Goal: Task Accomplishment & Management: Complete application form

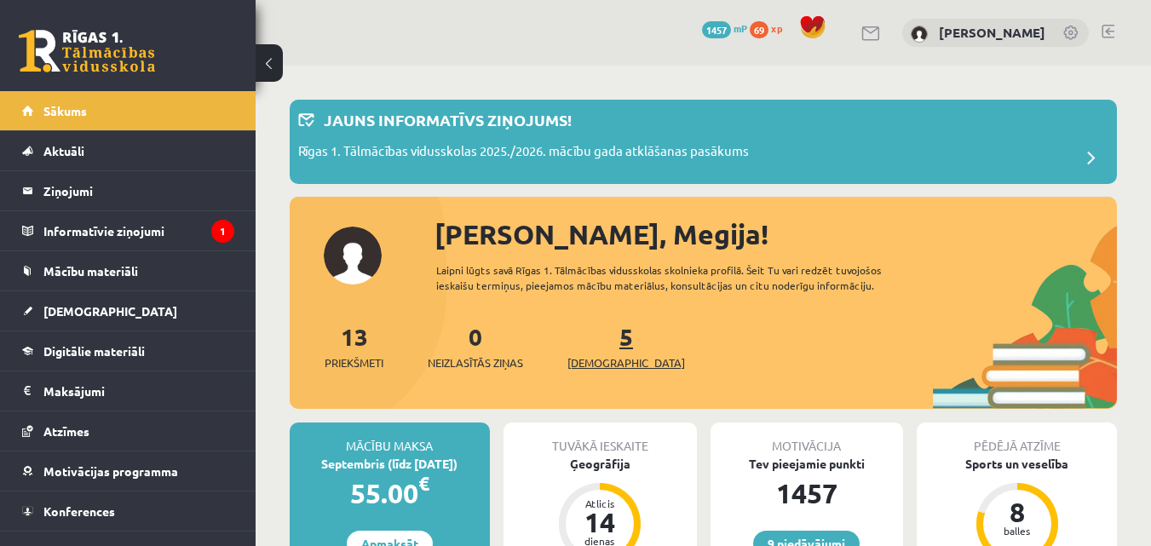
click at [602, 357] on span "[DEMOGRAPHIC_DATA]" at bounding box center [627, 363] width 118 height 17
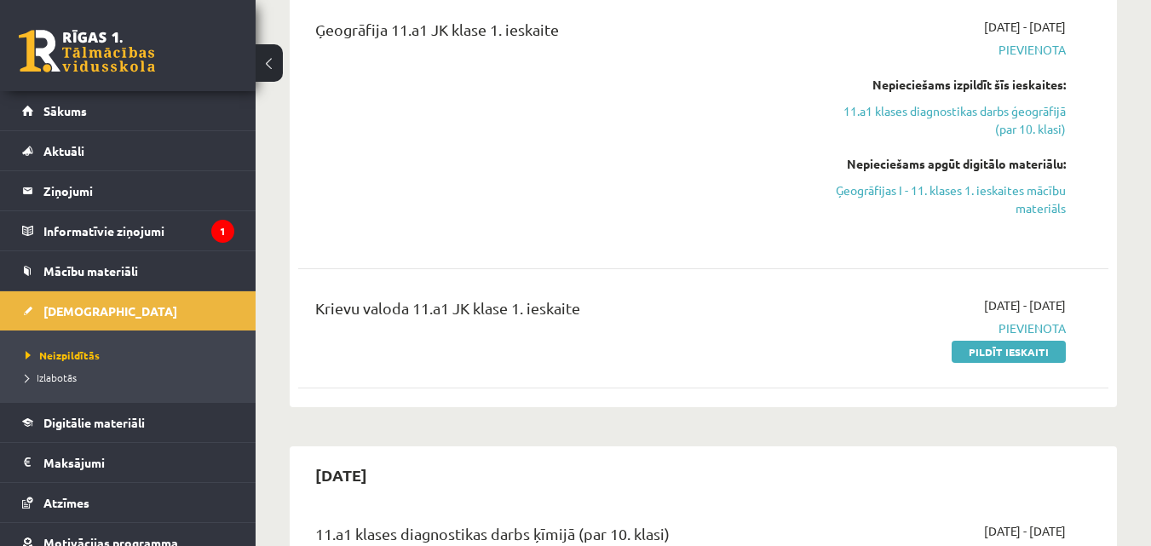
scroll to position [770, 0]
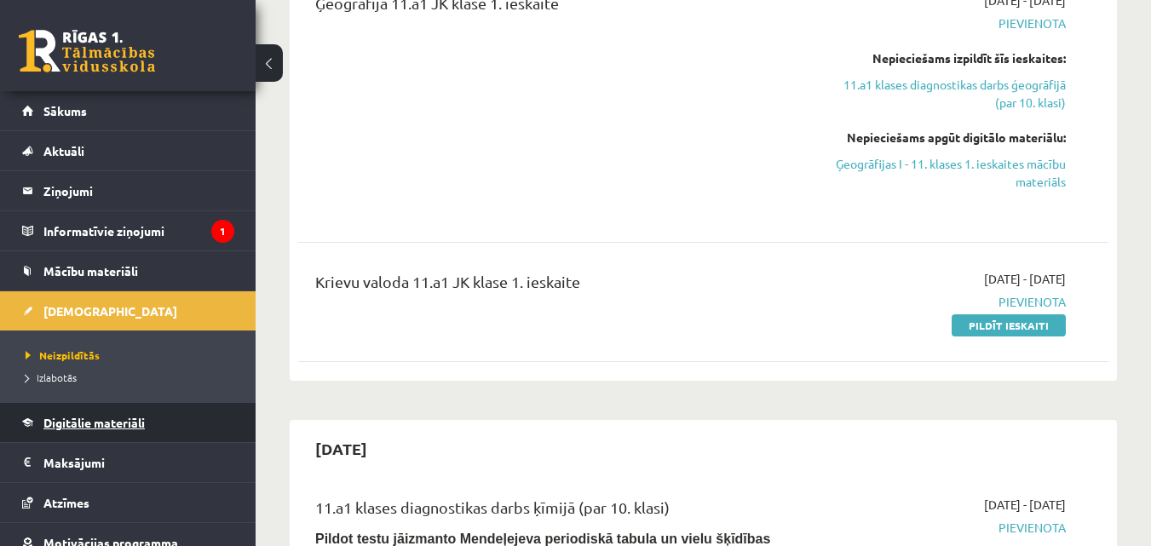
click at [138, 413] on link "Digitālie materiāli" at bounding box center [128, 422] width 212 height 39
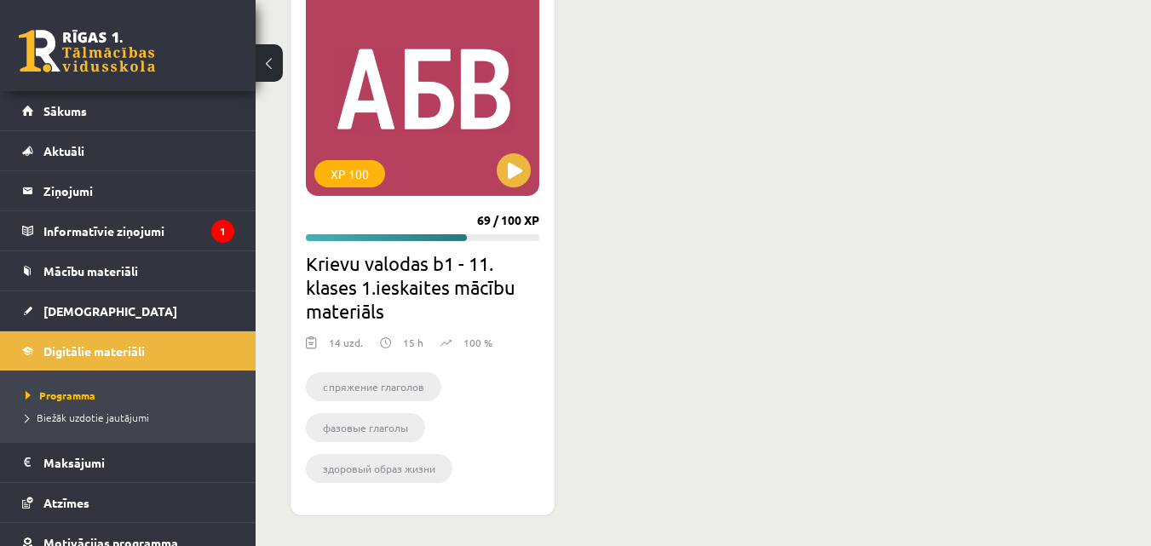
scroll to position [2729, 0]
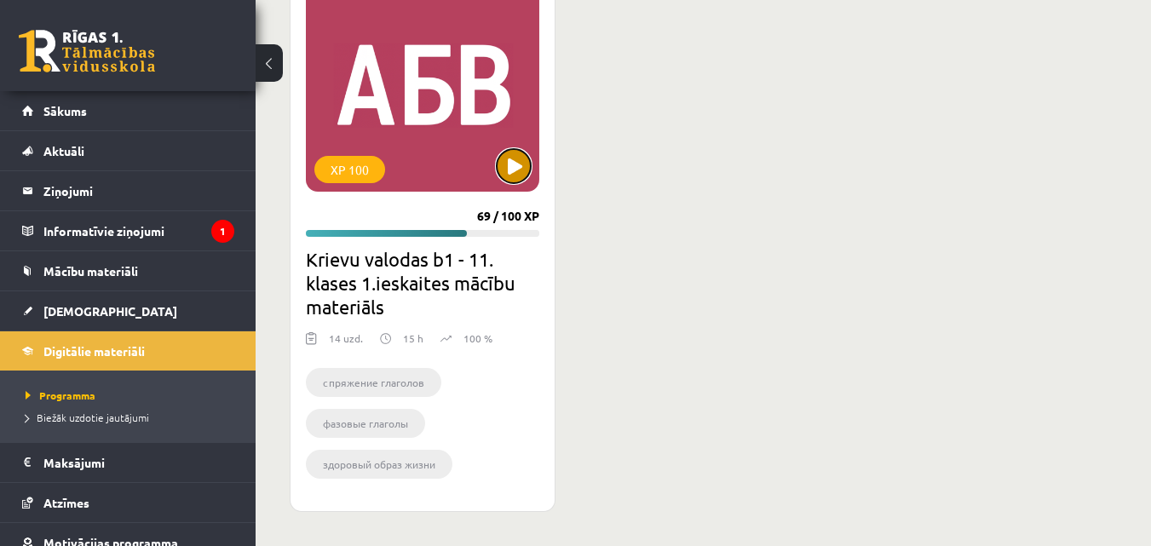
click at [524, 162] on button at bounding box center [514, 166] width 34 height 34
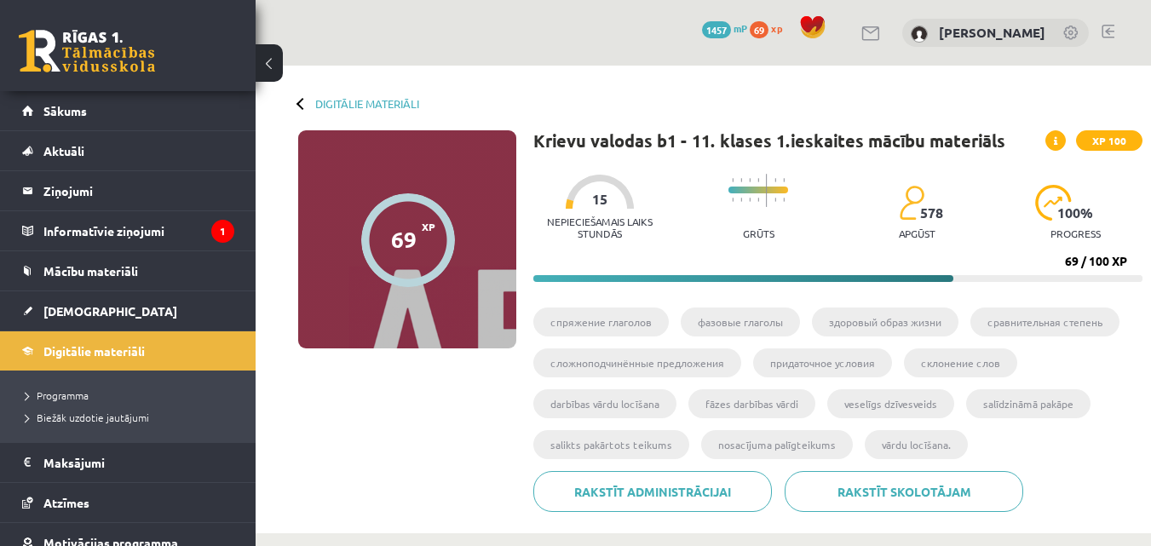
click at [1126, 422] on ul "cпряжение глаголов фазовые глаголы здоровый образ жизни сравнительная степень с…" at bounding box center [837, 390] width 609 height 164
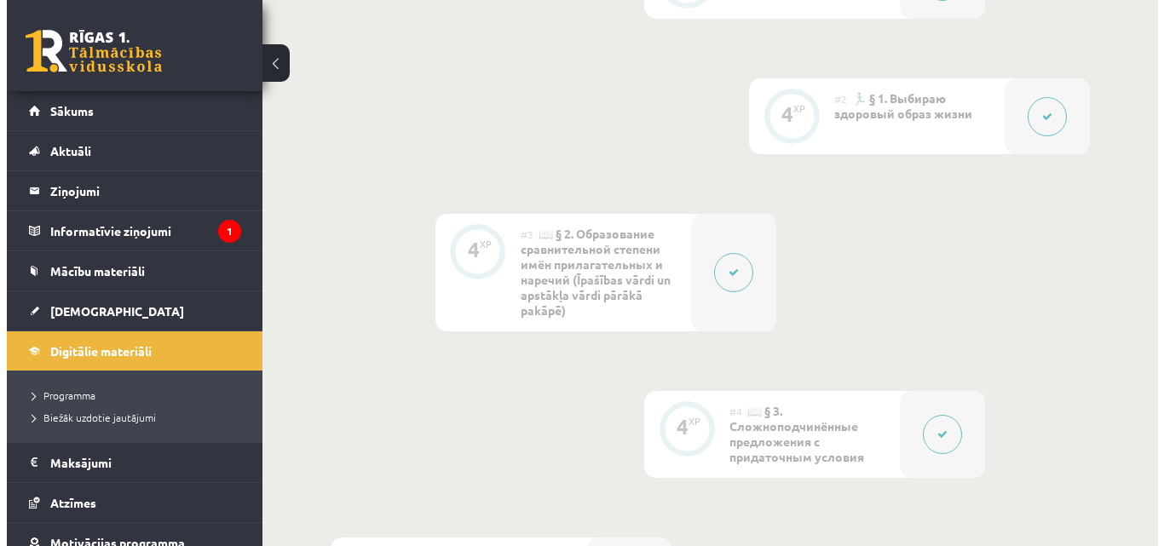
scroll to position [673, 0]
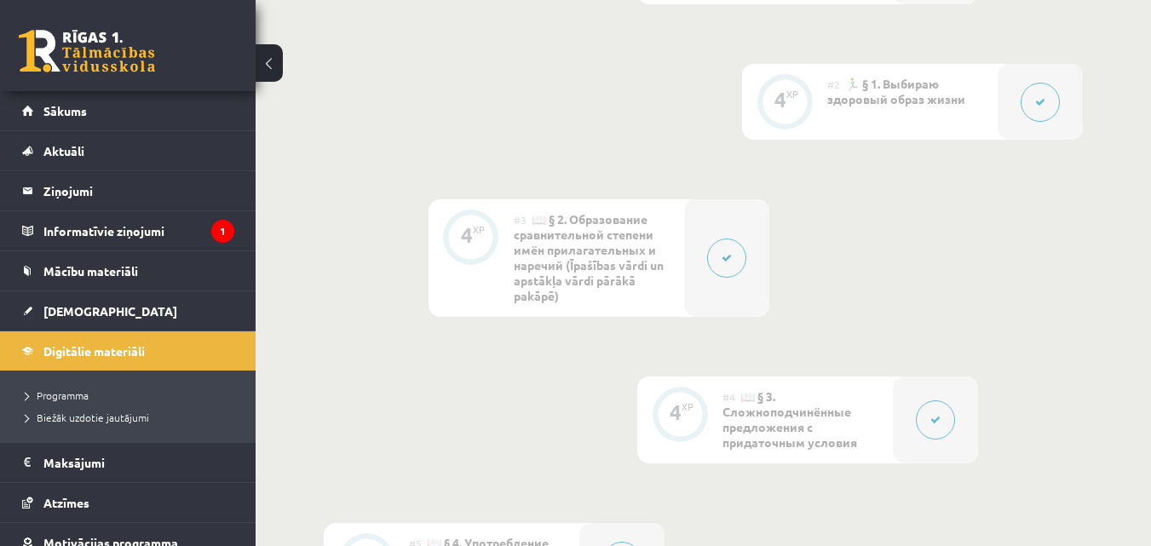
click at [1027, 92] on button at bounding box center [1040, 102] width 39 height 39
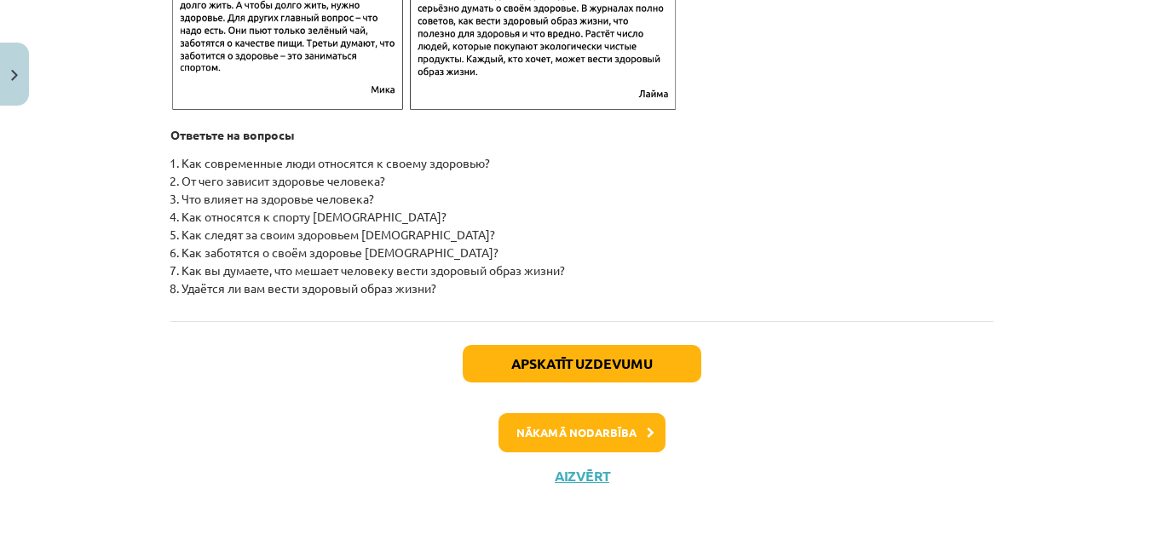
scroll to position [2868, 0]
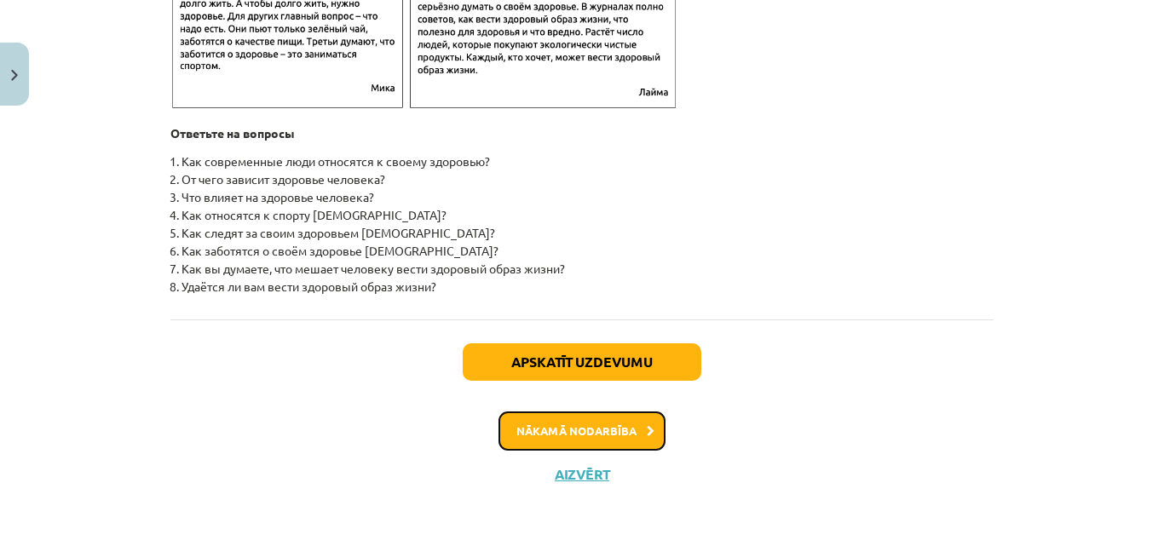
click at [633, 433] on button "Nākamā nodarbība" at bounding box center [582, 431] width 167 height 39
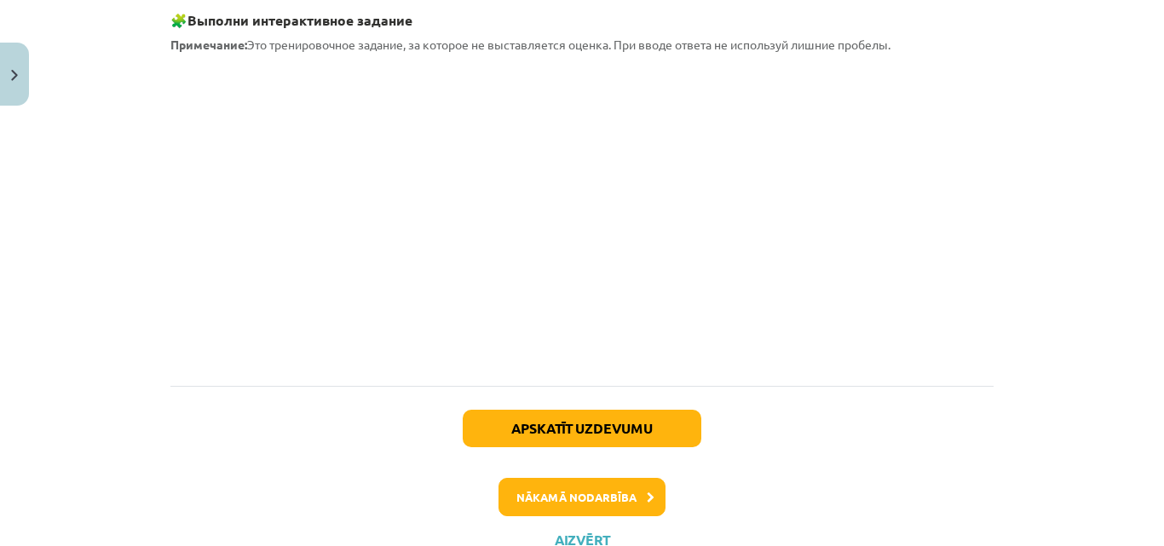
scroll to position [1669, 0]
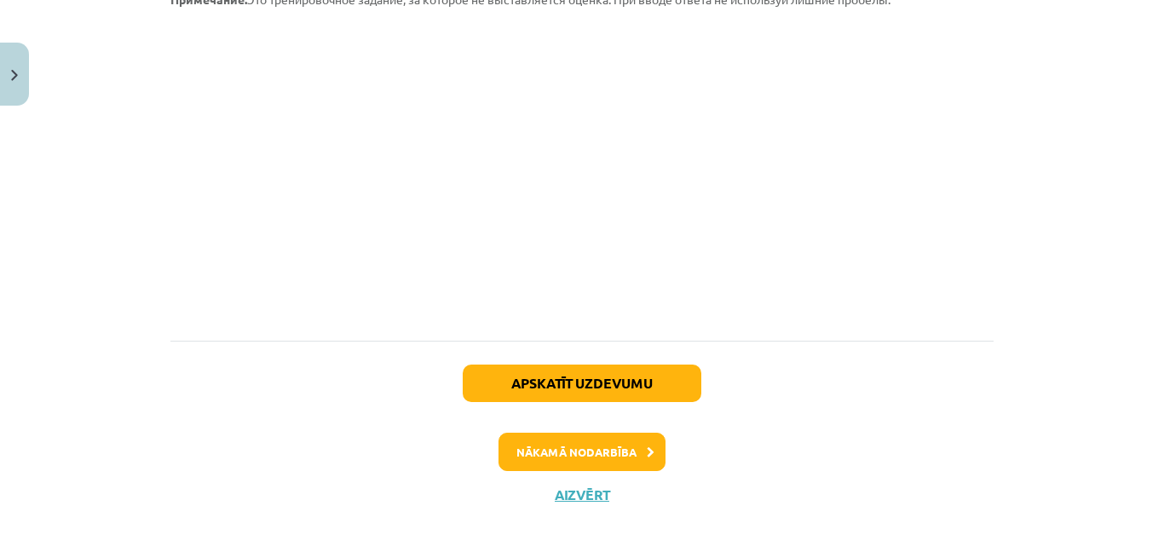
click at [527, 411] on div "Apskatīt uzdevumu Nākamā nodarbība Aizvērt" at bounding box center [581, 428] width 823 height 174
click at [526, 433] on button "Nākamā nodarbība" at bounding box center [582, 452] width 167 height 39
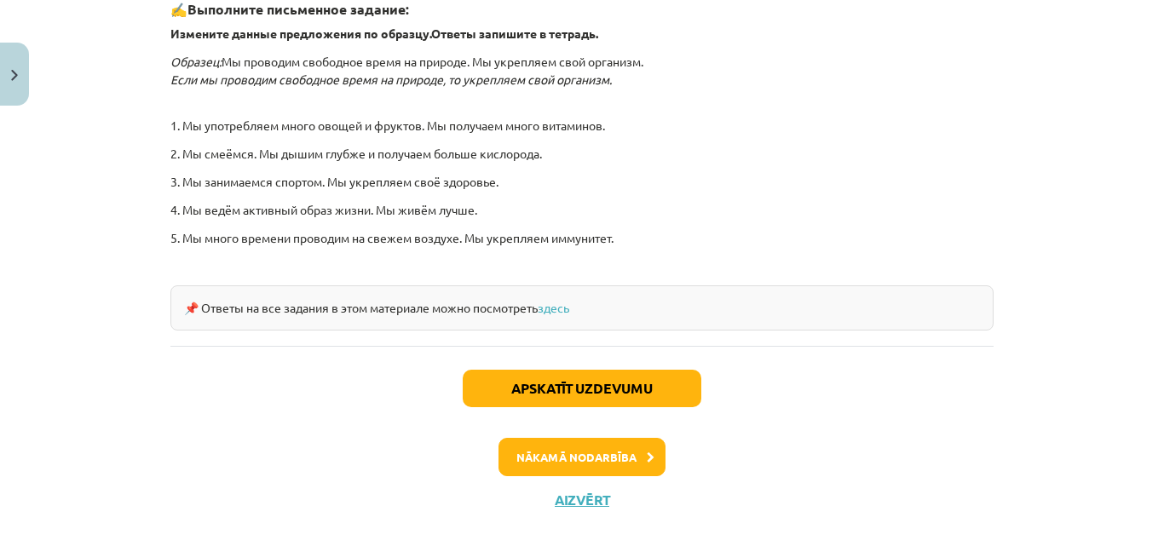
scroll to position [633, 0]
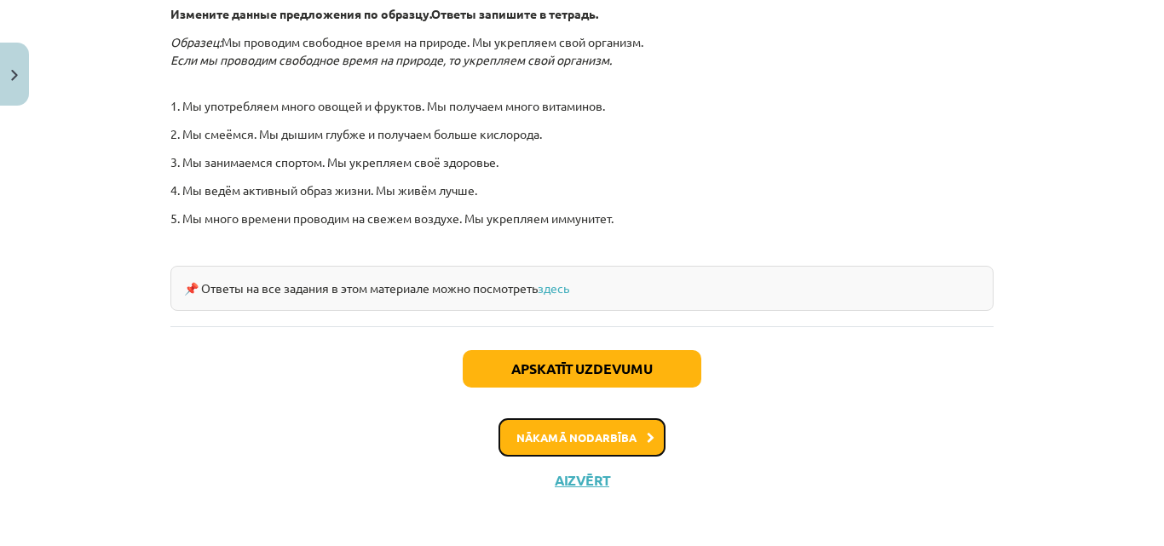
click at [586, 423] on button "Nākamā nodarbība" at bounding box center [582, 437] width 167 height 39
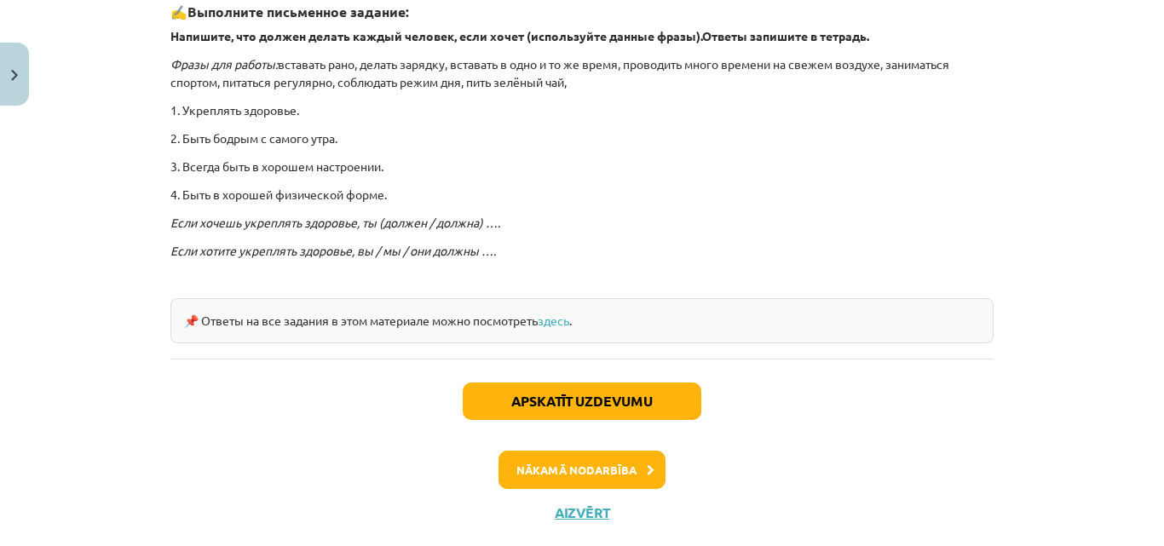
scroll to position [568, 0]
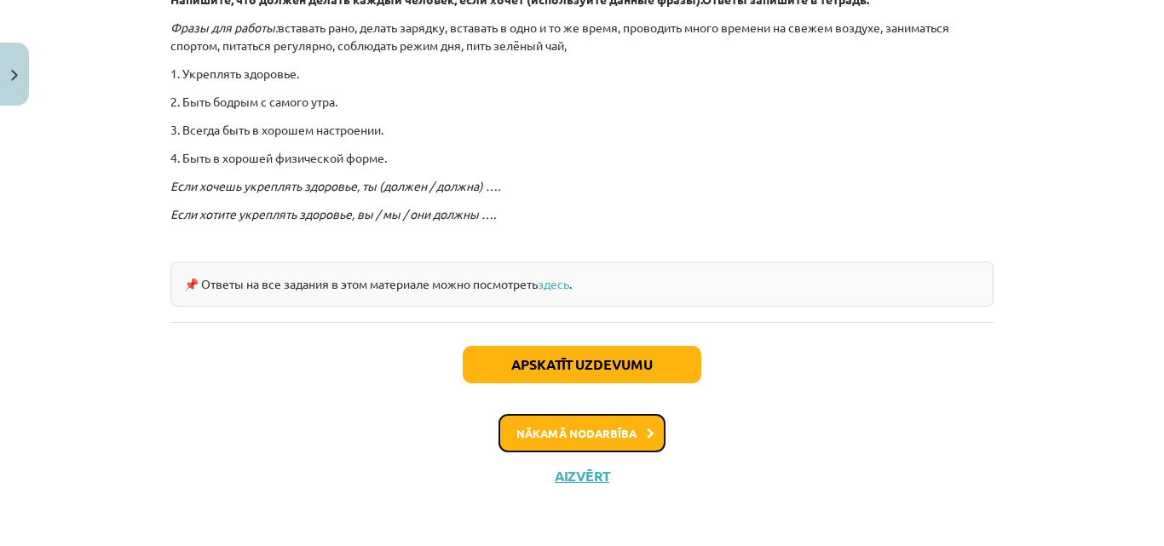
click at [638, 424] on button "Nākamā nodarbība" at bounding box center [582, 433] width 167 height 39
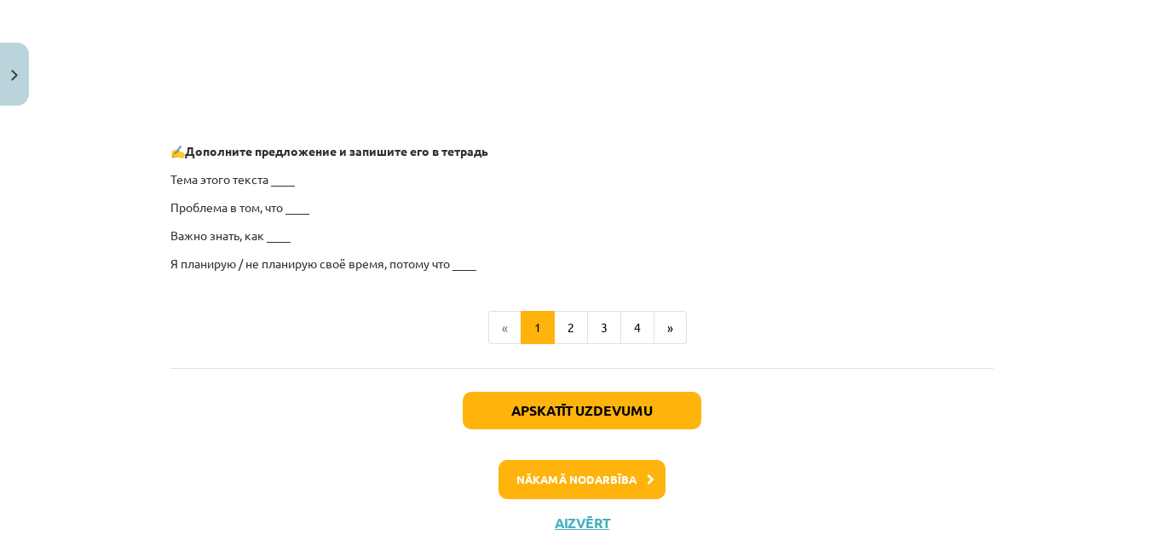
scroll to position [1472, 0]
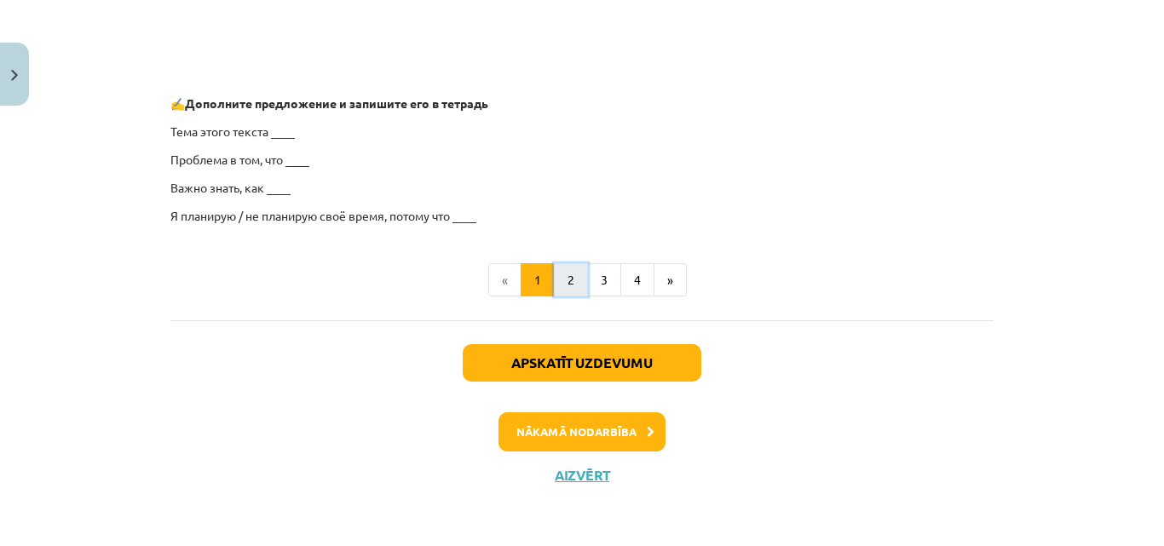
click at [574, 284] on button "2" at bounding box center [571, 280] width 34 height 34
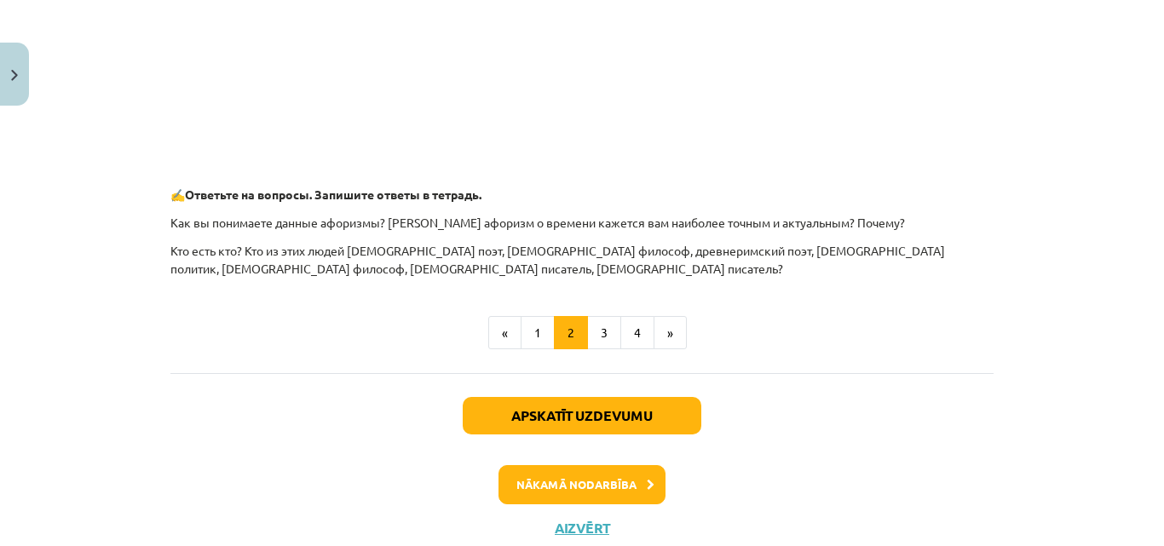
scroll to position [912, 0]
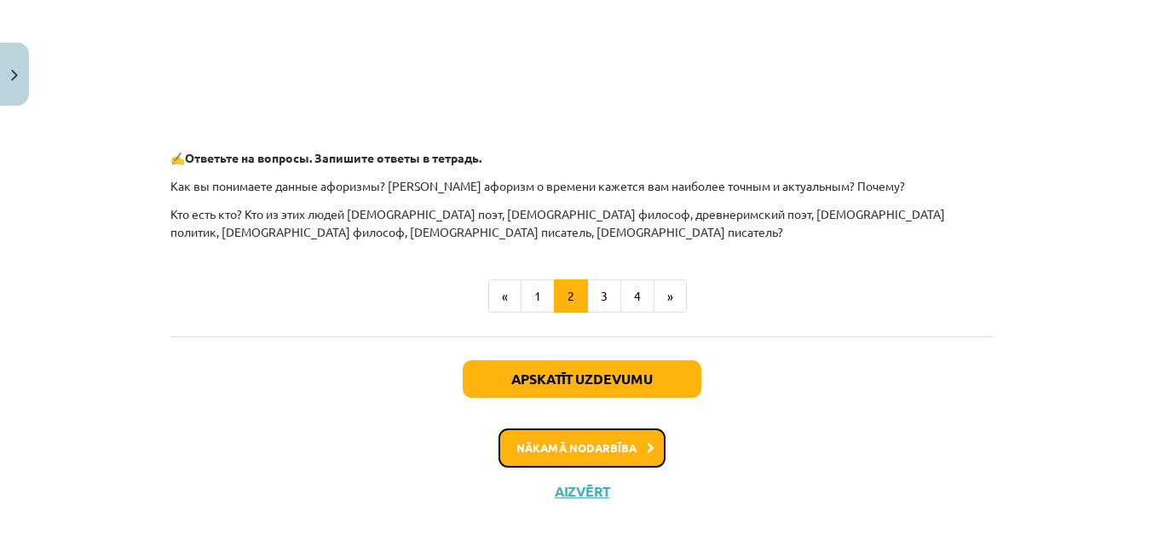
click at [598, 454] on button "Nākamā nodarbība" at bounding box center [582, 448] width 167 height 39
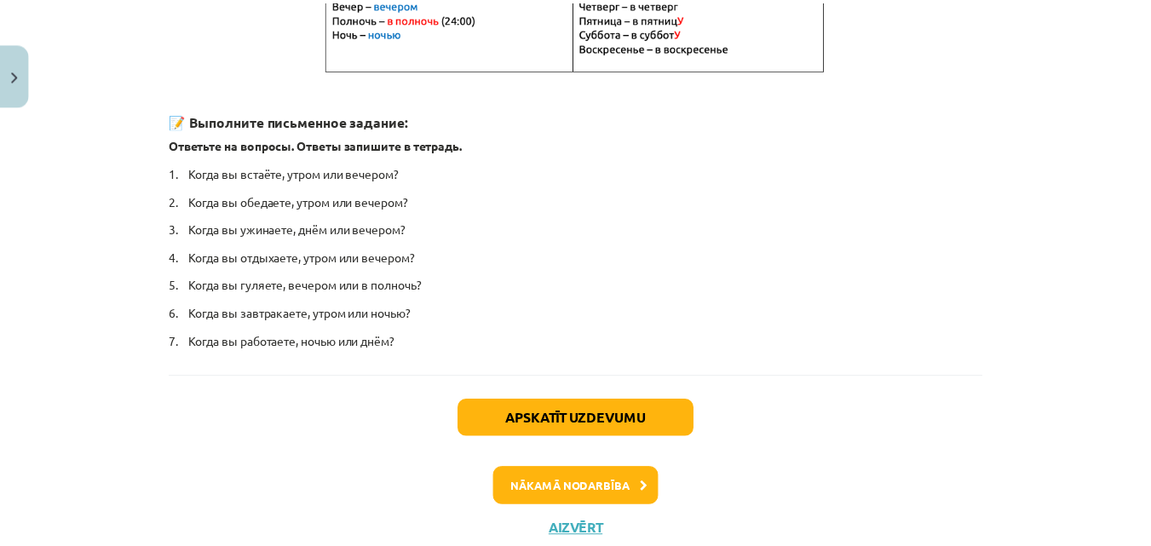
scroll to position [504, 0]
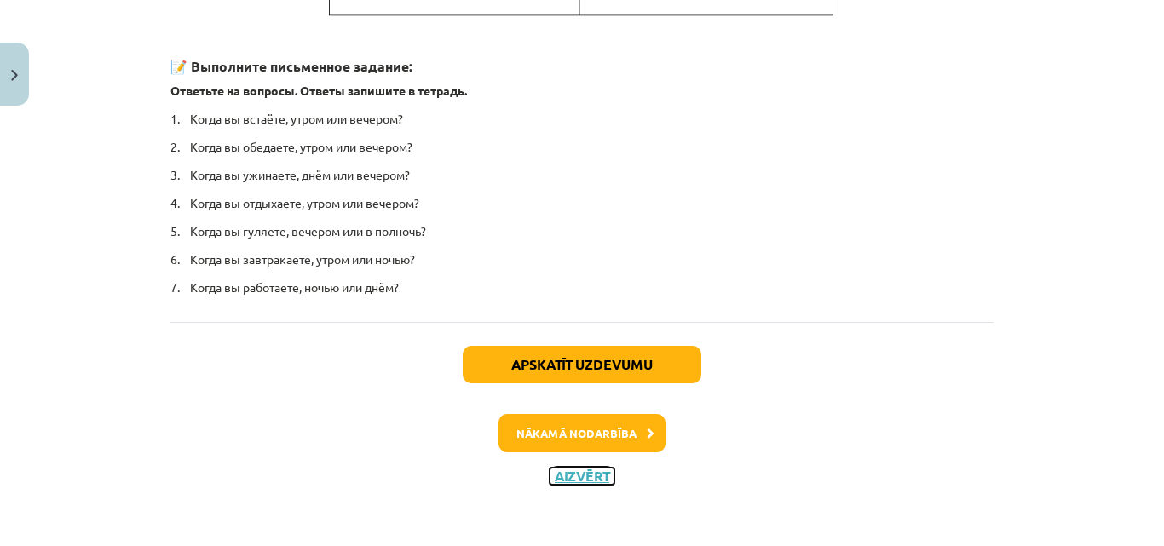
click at [591, 474] on button "Aizvērt" at bounding box center [582, 476] width 65 height 17
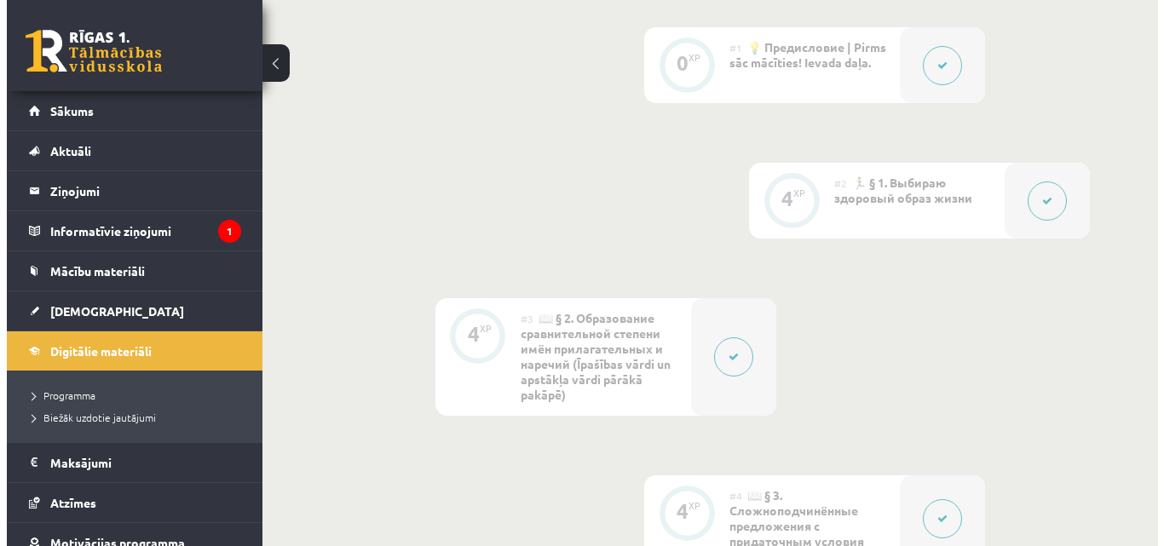
scroll to position [579, 0]
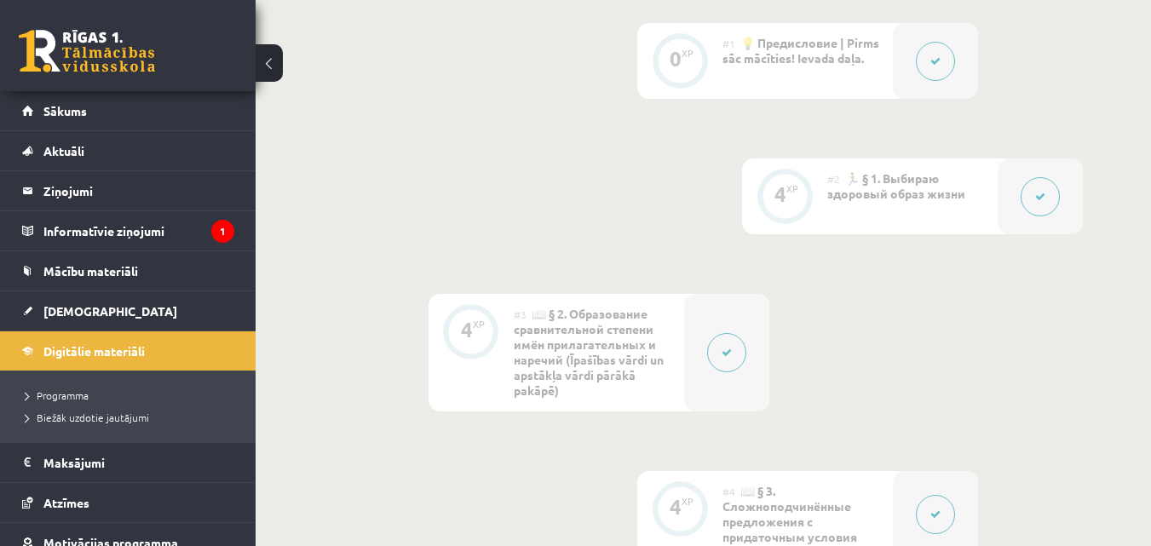
click at [659, 343] on div "#3 📖 § 2. Образование сравнительной степени имён прилагательных и наречий (Īpaš…" at bounding box center [599, 353] width 170 height 118
click at [710, 352] on button at bounding box center [726, 352] width 39 height 39
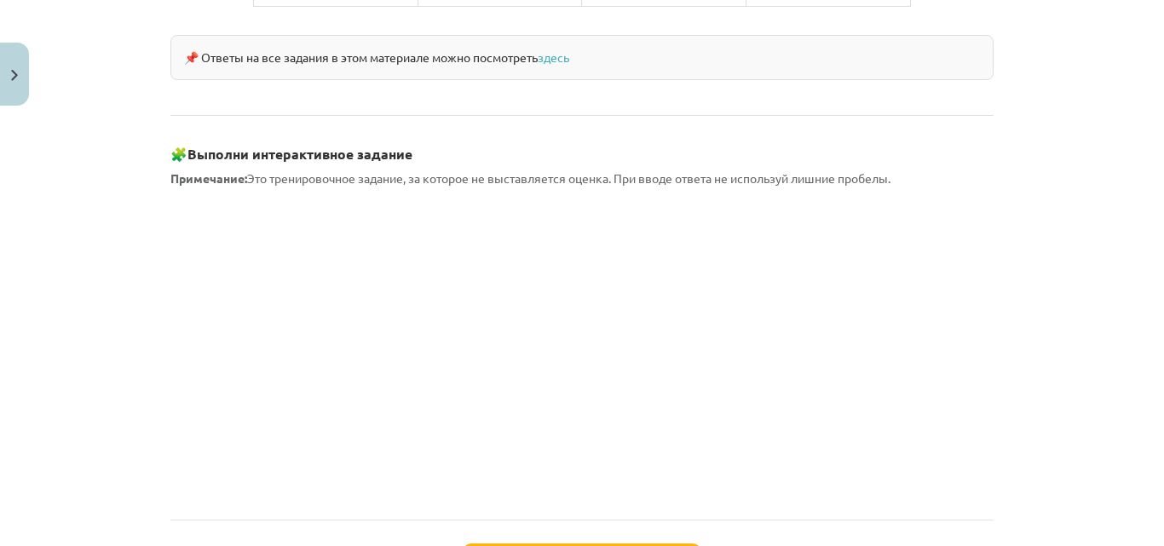
scroll to position [1669, 0]
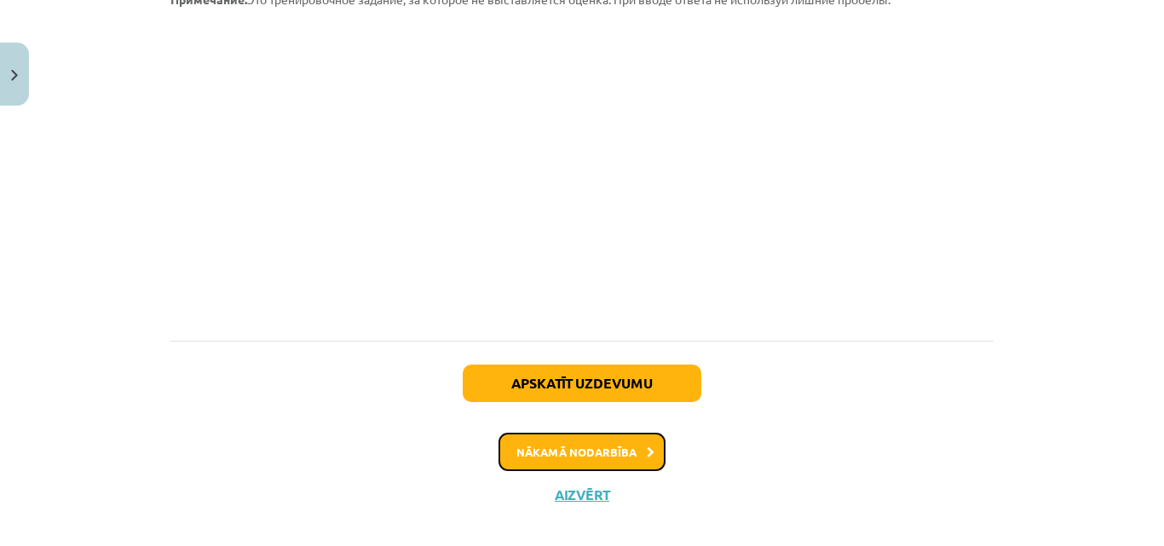
click at [634, 433] on button "Nākamā nodarbība" at bounding box center [582, 452] width 167 height 39
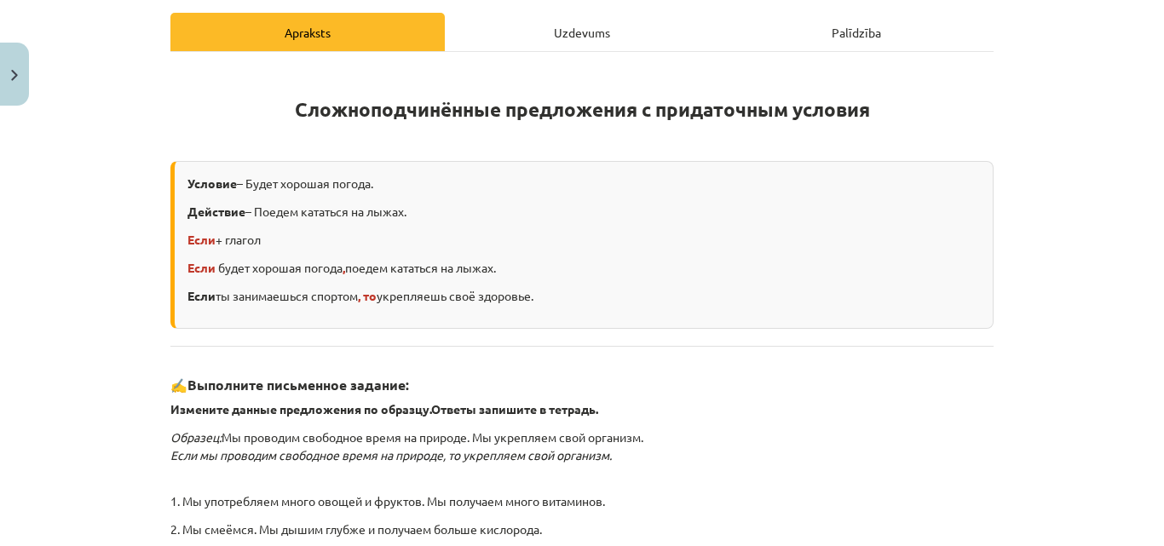
scroll to position [637, 0]
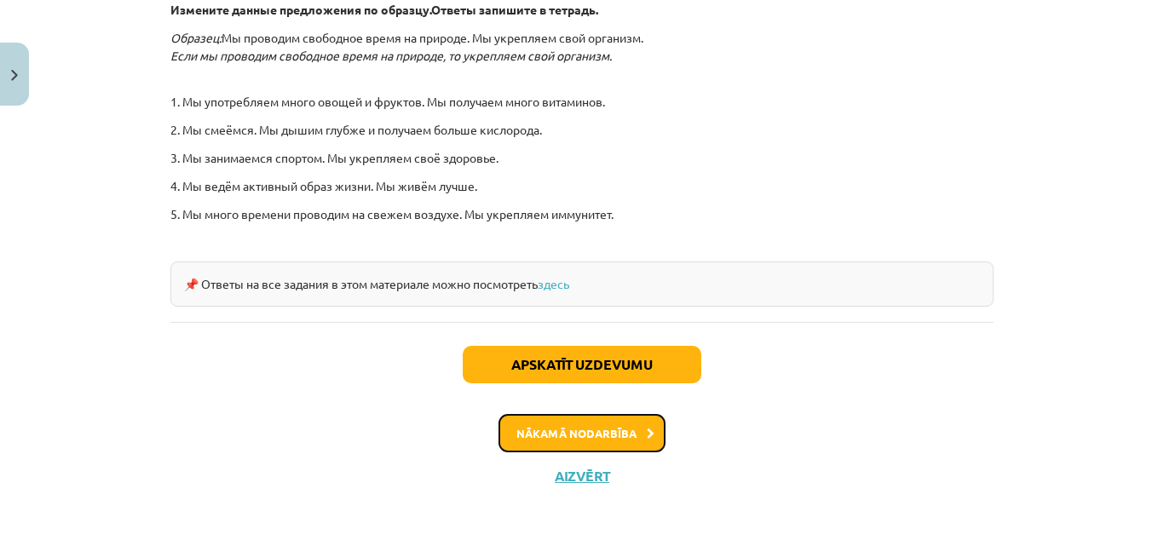
click at [637, 438] on button "Nākamā nodarbība" at bounding box center [582, 433] width 167 height 39
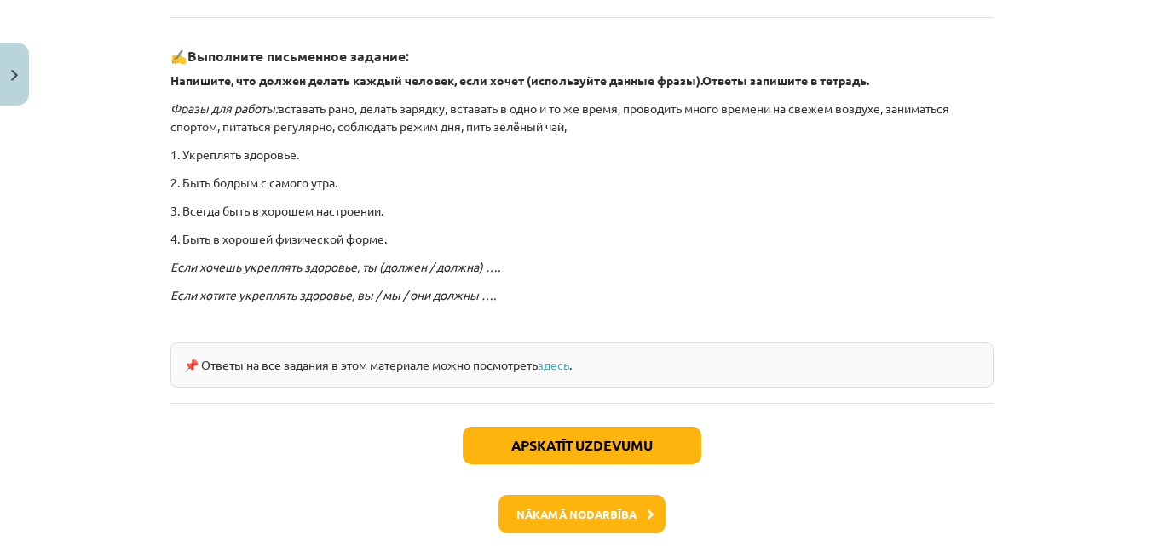
scroll to position [568, 0]
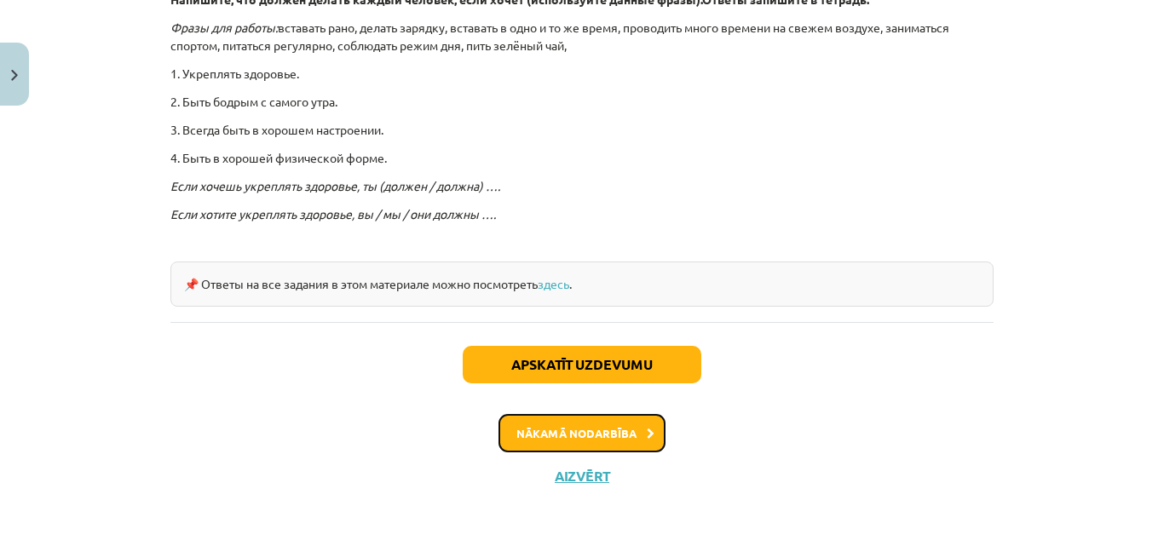
click at [633, 428] on button "Nākamā nodarbība" at bounding box center [582, 433] width 167 height 39
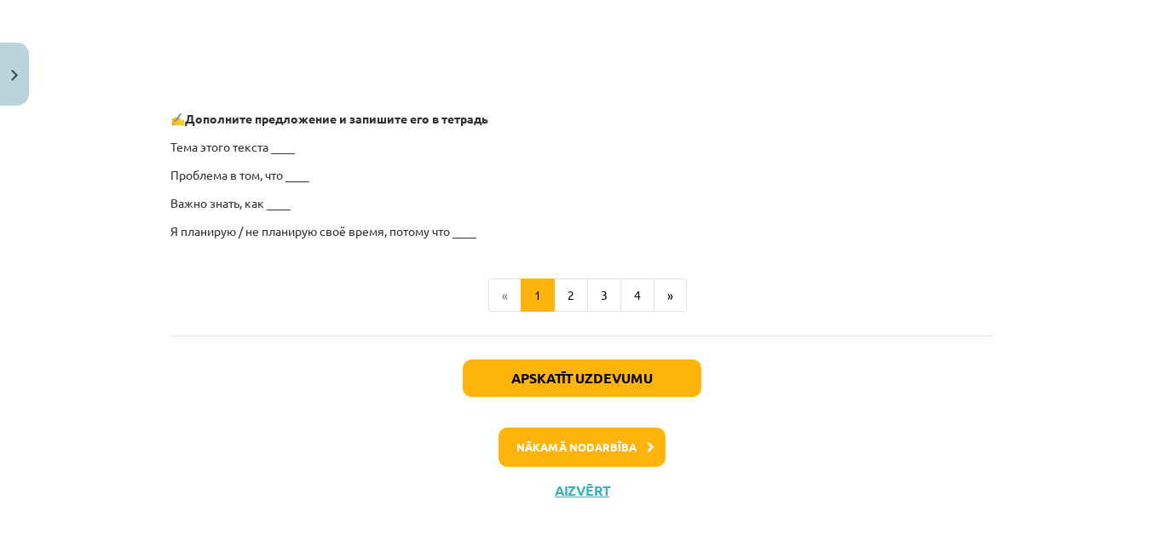
scroll to position [1472, 0]
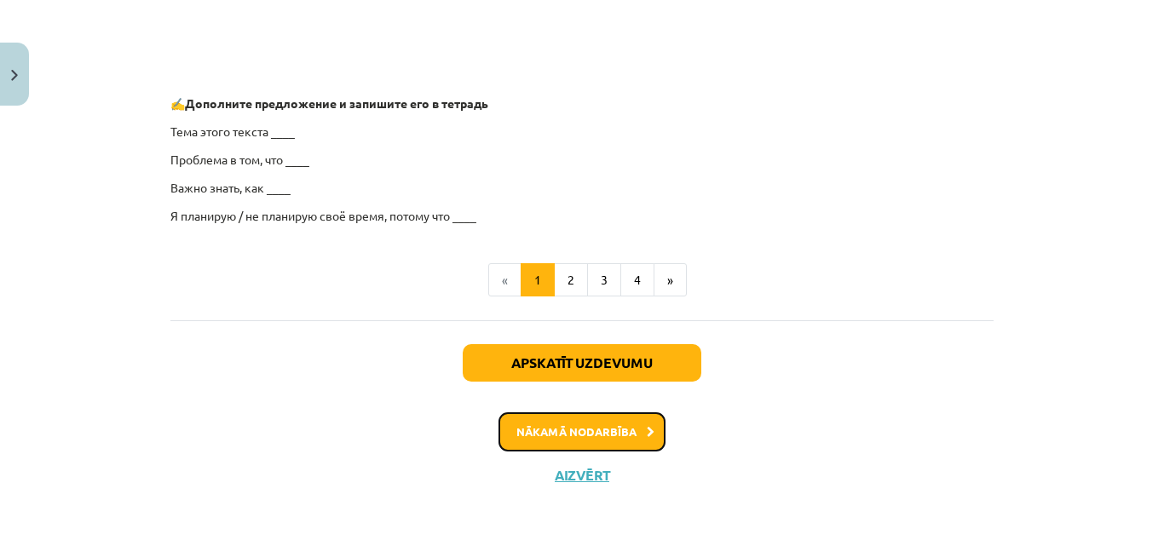
click at [597, 440] on button "Nākamā nodarbība" at bounding box center [582, 431] width 167 height 39
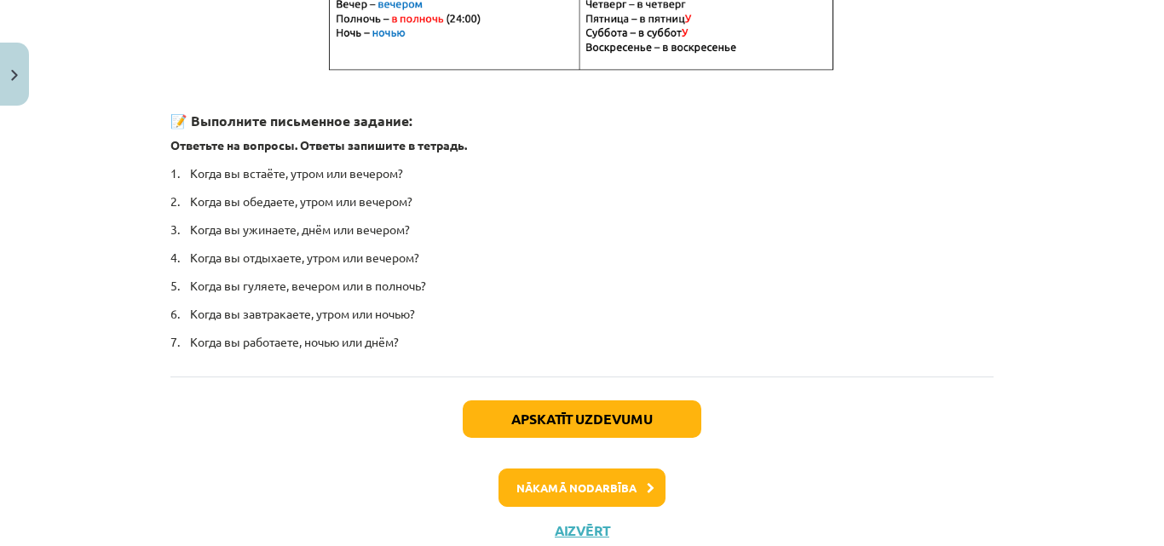
scroll to position [504, 0]
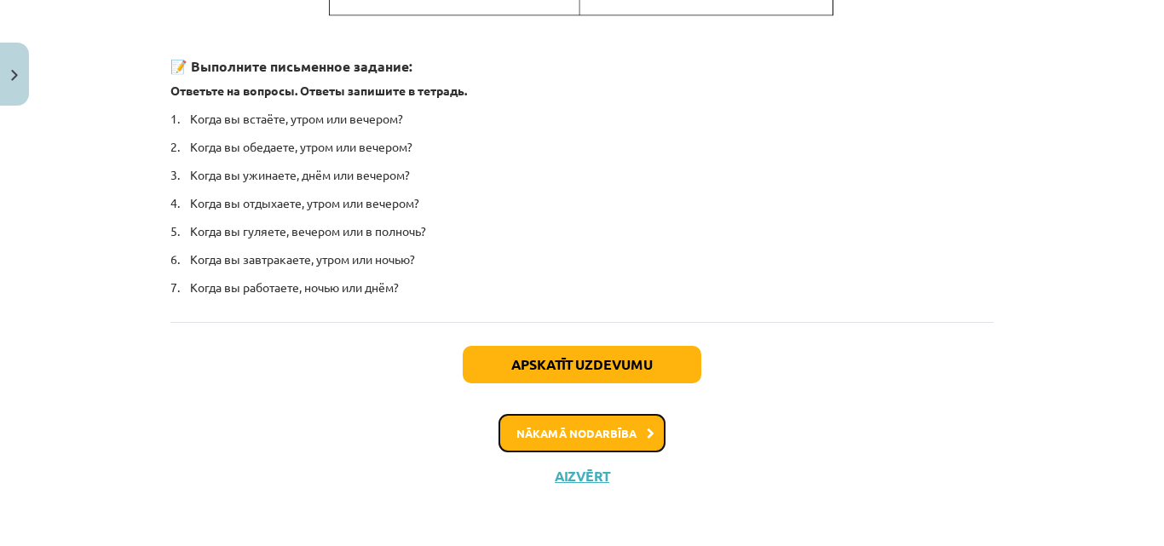
click at [653, 421] on button "Nākamā nodarbība" at bounding box center [582, 433] width 167 height 39
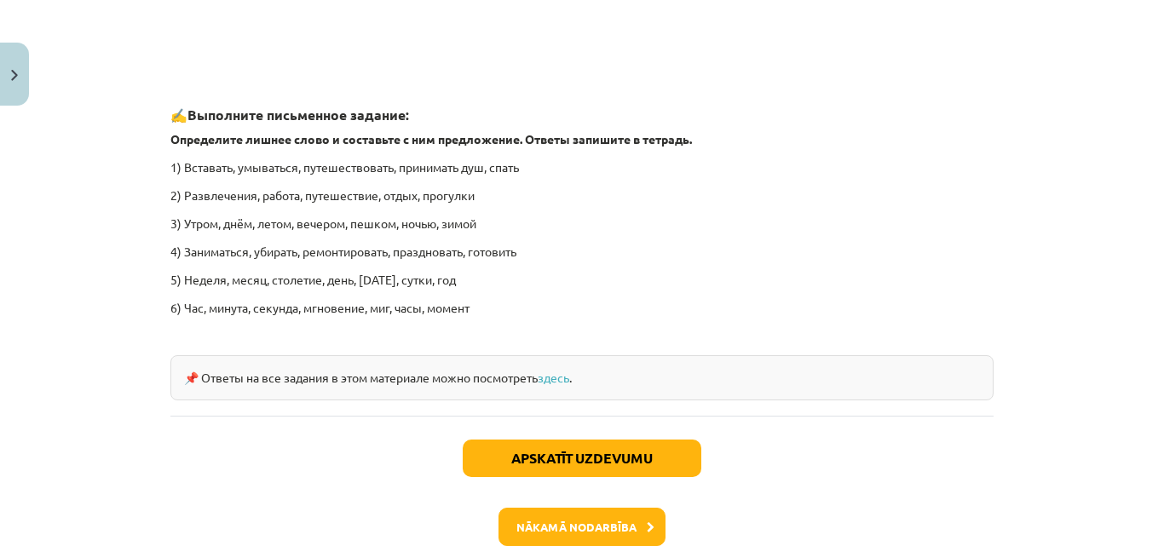
scroll to position [2689, 0]
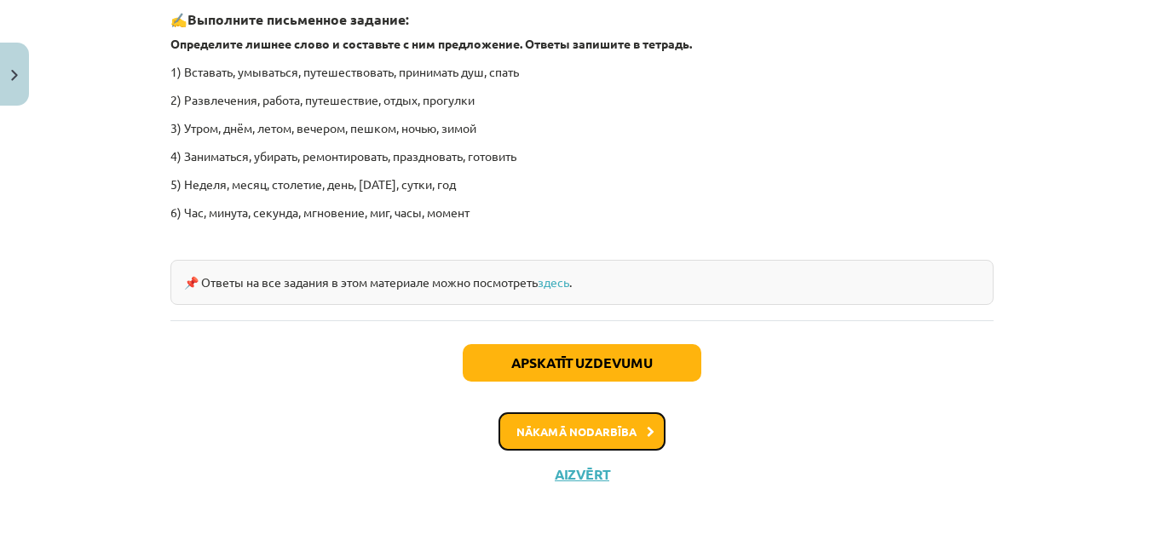
click at [579, 435] on button "Nākamā nodarbība" at bounding box center [582, 431] width 167 height 39
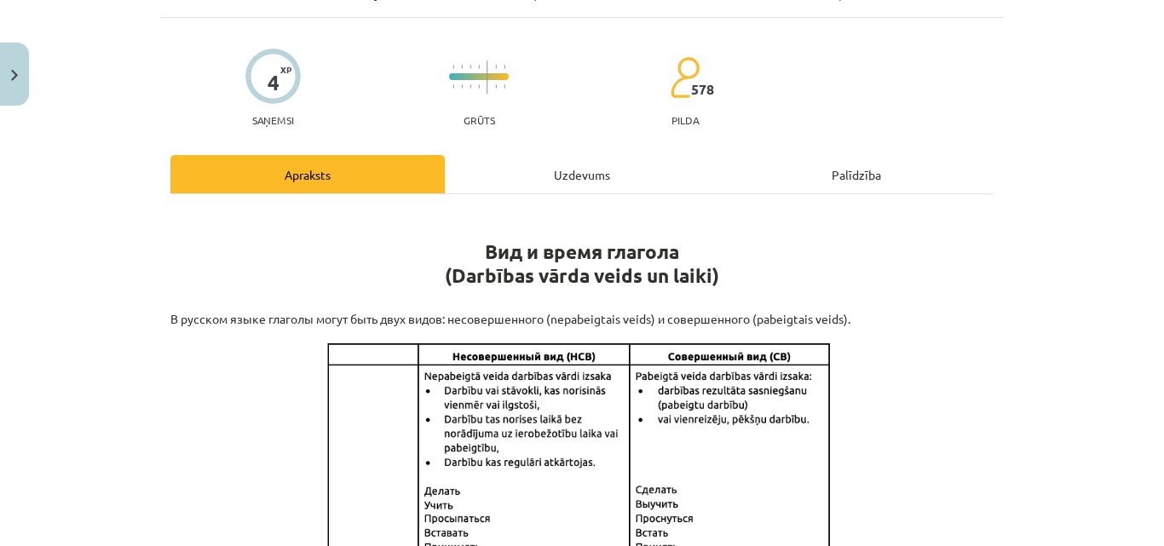
scroll to position [92, 0]
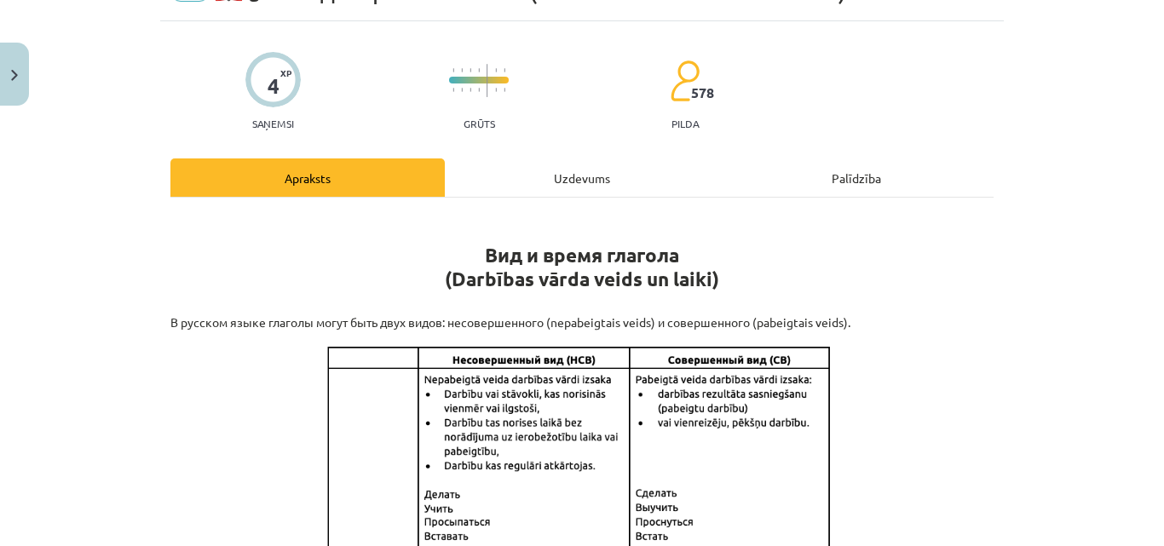
click at [579, 171] on div "Uzdevums" at bounding box center [582, 178] width 274 height 38
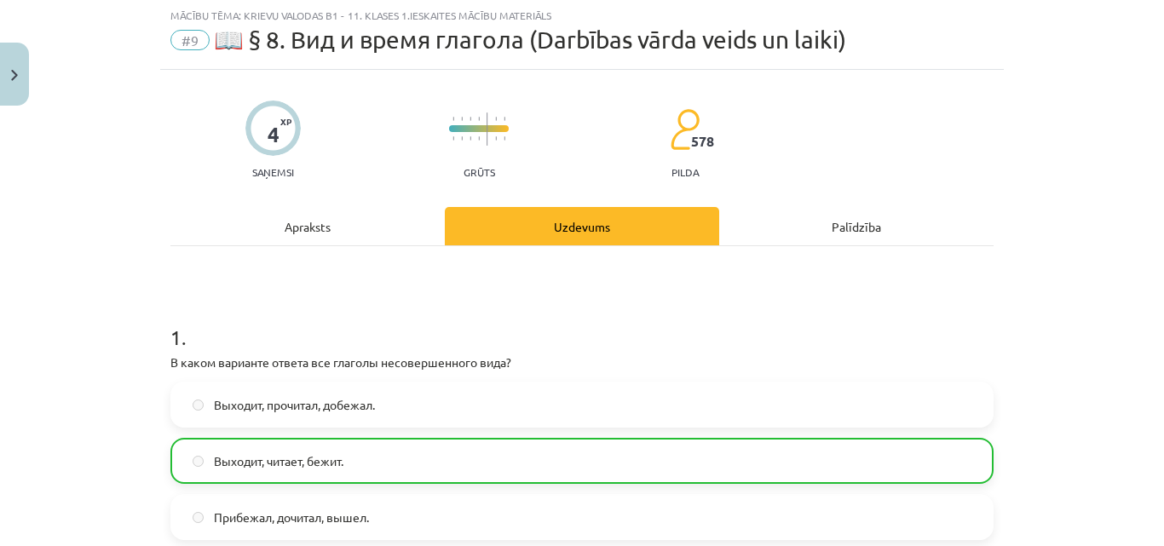
scroll to position [43, 0]
click at [300, 245] on div "Apraksts" at bounding box center [307, 227] width 274 height 38
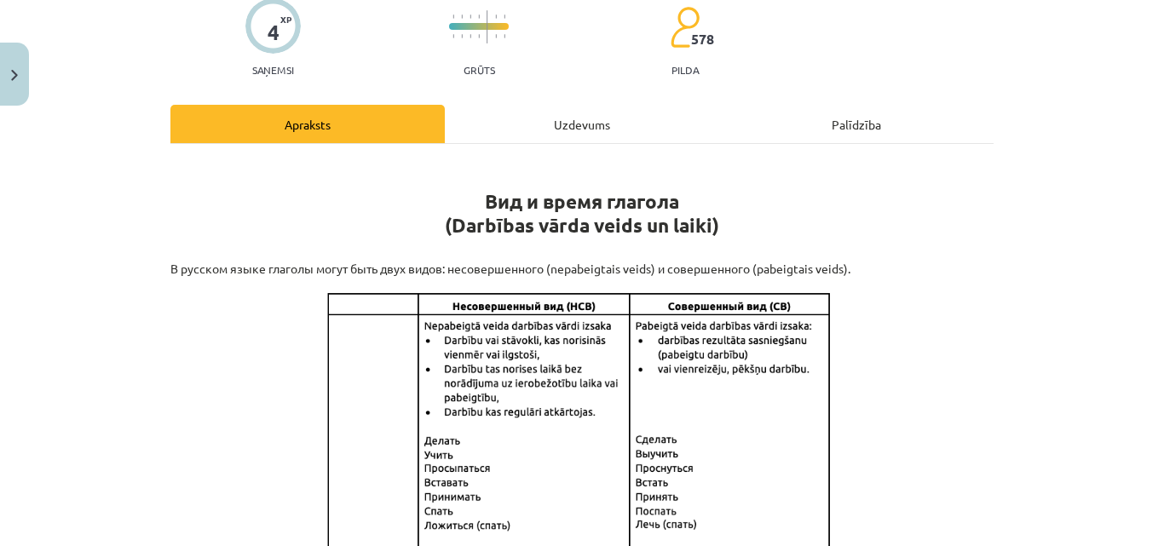
scroll to position [124, 0]
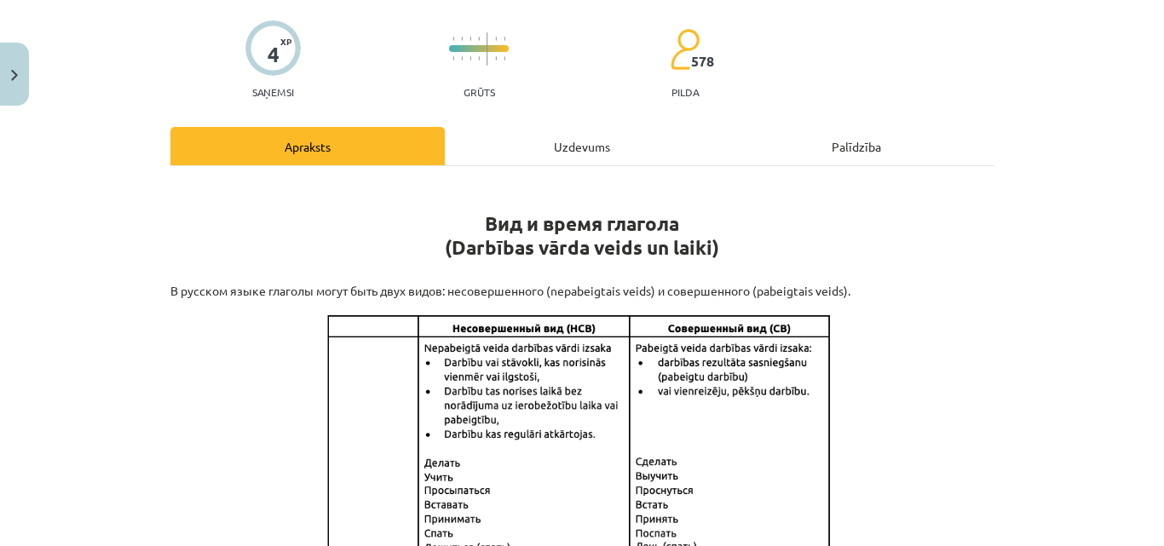
drag, startPoint x: 721, startPoint y: 259, endPoint x: 703, endPoint y: 256, distance: 18.2
click at [703, 256] on strong "Вид и время глагола (Darbības vārda veids un laiki)" at bounding box center [582, 235] width 274 height 49
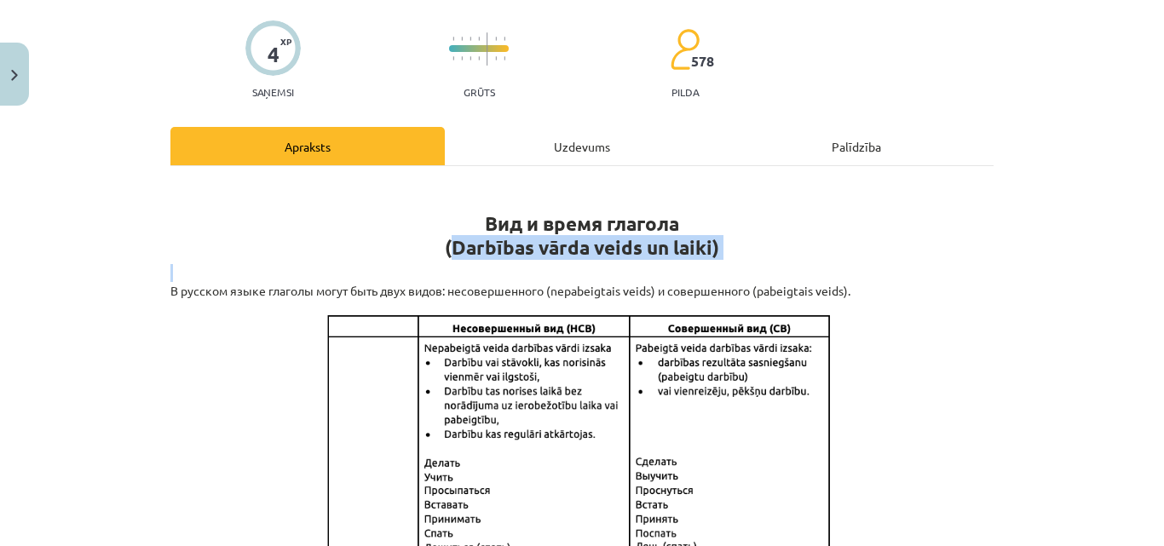
click at [703, 256] on strong "Вид и время глагола (Darbības vārda veids un laiki)" at bounding box center [582, 235] width 274 height 49
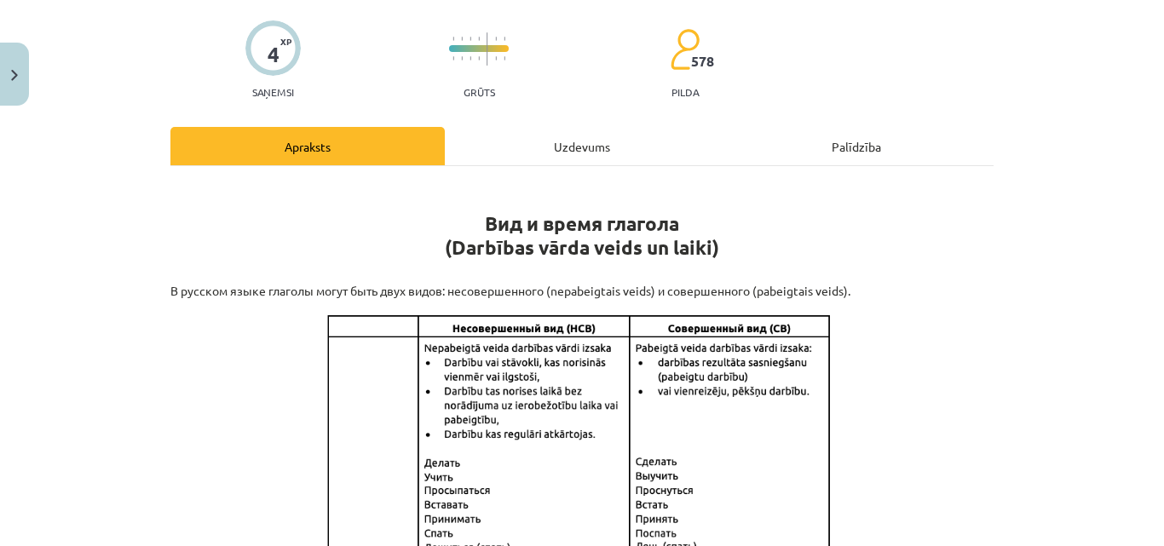
click at [599, 154] on div "Uzdevums" at bounding box center [582, 146] width 274 height 38
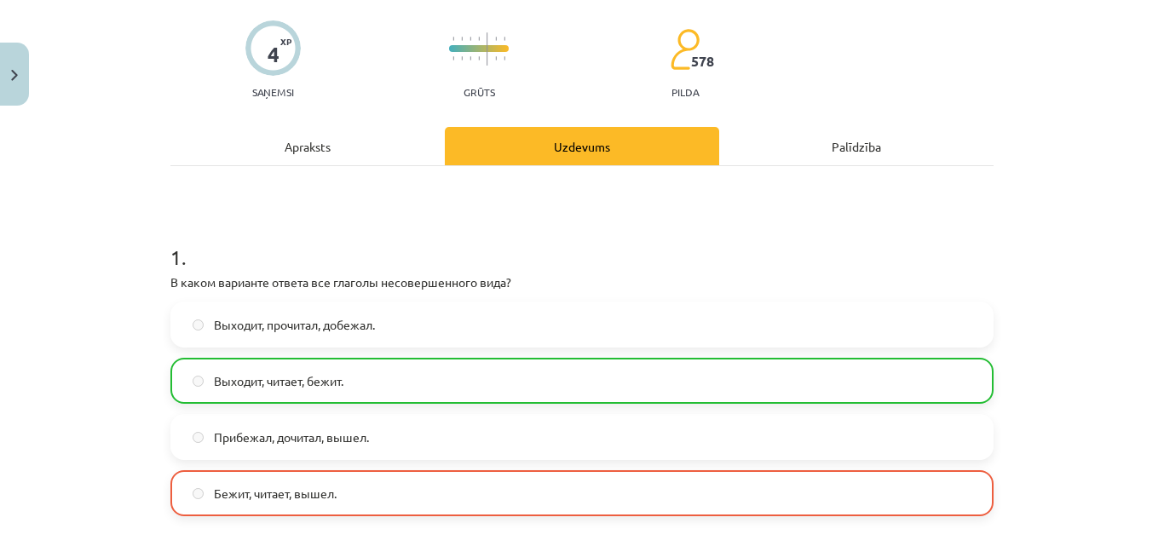
scroll to position [43, 0]
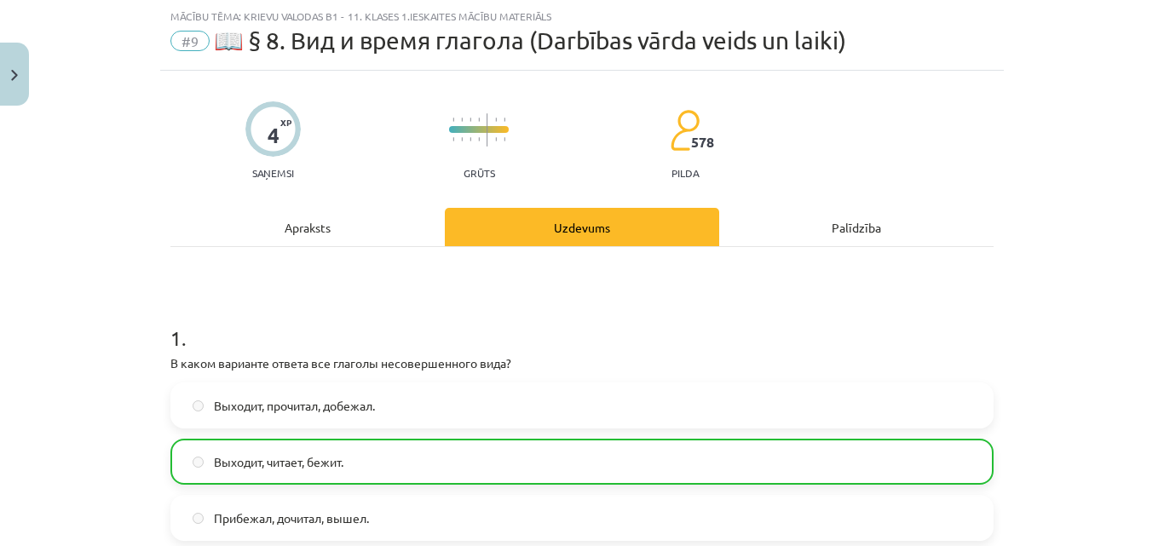
click at [329, 245] on div "Apraksts" at bounding box center [307, 227] width 274 height 38
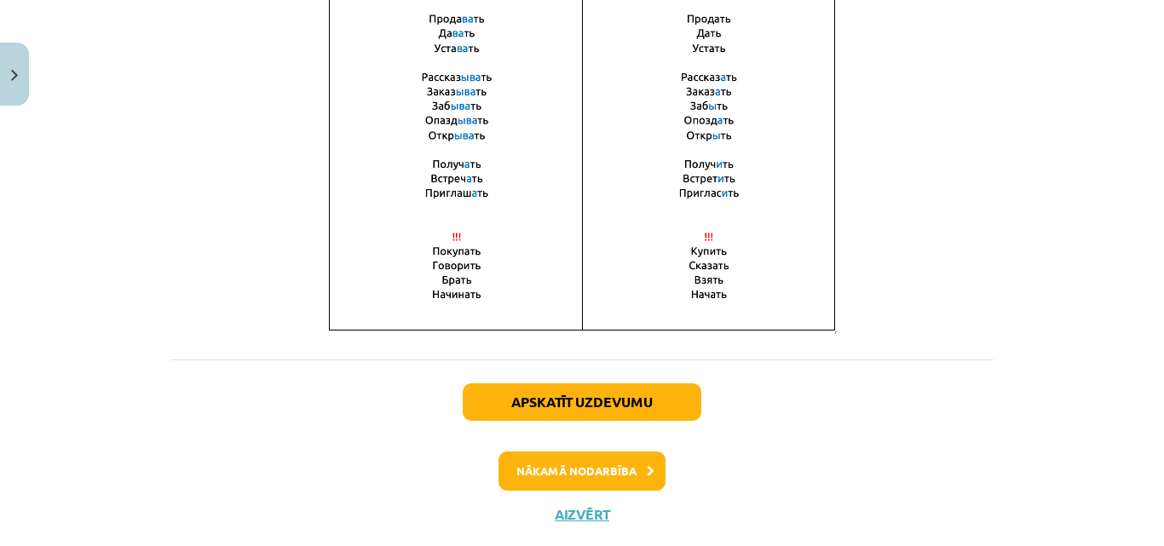
scroll to position [1297, 0]
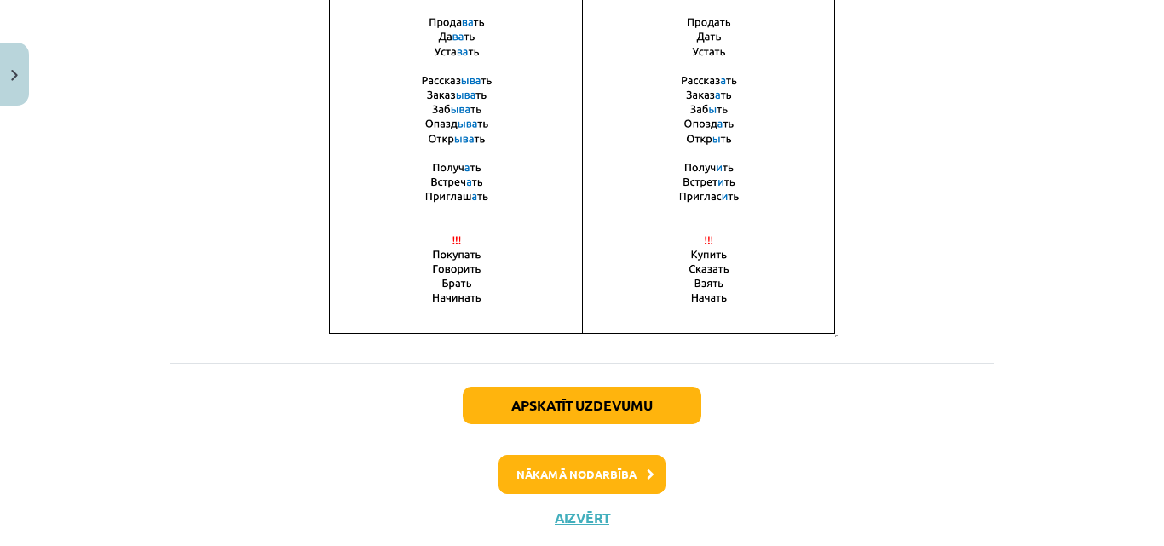
click at [620, 499] on div "Apskatīt uzdevumu Nākamā nodarbība Aizvērt" at bounding box center [581, 450] width 823 height 174
drag, startPoint x: 623, startPoint y: 493, endPoint x: 632, endPoint y: 485, distance: 12.7
click at [632, 485] on div "Apskatīt uzdevumu Nākamā nodarbība Aizvērt" at bounding box center [581, 450] width 823 height 174
click at [632, 485] on button "Nākamā nodarbība" at bounding box center [582, 474] width 167 height 39
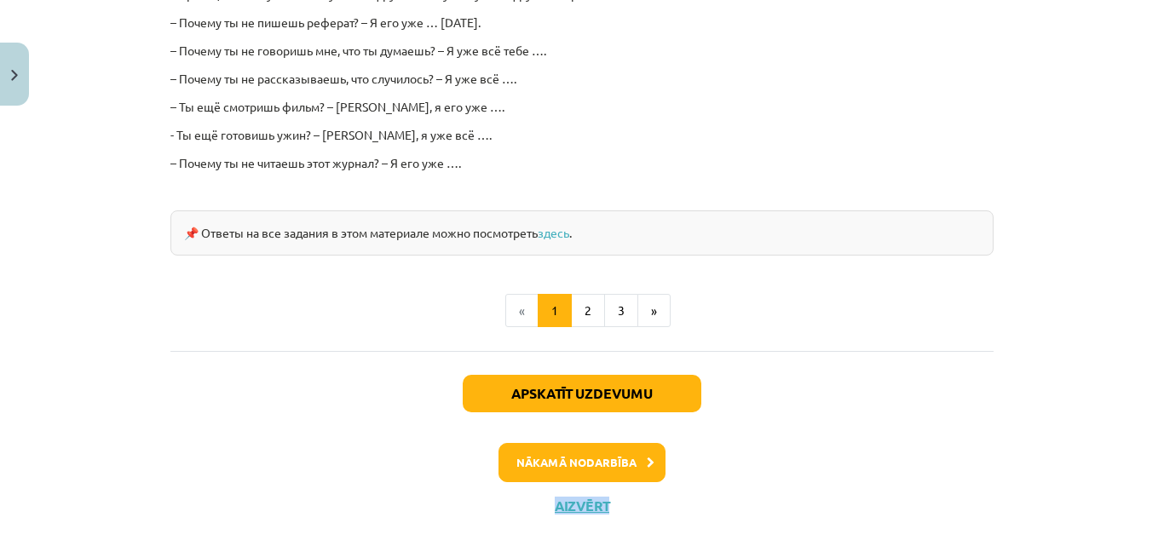
scroll to position [1657, 0]
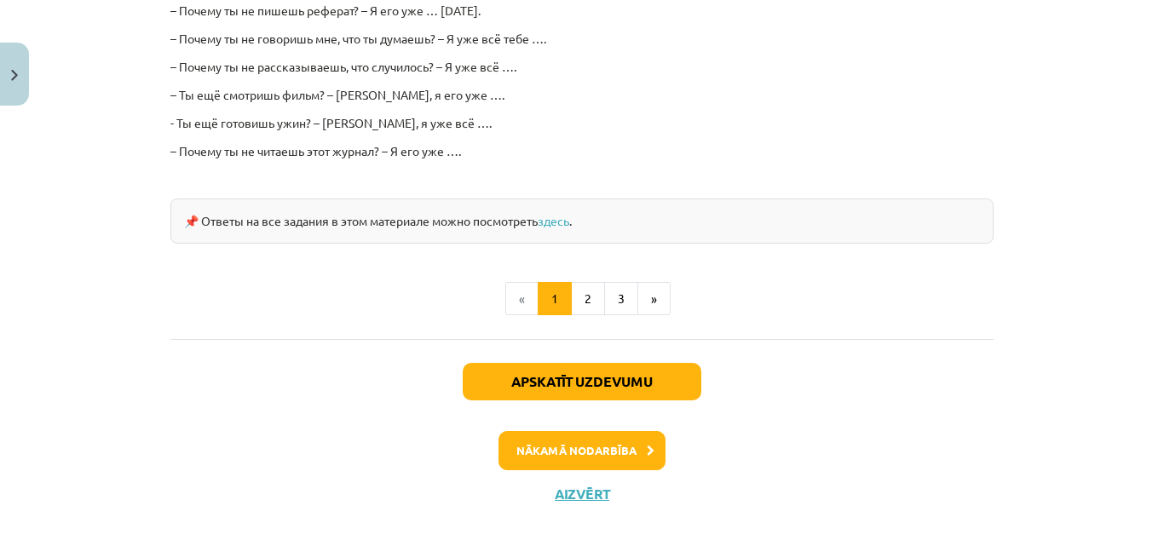
click at [642, 406] on div "Apskatīt uzdevumu Nākamā nodarbība Aizvērt" at bounding box center [581, 426] width 823 height 174
click at [635, 431] on button "Nākamā nodarbība" at bounding box center [582, 450] width 167 height 39
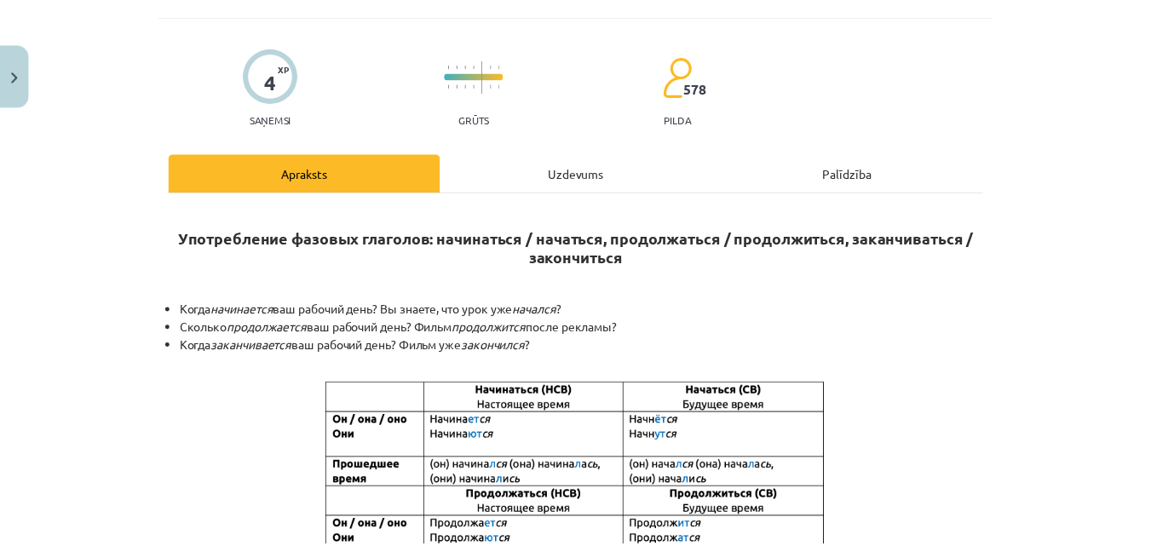
scroll to position [43, 0]
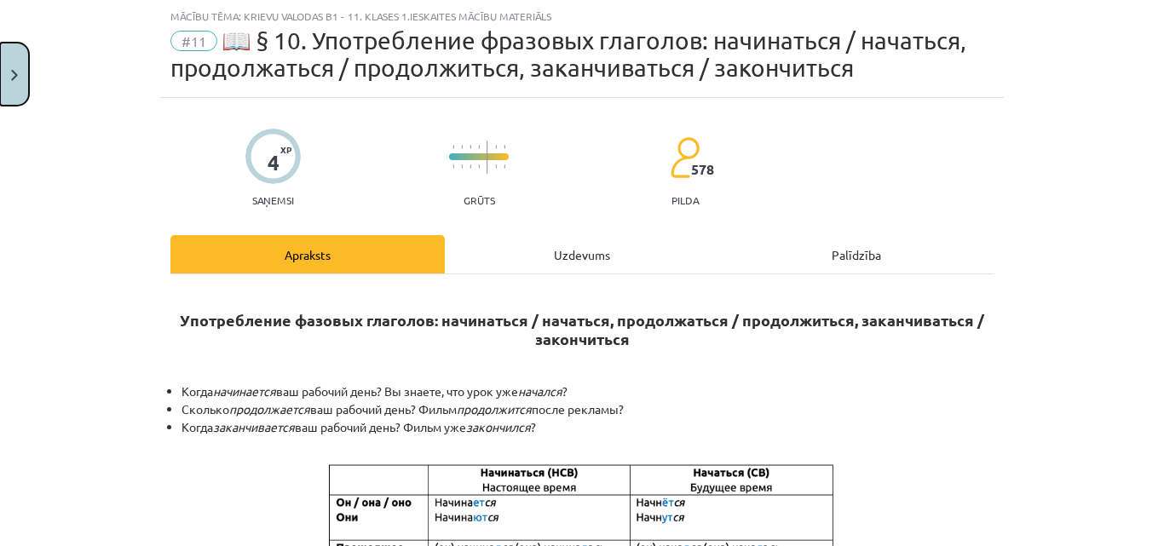
click at [20, 72] on button "Close" at bounding box center [14, 74] width 29 height 63
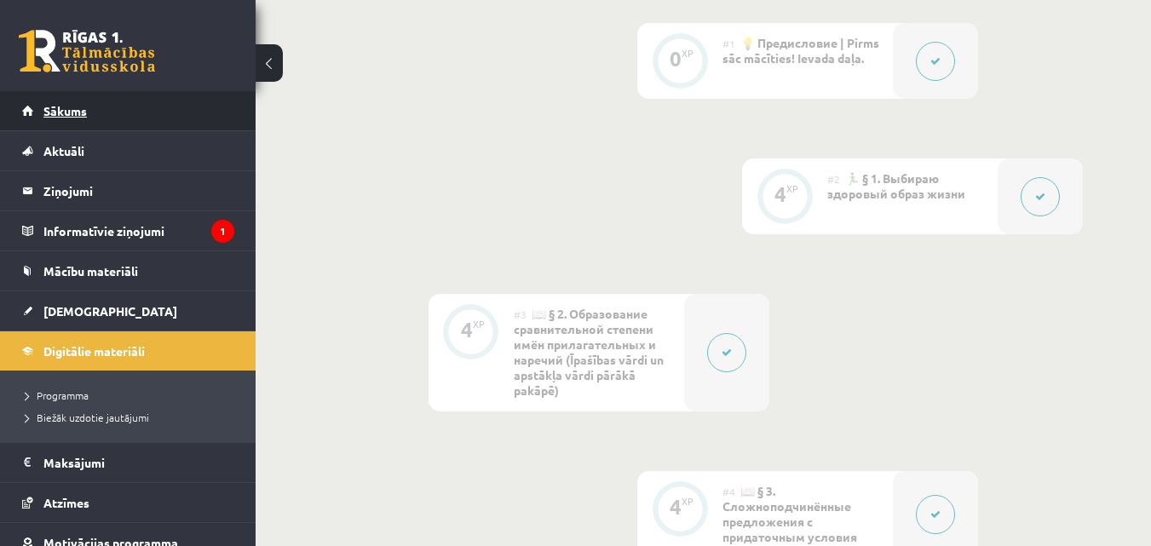
click at [147, 112] on link "Sākums" at bounding box center [128, 110] width 212 height 39
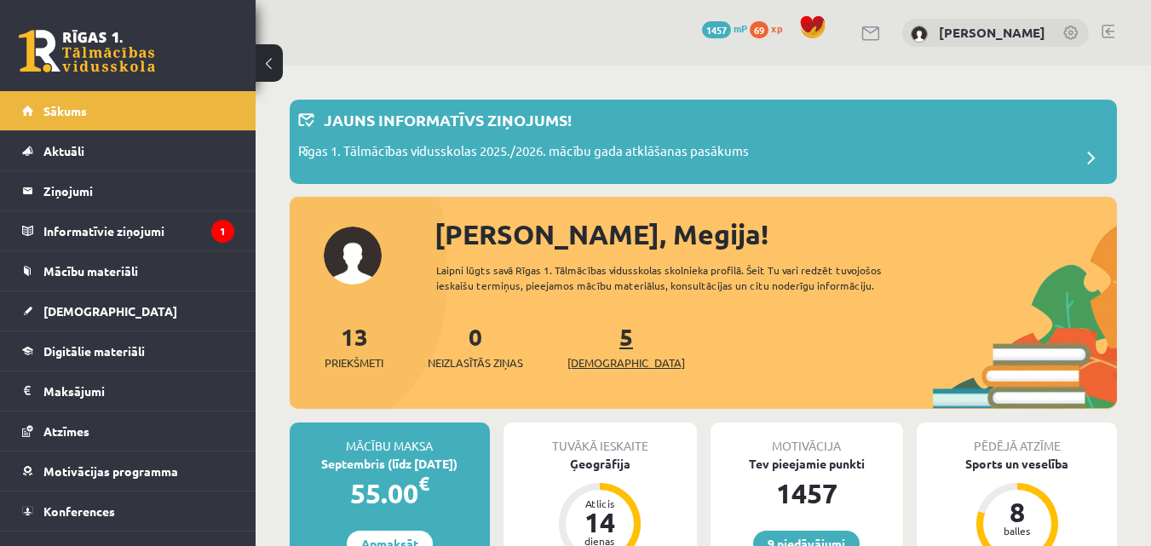
click at [620, 355] on span "[DEMOGRAPHIC_DATA]" at bounding box center [627, 363] width 118 height 17
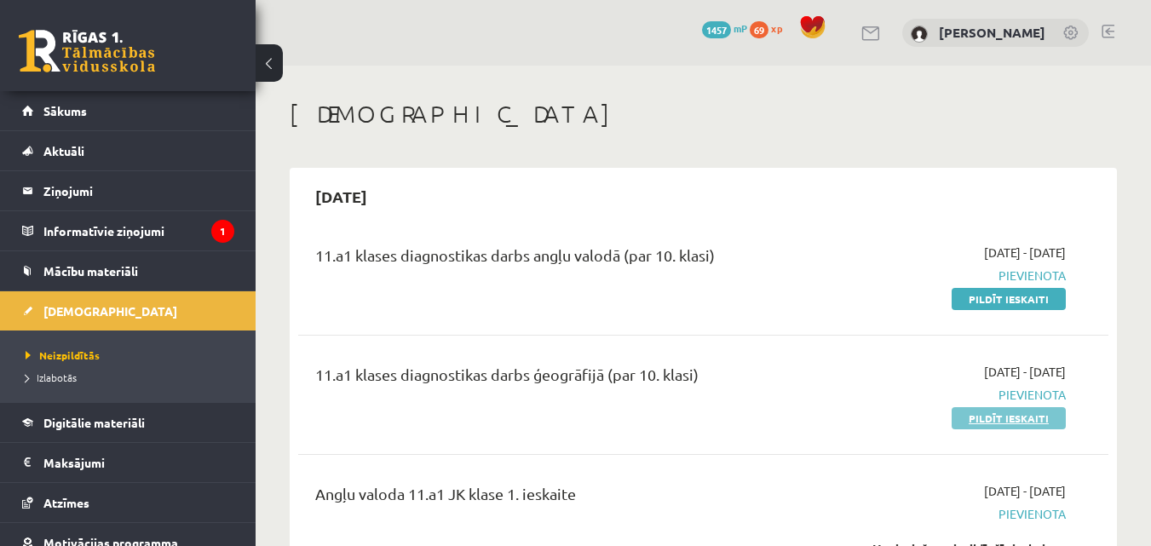
click at [994, 416] on link "Pildīt ieskaiti" at bounding box center [1009, 418] width 114 height 22
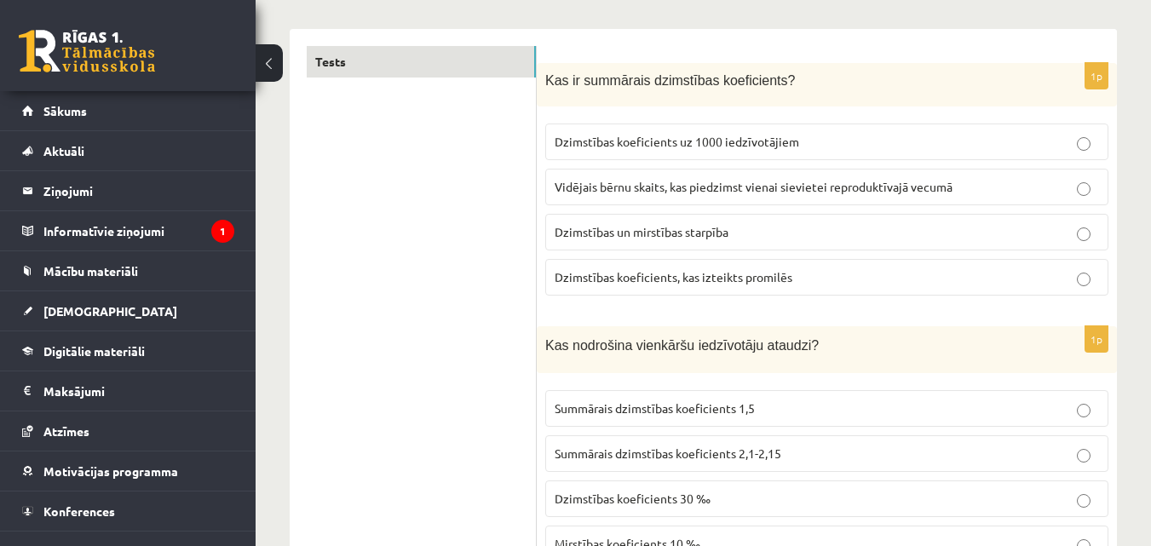
scroll to position [245, 0]
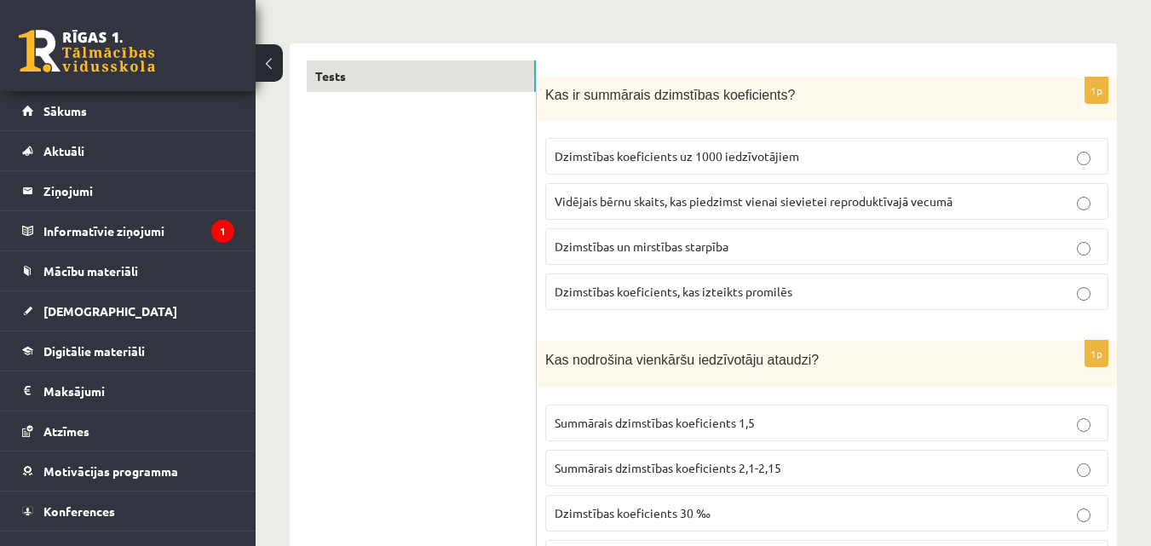
click at [941, 191] on label "Vidējais bērnu skaits, kas piedzimst vienai sievietei reproduktīvajā vecumā" at bounding box center [826, 201] width 563 height 37
click at [620, 162] on span "Dzimstības koeficients uz 1000 iedzīvotājiem" at bounding box center [677, 155] width 245 height 15
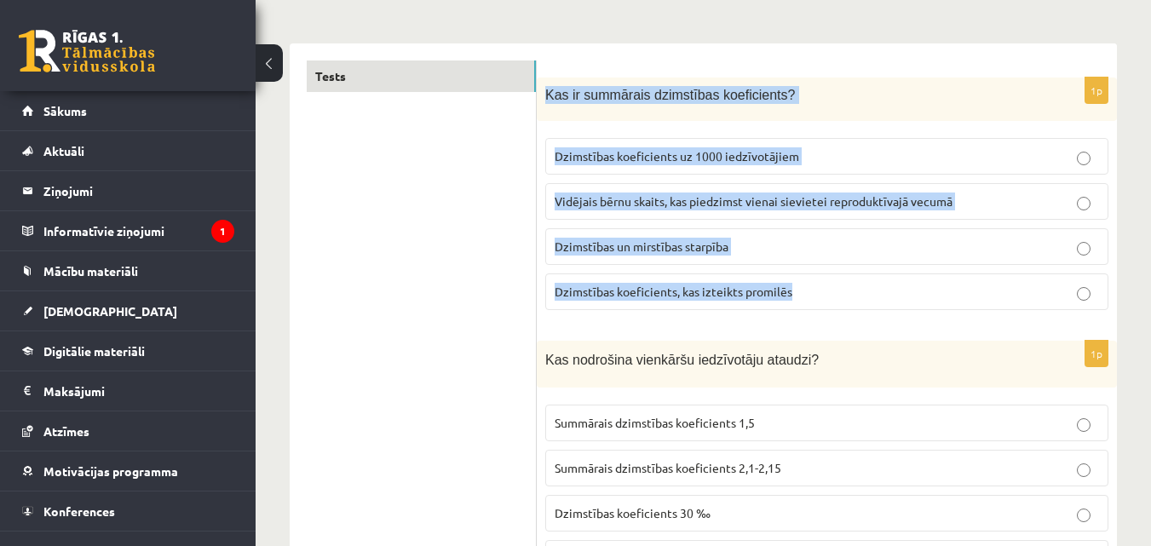
drag, startPoint x: 547, startPoint y: 99, endPoint x: 810, endPoint y: 303, distance: 332.2
click at [810, 303] on div "1p Kas ir summārais dzimstības koeficients? Dzimstības koeficients uz 1000 iedz…" at bounding box center [827, 201] width 580 height 246
click at [730, 89] on span "Kas ir summārais dzimstības koeficients?" at bounding box center [670, 95] width 250 height 14
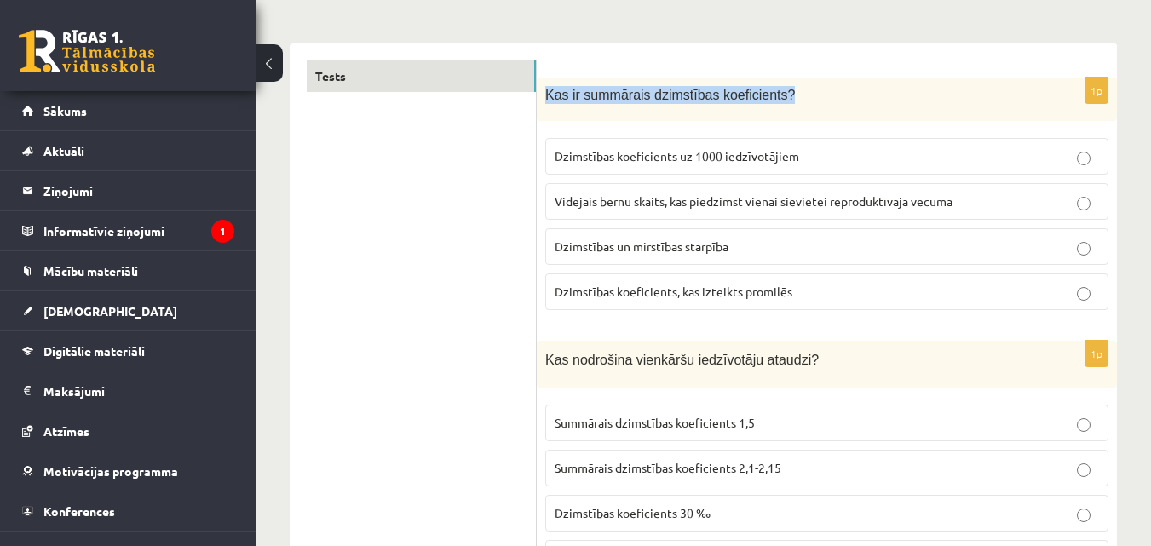
click at [730, 89] on span "Kas ir summārais dzimstības koeficients?" at bounding box center [670, 95] width 250 height 14
copy div "Kas ir summārais dzimstības koeficients?"
click at [672, 197] on span "Vidējais bērnu skaits, kas piedzimst vienai sievietei reproduktīvajā vecumā" at bounding box center [754, 200] width 398 height 15
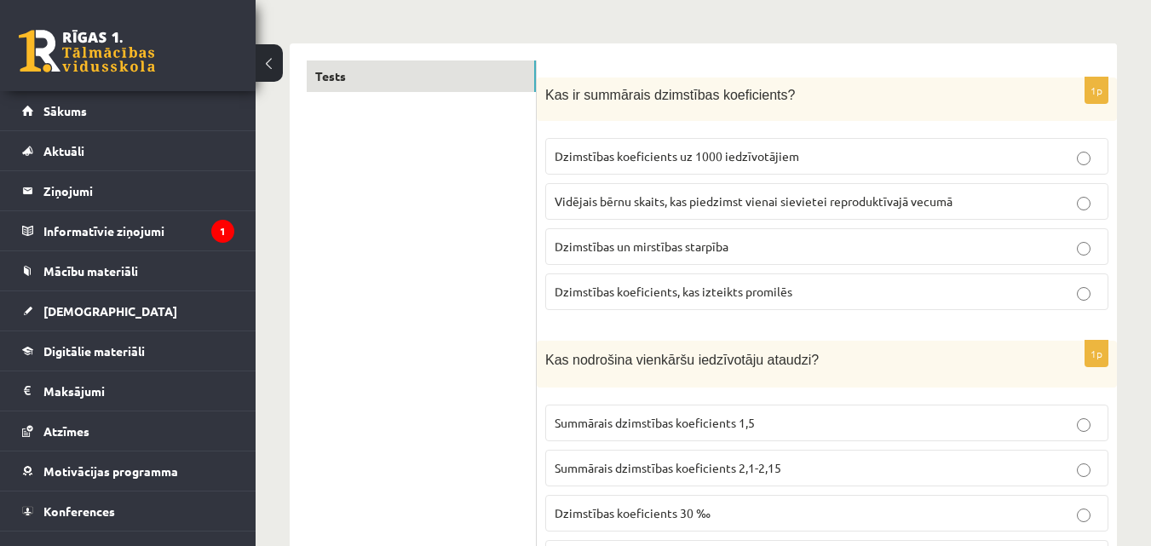
click at [672, 197] on span "Vidējais bērnu skaits, kas piedzimst vienai sievietei reproduktīvajā vecumā" at bounding box center [754, 200] width 398 height 15
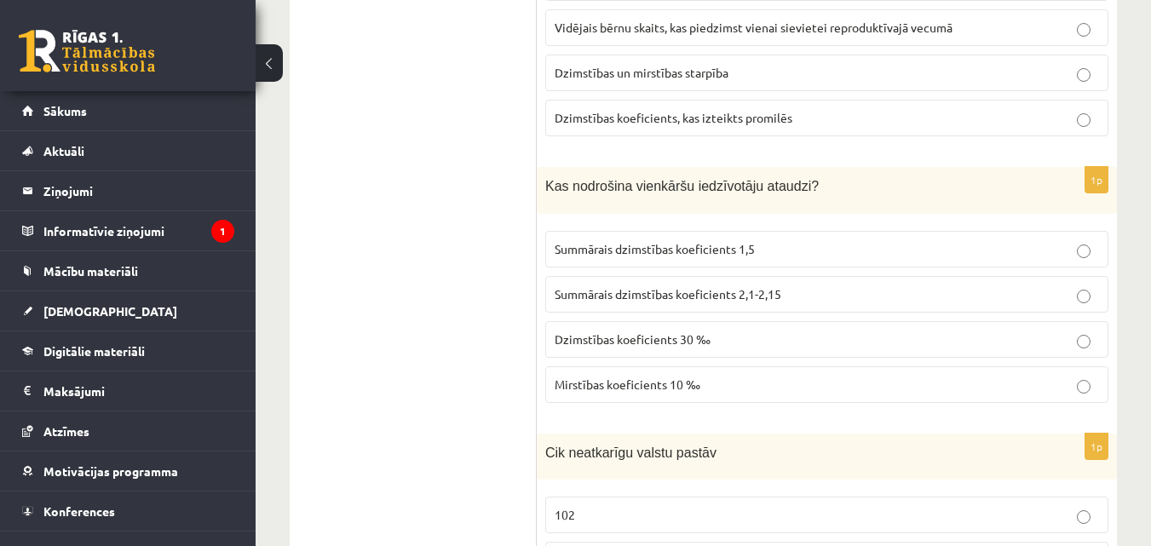
scroll to position [520, 0]
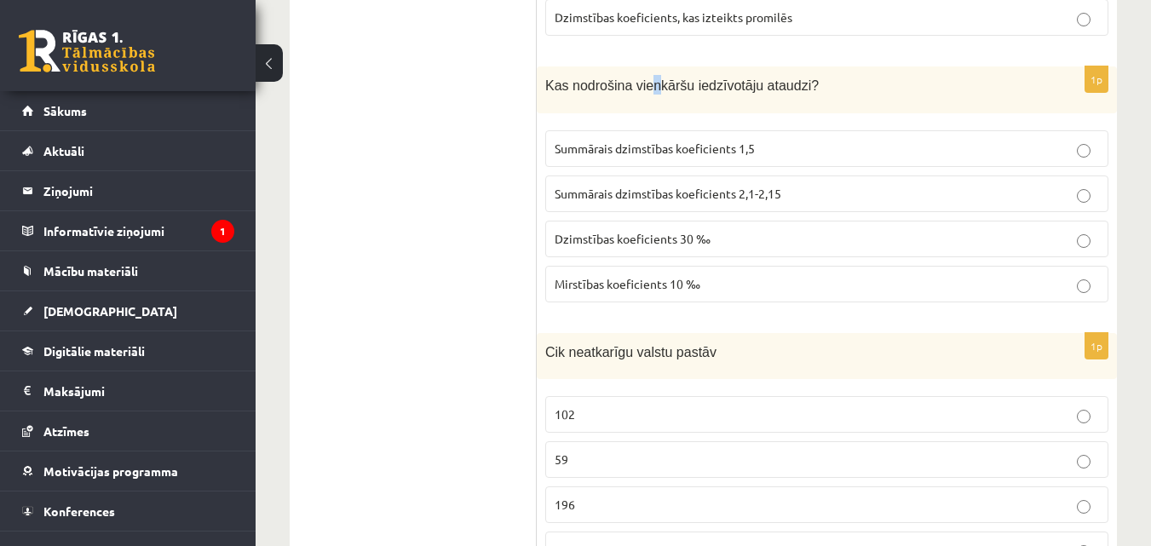
drag, startPoint x: 643, startPoint y: 98, endPoint x: 649, endPoint y: 87, distance: 12.6
click at [649, 87] on div "Kas nodrošina vienkāršu iedzīvotāju ataudzi?" at bounding box center [827, 89] width 580 height 47
click at [649, 87] on span "Kas nodrošina vienkāršu iedzīvotāju ataudzi?" at bounding box center [682, 85] width 274 height 14
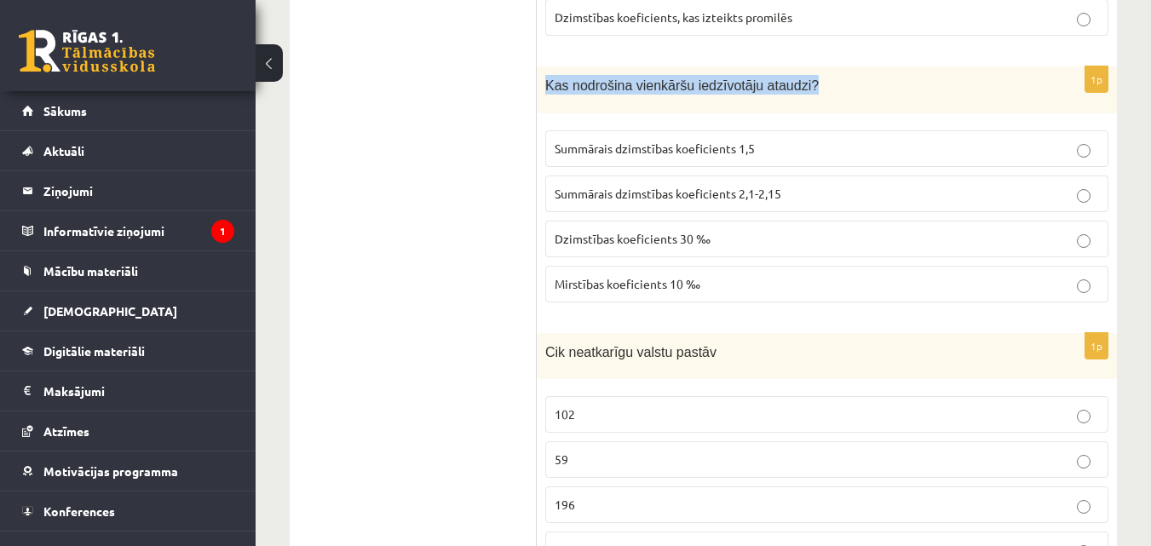
click at [649, 87] on span "Kas nodrošina vienkāršu iedzīvotāju ataudzi?" at bounding box center [682, 85] width 274 height 14
copy div "Kas nodrošina vienkāršu iedzīvotāju ataudzi?"
click at [711, 290] on p "Mirstības koeficients 10 ‰" at bounding box center [827, 284] width 545 height 18
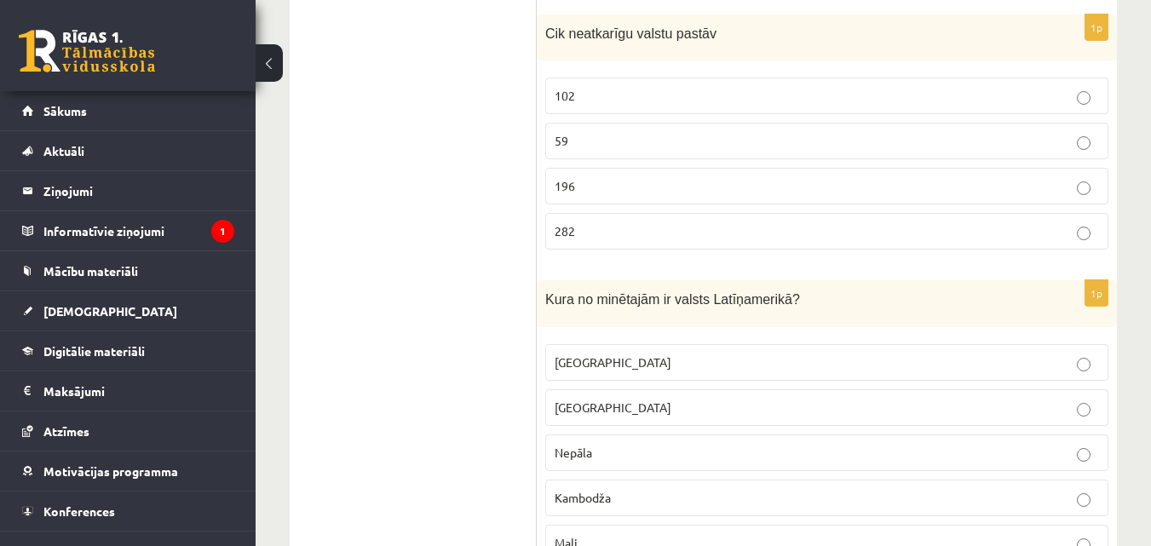
scroll to position [824, 0]
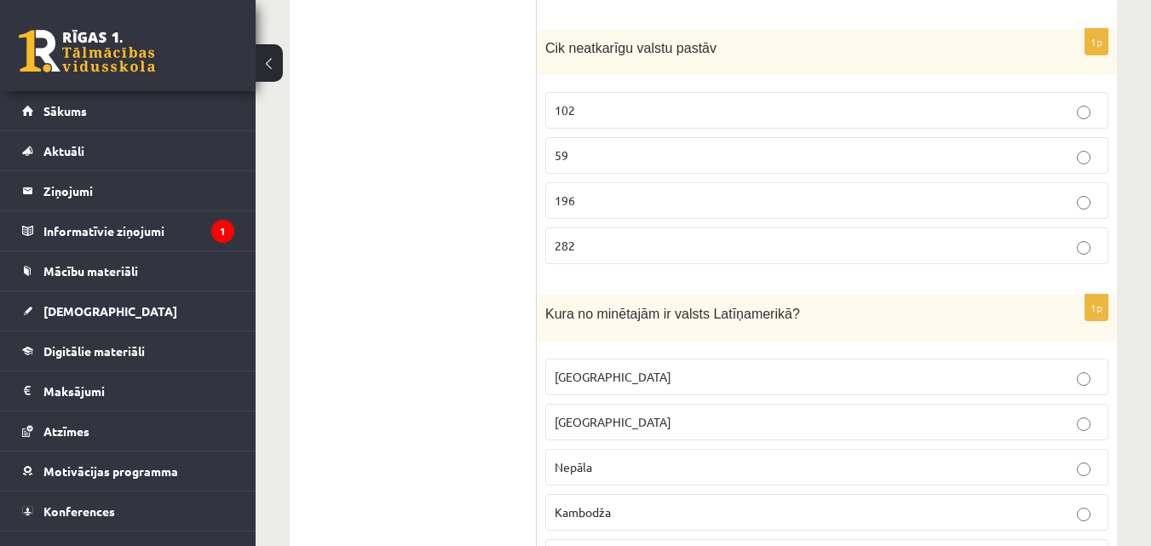
click at [679, 50] on span "Cik neatkarīgu valstu pastāv" at bounding box center [630, 48] width 171 height 14
copy div "Cik neatkarīgu valstu pastāv"
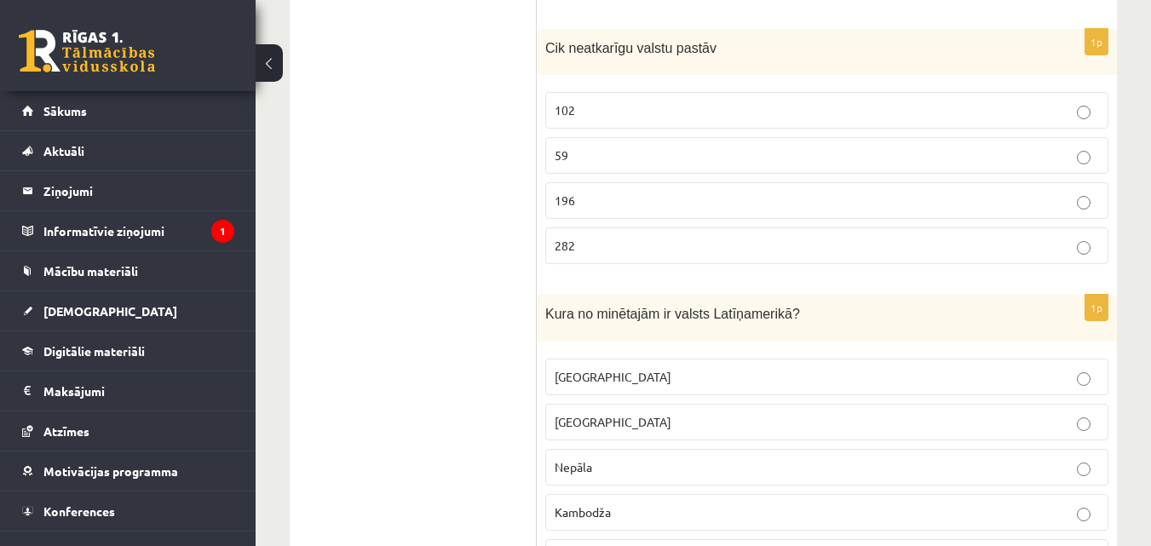
click at [587, 182] on fieldset "102 59 196 282" at bounding box center [826, 177] width 563 height 186
click at [587, 191] on label "196" at bounding box center [826, 200] width 563 height 37
drag, startPoint x: 547, startPoint y: 43, endPoint x: 626, endPoint y: 228, distance: 201.2
click at [626, 228] on div "1p Cik neatkarīgu valstu pastāv 102 59 196 282" at bounding box center [827, 154] width 580 height 250
click at [670, 50] on span "Cik neatkarīgu valstu pastāv" at bounding box center [630, 48] width 171 height 14
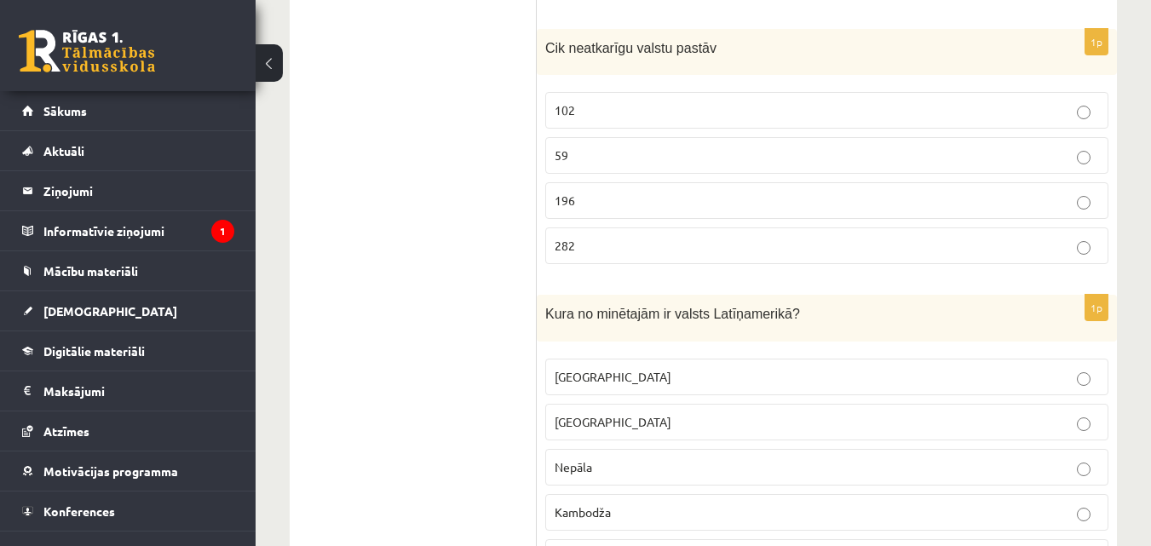
click at [670, 50] on span "Cik neatkarīgu valstu pastāv" at bounding box center [630, 48] width 171 height 14
drag, startPoint x: 526, startPoint y: 44, endPoint x: 546, endPoint y: 44, distance: 20.5
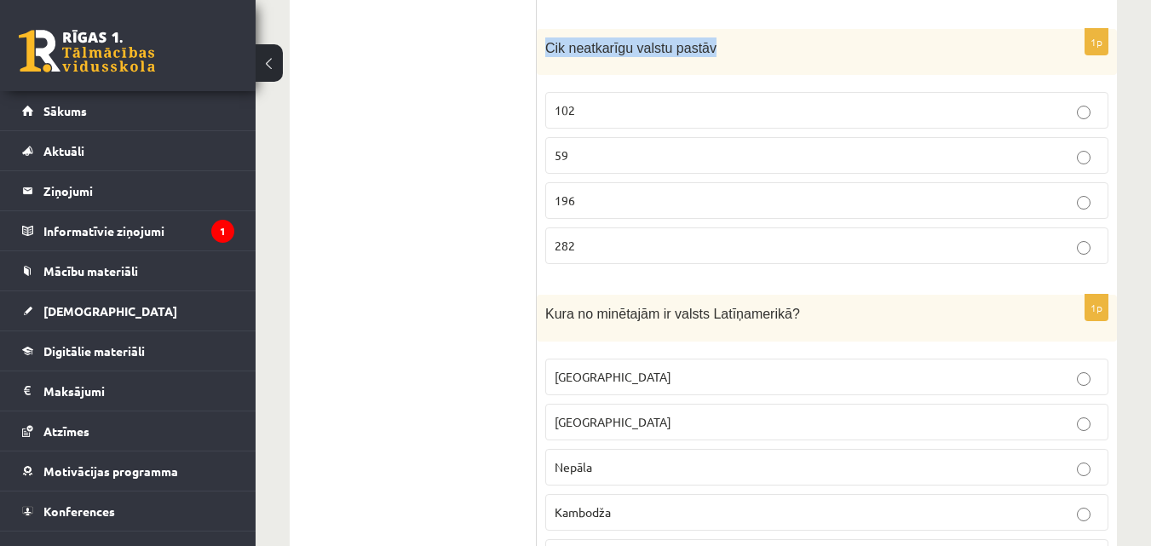
click at [546, 44] on span "Cik neatkarīgu valstu pastāv" at bounding box center [630, 48] width 171 height 14
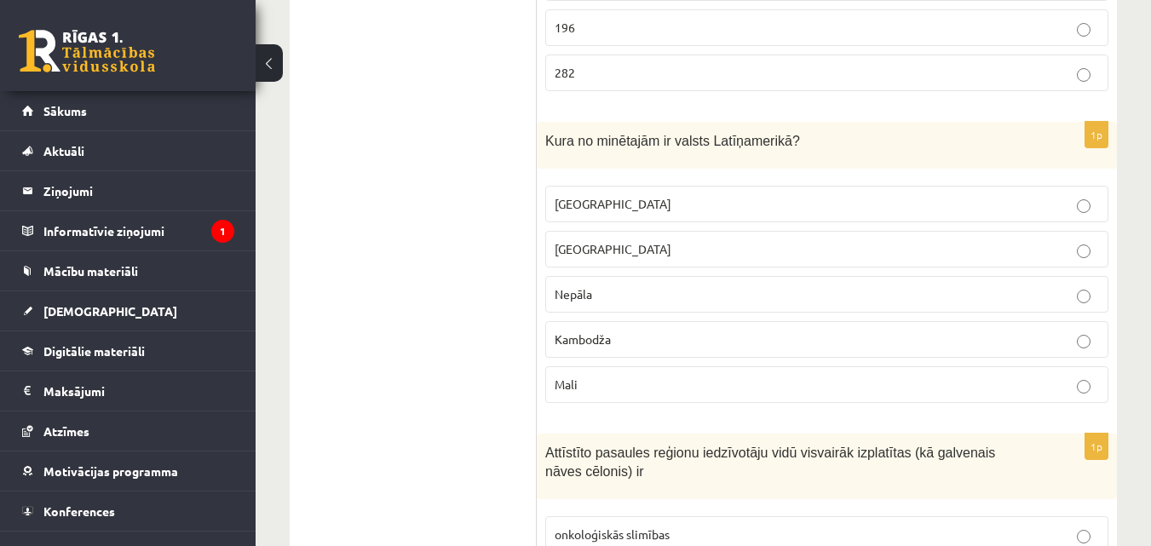
scroll to position [1012, 0]
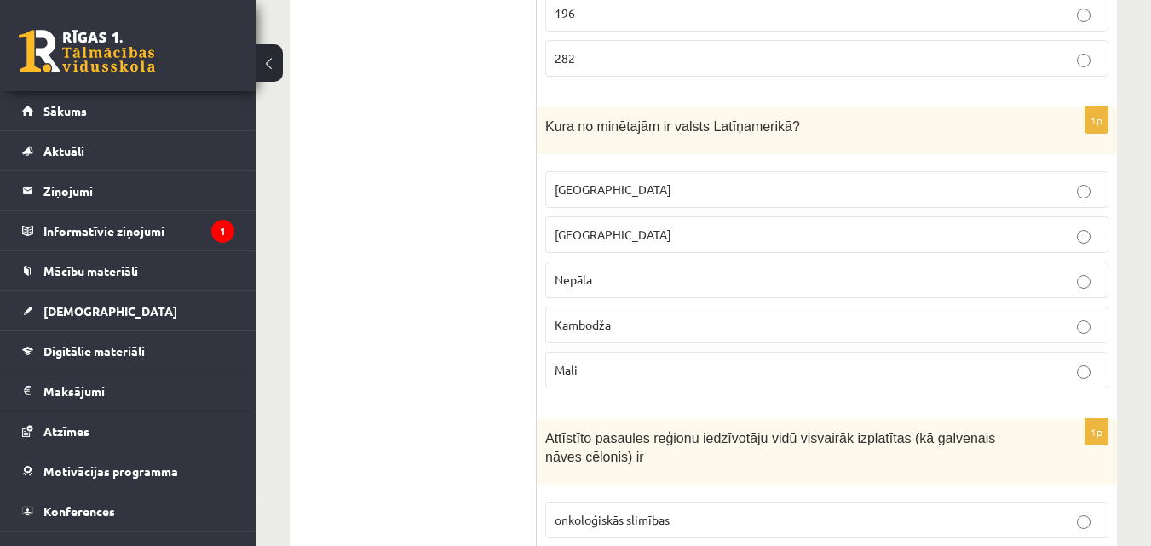
click at [723, 124] on span "Kura no minētajām ir valsts Latīņamerikā?" at bounding box center [672, 126] width 255 height 14
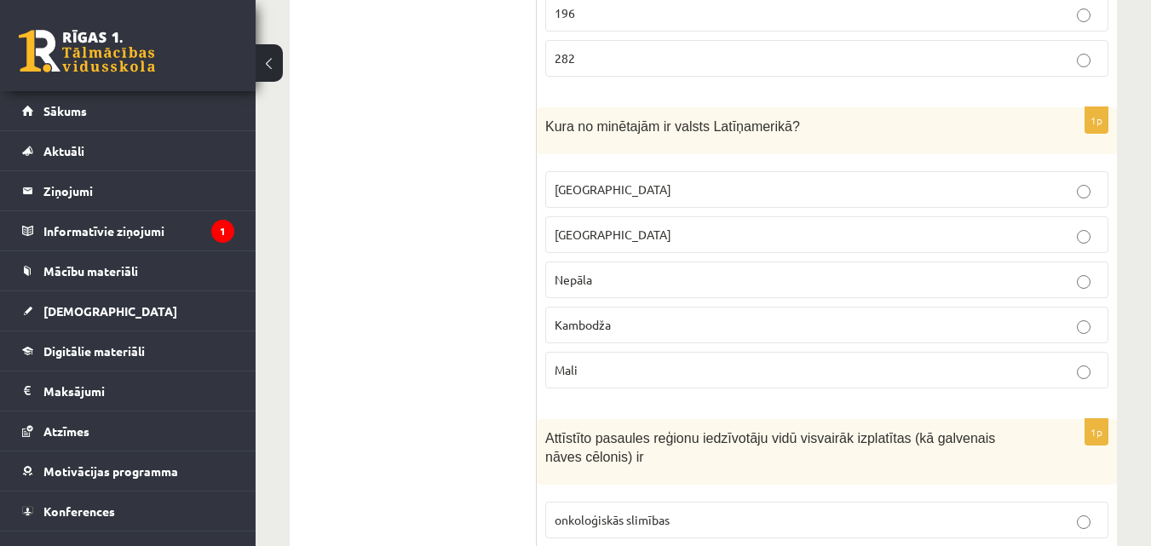
click at [590, 119] on span "Kura no minētajām ir valsts Latīņamerikā?" at bounding box center [672, 126] width 255 height 14
copy div "Kura no minētajām ir valsts Latīņamerikā?"
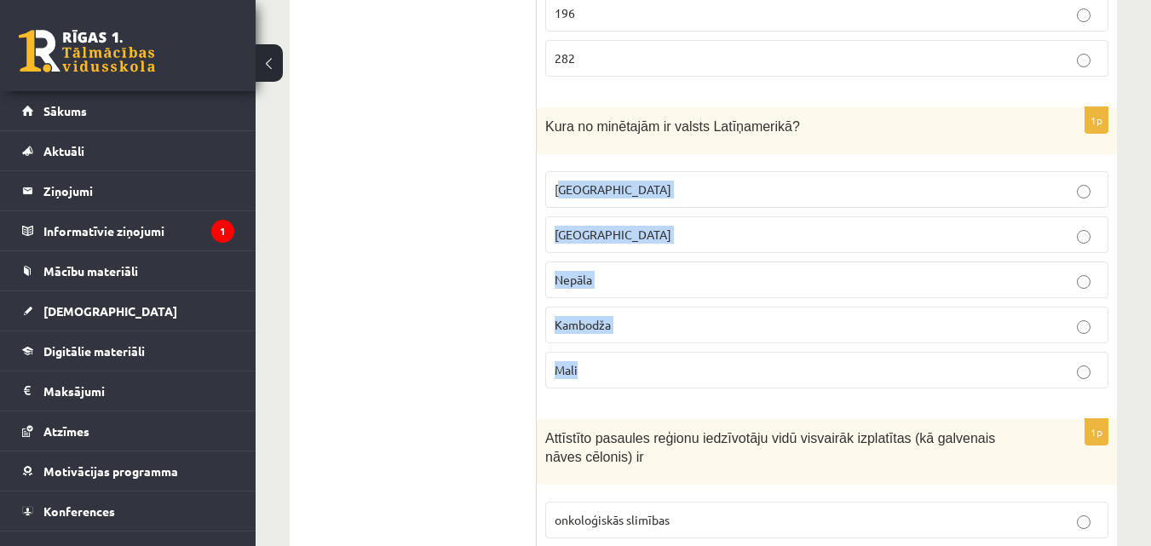
drag, startPoint x: 561, startPoint y: 188, endPoint x: 603, endPoint y: 377, distance: 193.1
click at [603, 377] on fieldset "Meksika ASV Nepāla Kambodža Mali" at bounding box center [826, 278] width 563 height 231
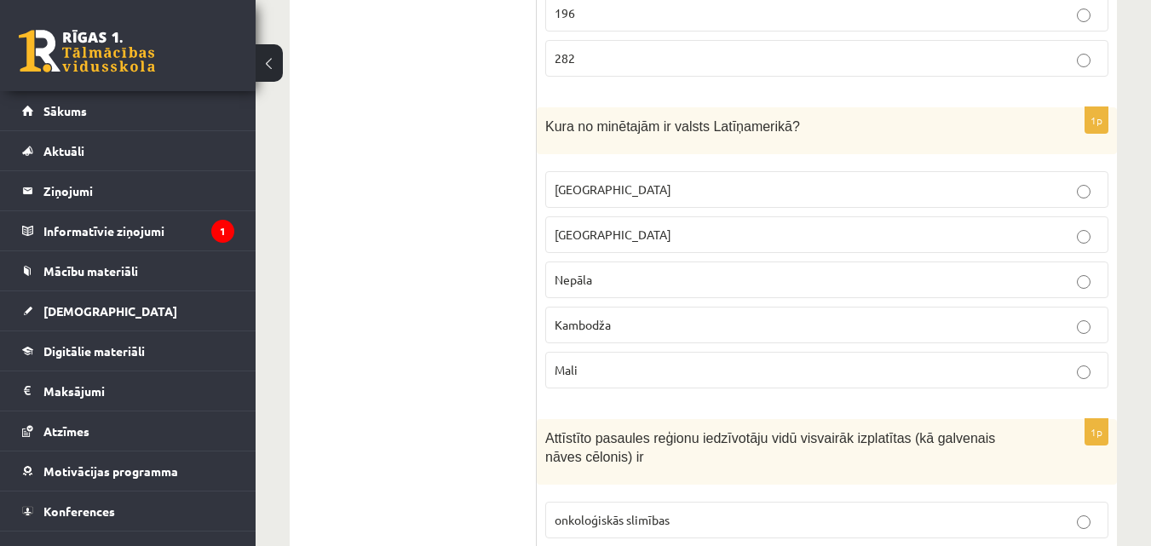
click at [543, 173] on div "1p Kura no minētajām ir valsts Latīņamerikā? Meksika ASV Nepāla Kambodža Mali" at bounding box center [827, 254] width 580 height 295
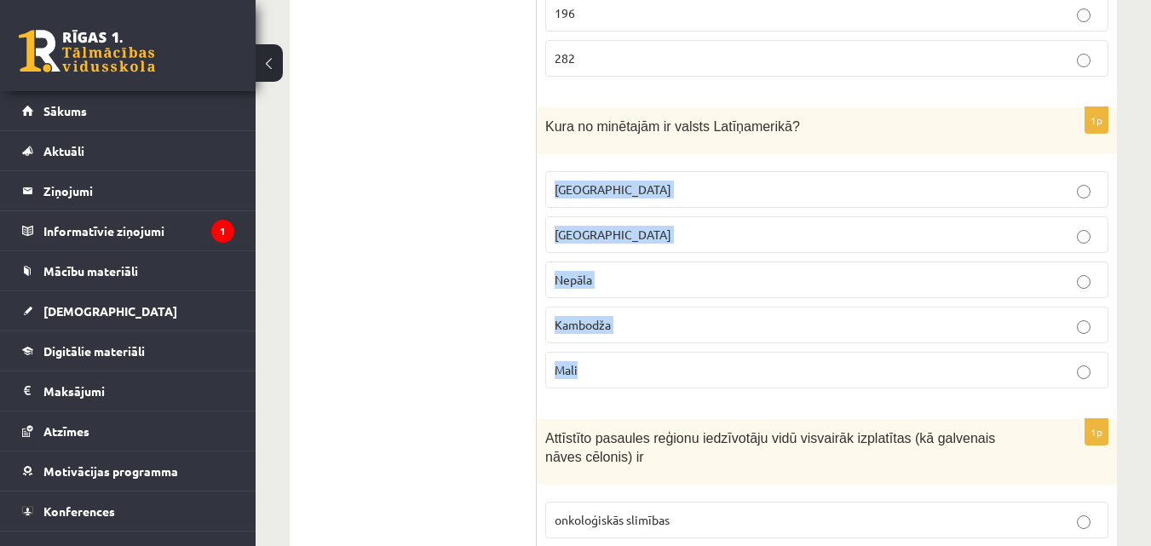
drag, startPoint x: 559, startPoint y: 179, endPoint x: 610, endPoint y: 361, distance: 189.4
click at [610, 361] on fieldset "Meksika ASV Nepāla Kambodža Mali" at bounding box center [826, 278] width 563 height 231
copy fieldset "Meksika ASV Nepāla Kambodža Mali"
click at [623, 164] on fieldset "Meksika ASV Nepāla Kambodža Mali" at bounding box center [826, 278] width 563 height 231
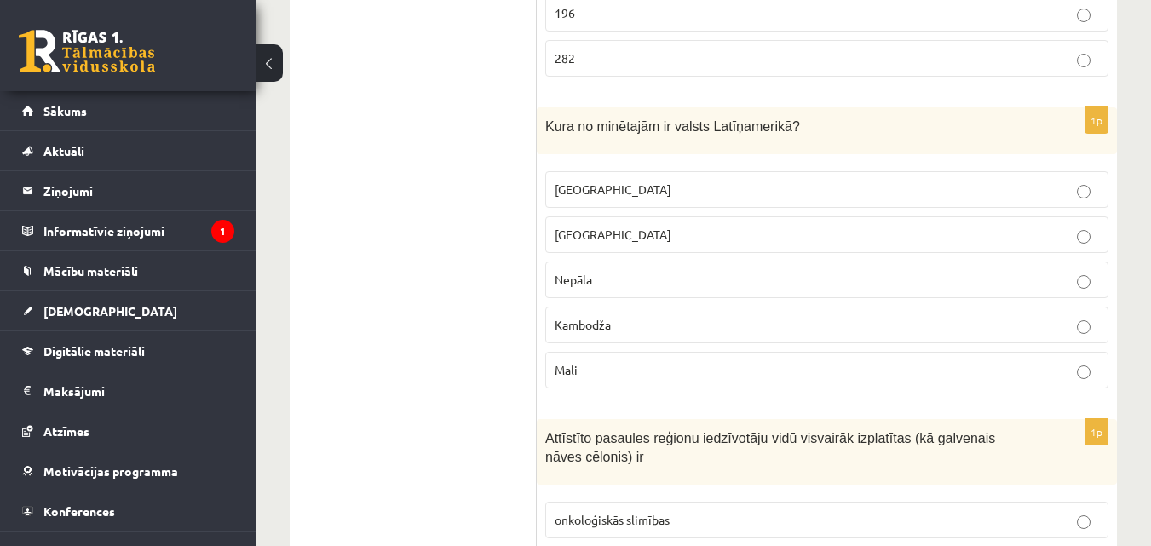
click at [625, 181] on p "Meksika" at bounding box center [827, 190] width 545 height 18
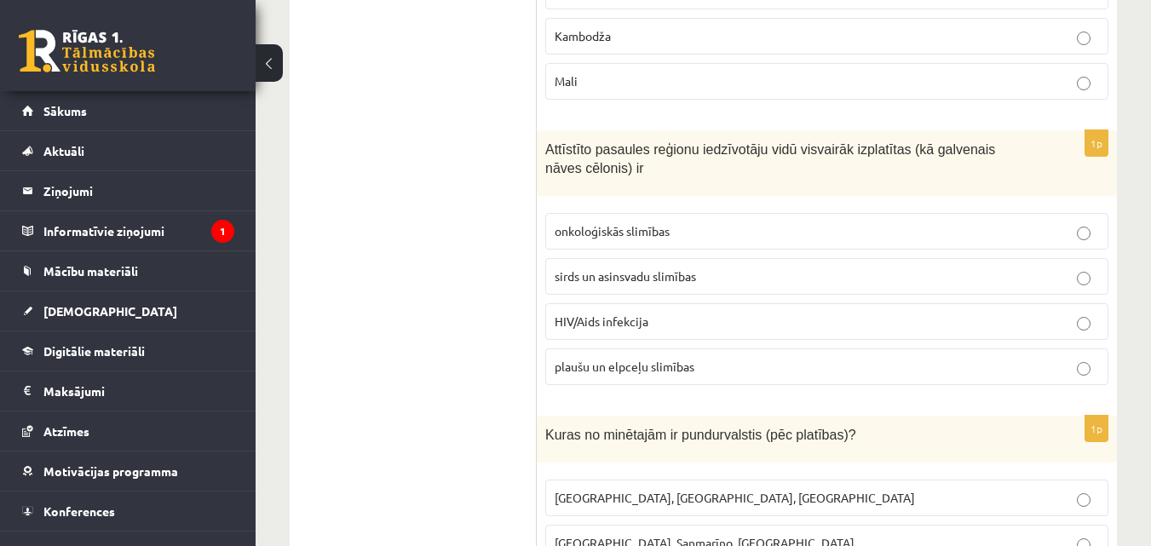
scroll to position [1315, 0]
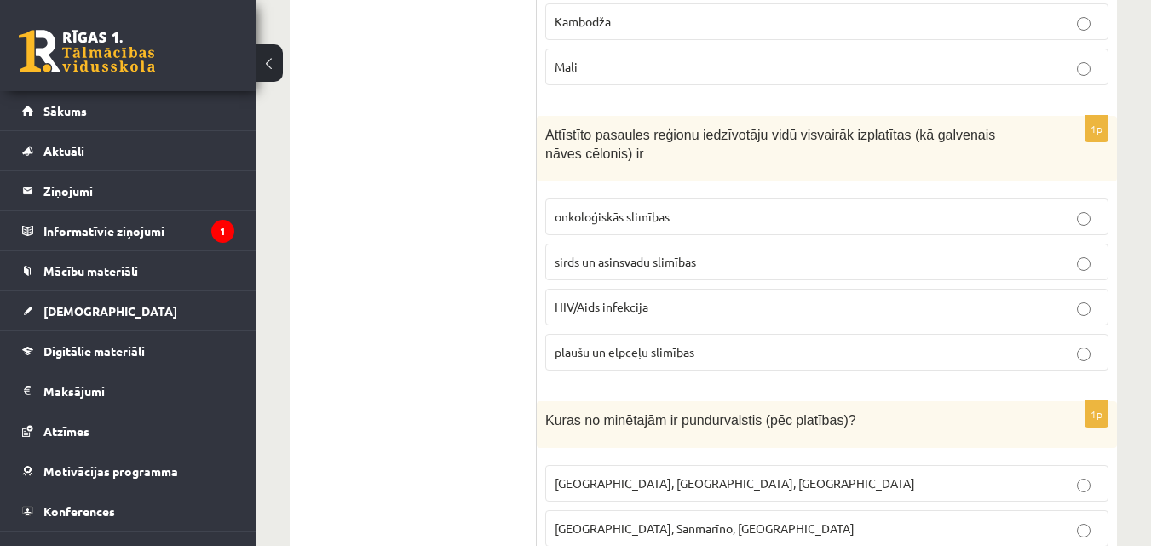
click at [805, 311] on p "HIV/Aids infekcija" at bounding box center [827, 307] width 545 height 18
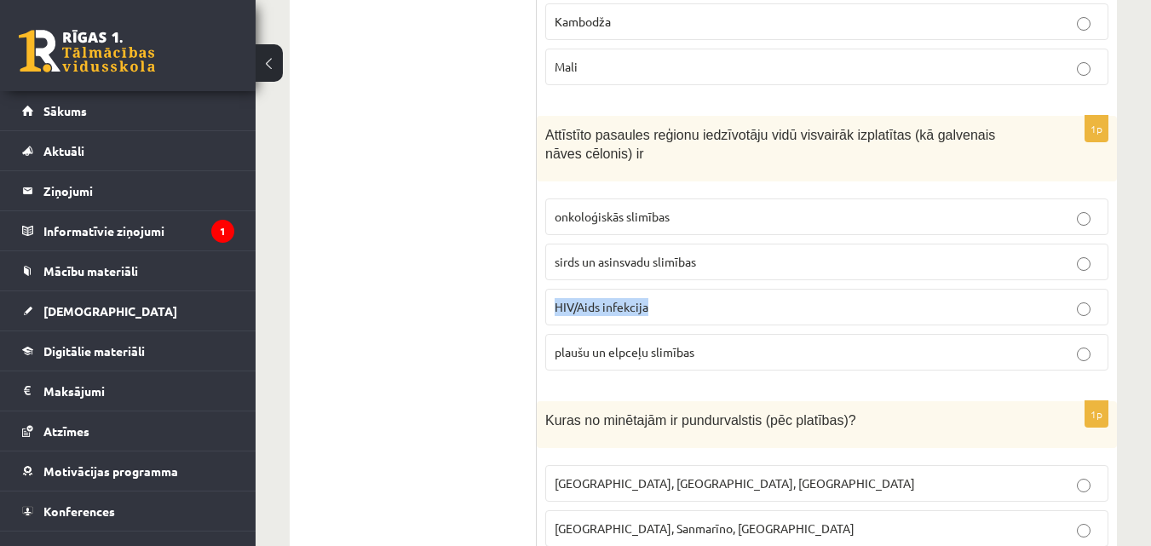
click at [805, 311] on p "HIV/Aids infekcija" at bounding box center [827, 307] width 545 height 18
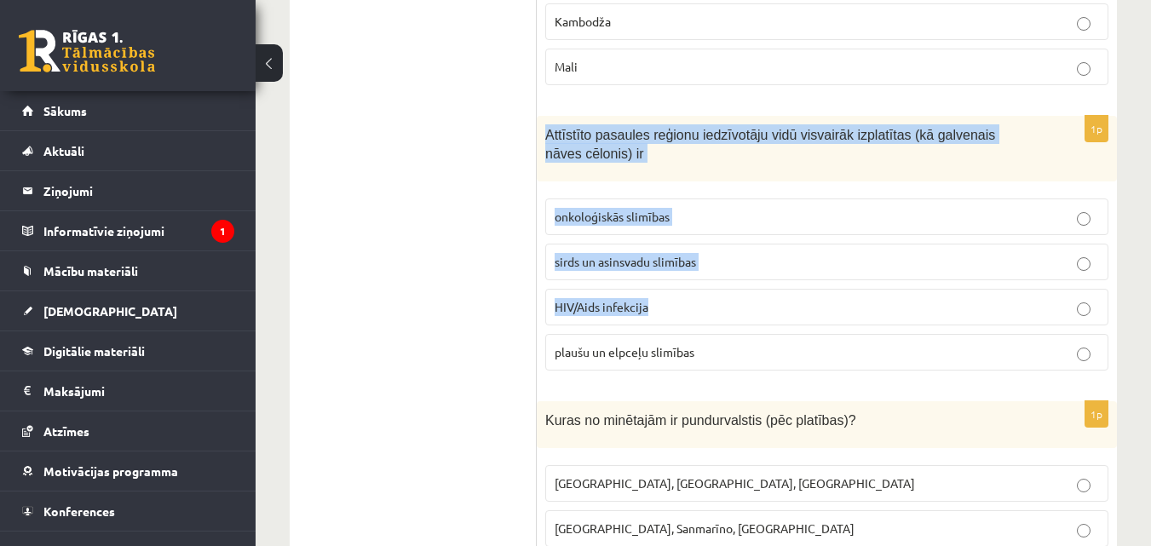
drag, startPoint x: 805, startPoint y: 311, endPoint x: 765, endPoint y: 144, distance: 171.8
click at [765, 144] on div "1p Attīstīto pasaules reģionu iedzīvotāju vidū visvairāk izplatītas (kā galvena…" at bounding box center [827, 250] width 580 height 268
click at [765, 144] on p "Attīstīto pasaules reģionu iedzīvotāju vidū visvairāk izplatītas (kā galvenais …" at bounding box center [784, 143] width 478 height 38
drag, startPoint x: 549, startPoint y: 134, endPoint x: 745, endPoint y: 375, distance: 310.8
click at [745, 375] on div "1p Attīstīto pasaules reģionu iedzīvotāju vidū visvairāk izplatītas (kā galvena…" at bounding box center [827, 250] width 580 height 268
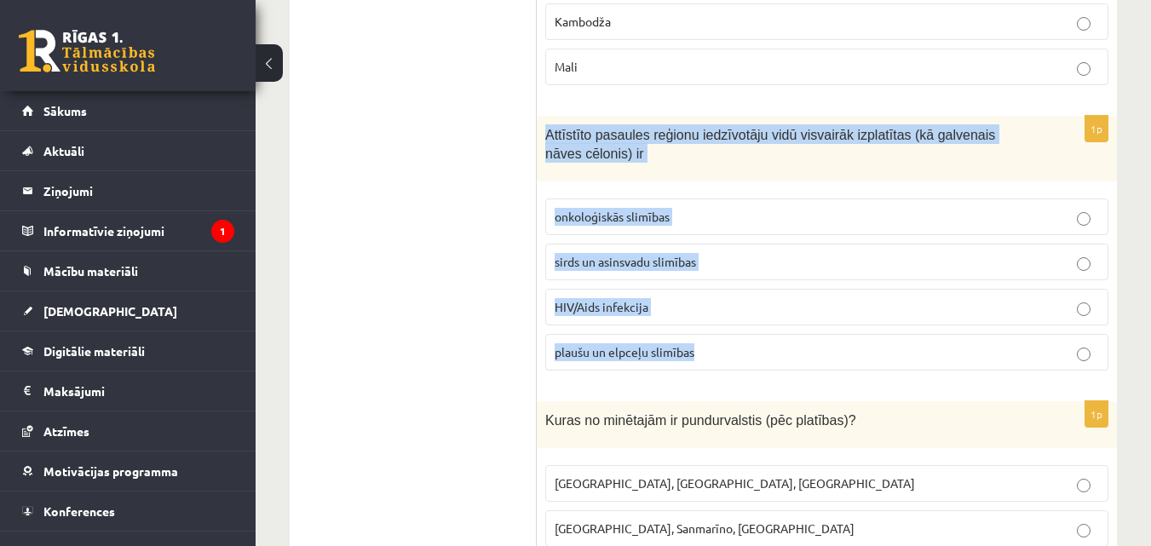
click at [727, 133] on span "Attīstīto pasaules reģionu iedzīvotāju vidū visvairāk izplatītas (kā galvenais …" at bounding box center [770, 145] width 450 height 34
drag, startPoint x: 545, startPoint y: 130, endPoint x: 723, endPoint y: 345, distance: 279.7
click at [723, 345] on div "1p Attīstīto pasaules reģionu iedzīvotāju vidū visvairāk izplatītas (kā galvena…" at bounding box center [827, 250] width 580 height 268
copy div "Attīstīto pasaules reģionu iedzīvotāju vidū visvairāk izplatītas (kā galvenais …"
click at [683, 257] on span "sirds un asinsvadu slimības" at bounding box center [625, 261] width 141 height 15
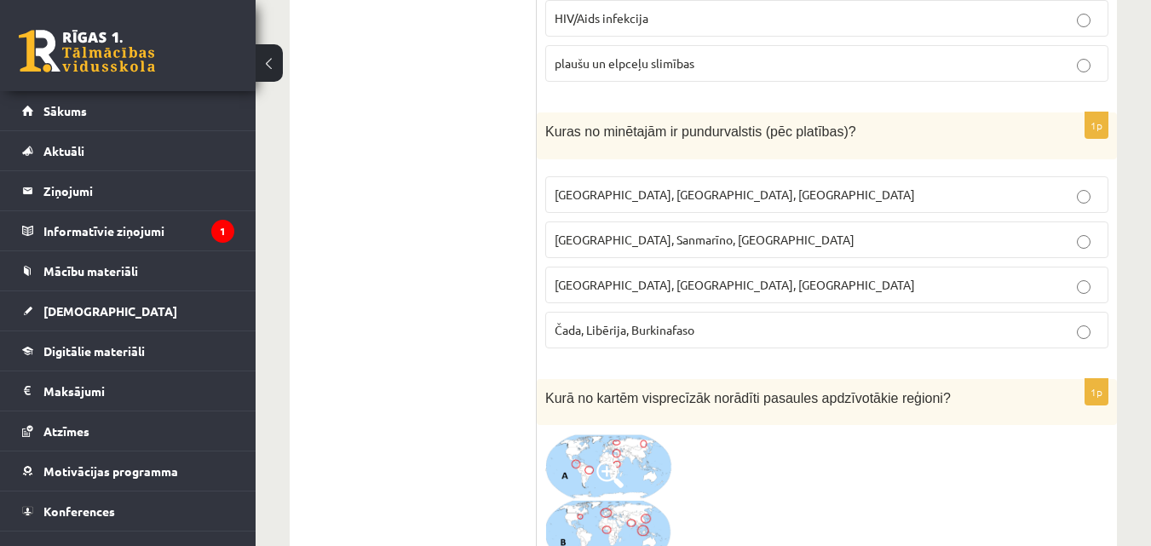
scroll to position [1633, 0]
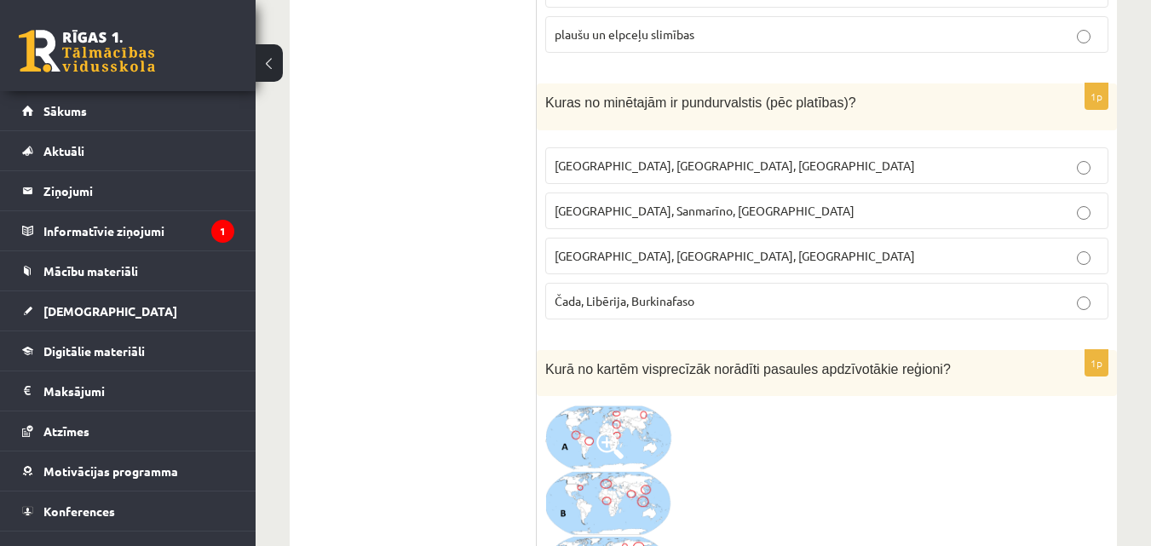
click at [1064, 155] on label "Latvija, Lietuva, Igaunija" at bounding box center [826, 165] width 563 height 37
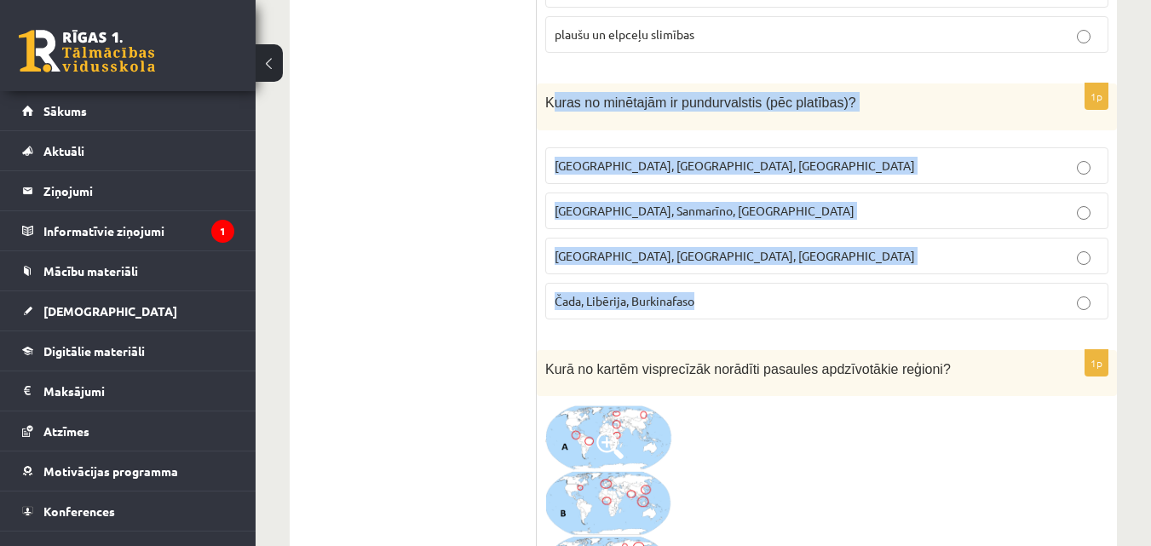
drag, startPoint x: 551, startPoint y: 101, endPoint x: 729, endPoint y: 306, distance: 271.8
click at [729, 306] on div "1p Kuras no minētajām ir pundurvalstis (pēc platības)? Latvija, Lietuva, Igauni…" at bounding box center [827, 209] width 580 height 250
copy div "uras no minētajām ir pundurvalstis (pēc platības)? Latvija, Lietuva, Igaunija M…"
click at [783, 219] on p "Monako, Sanmarīno, Luksemburga" at bounding box center [827, 211] width 545 height 18
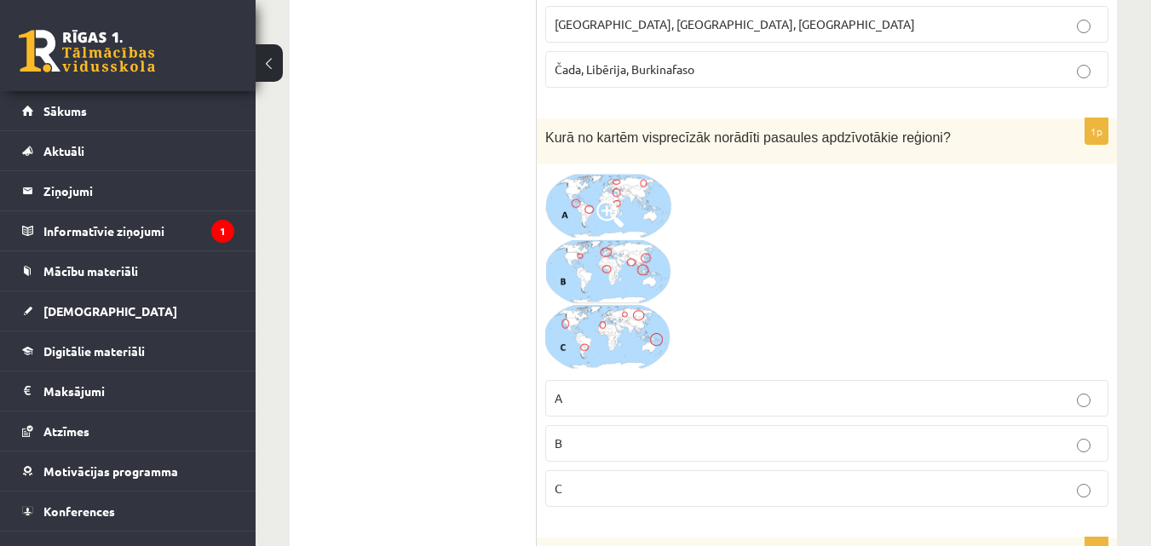
scroll to position [1836, 0]
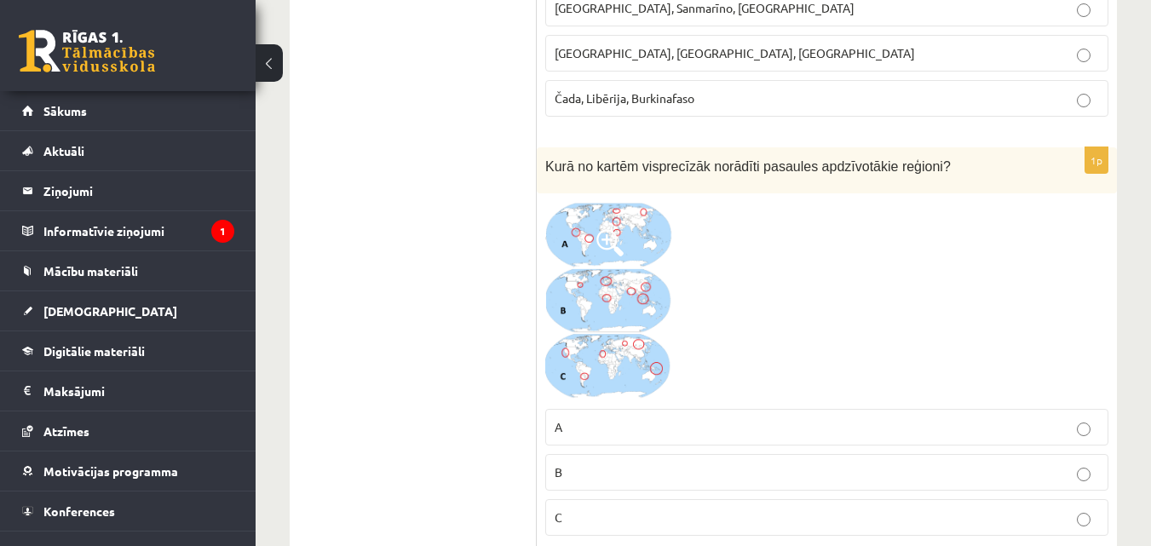
click at [659, 299] on img at bounding box center [609, 301] width 128 height 199
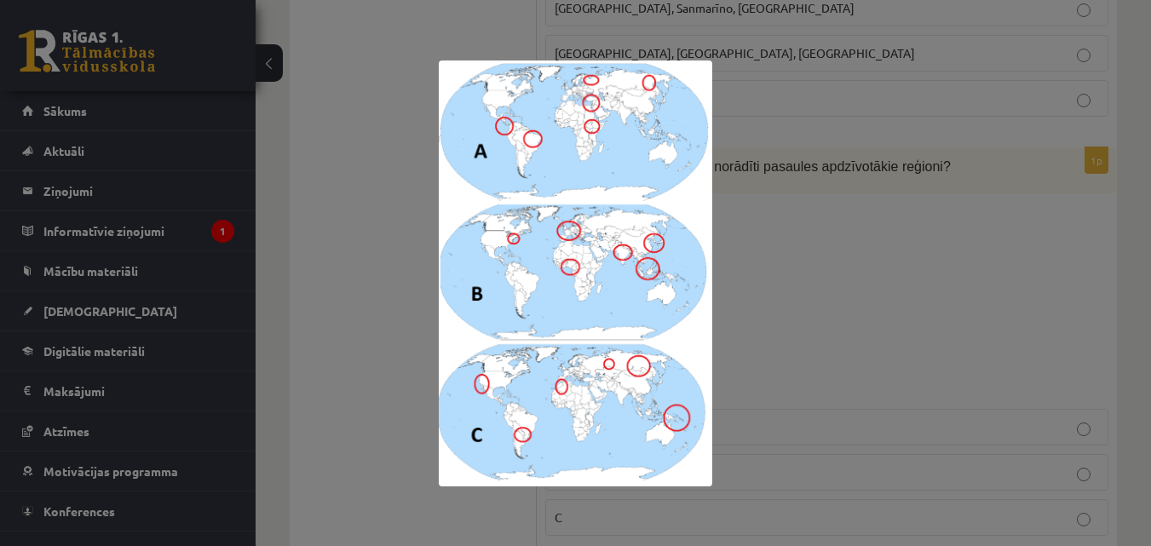
click at [745, 392] on div at bounding box center [575, 273] width 1151 height 546
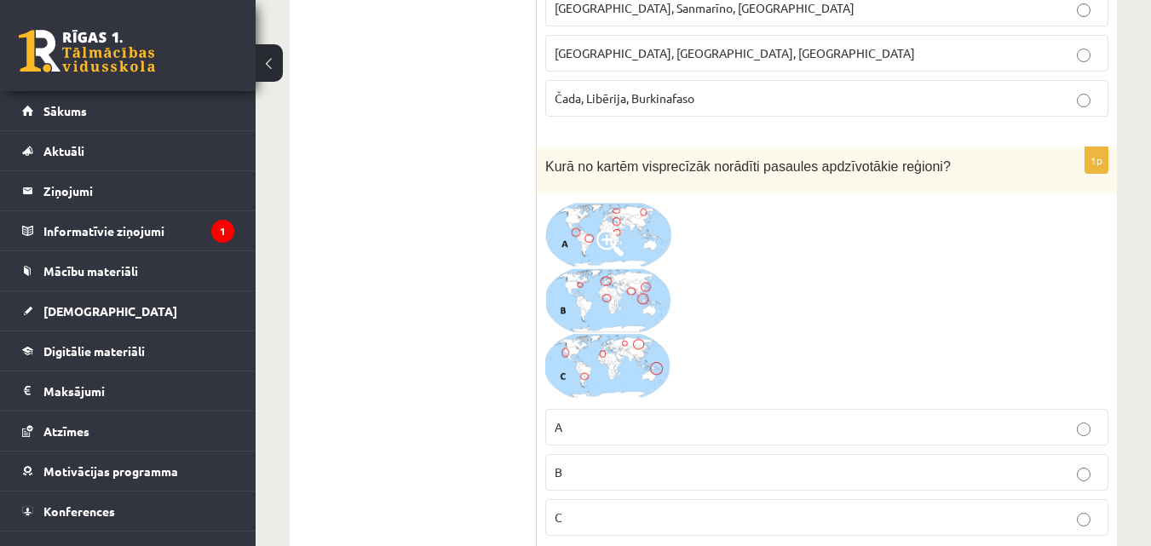
click at [592, 527] on p "C" at bounding box center [827, 518] width 545 height 18
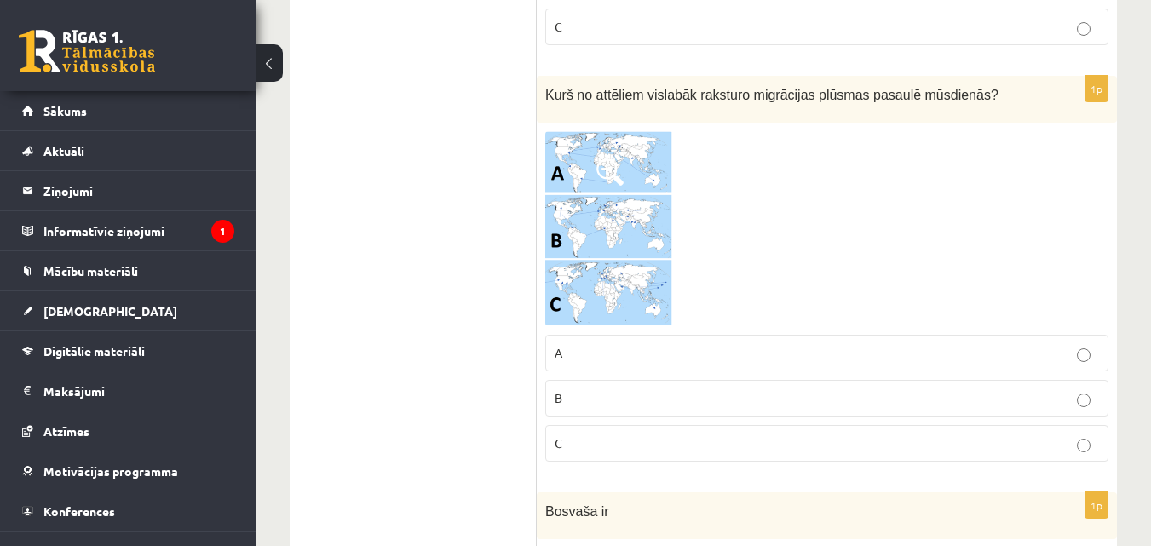
scroll to position [2341, 0]
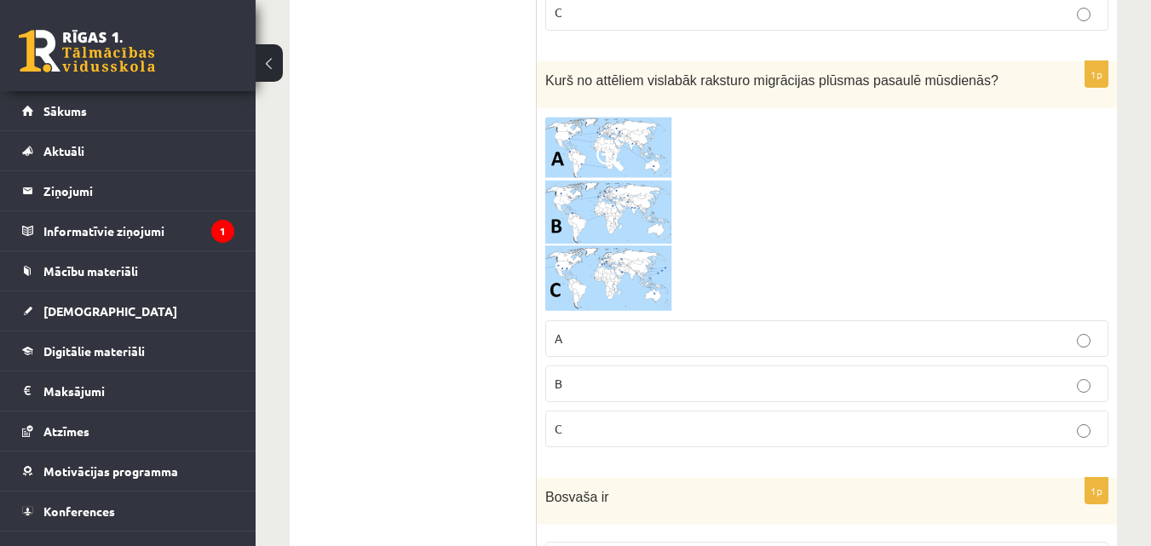
click at [627, 165] on img at bounding box center [609, 215] width 128 height 196
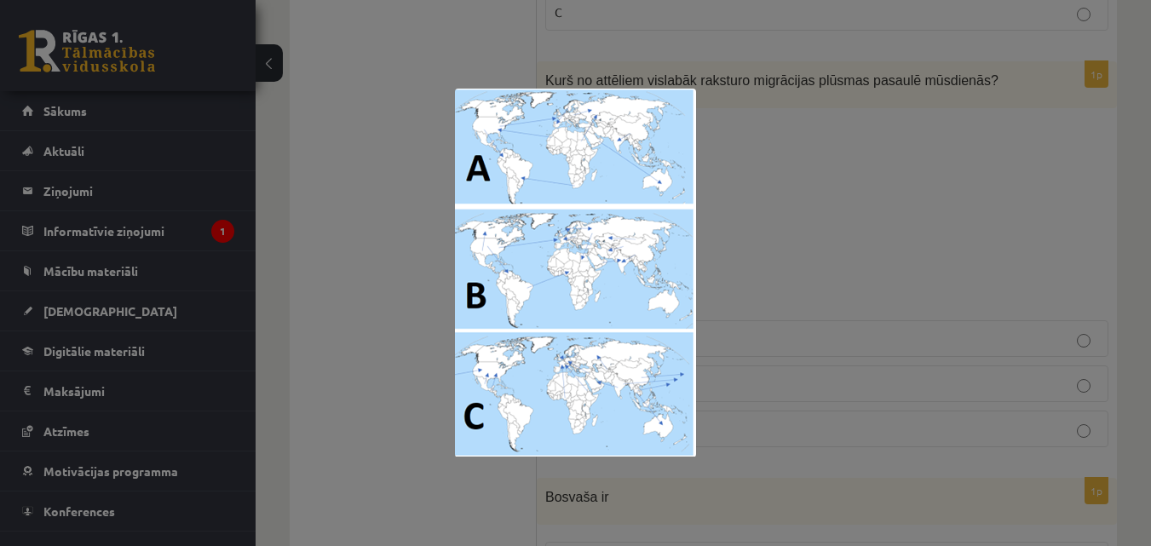
click at [856, 245] on div at bounding box center [575, 273] width 1151 height 546
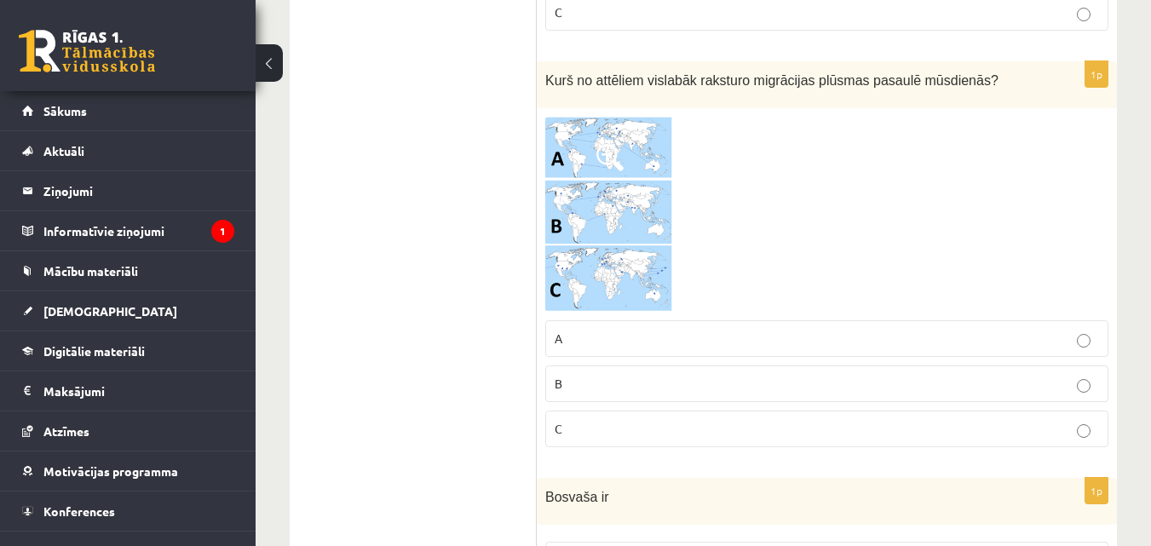
click at [969, 393] on p "B" at bounding box center [827, 384] width 545 height 18
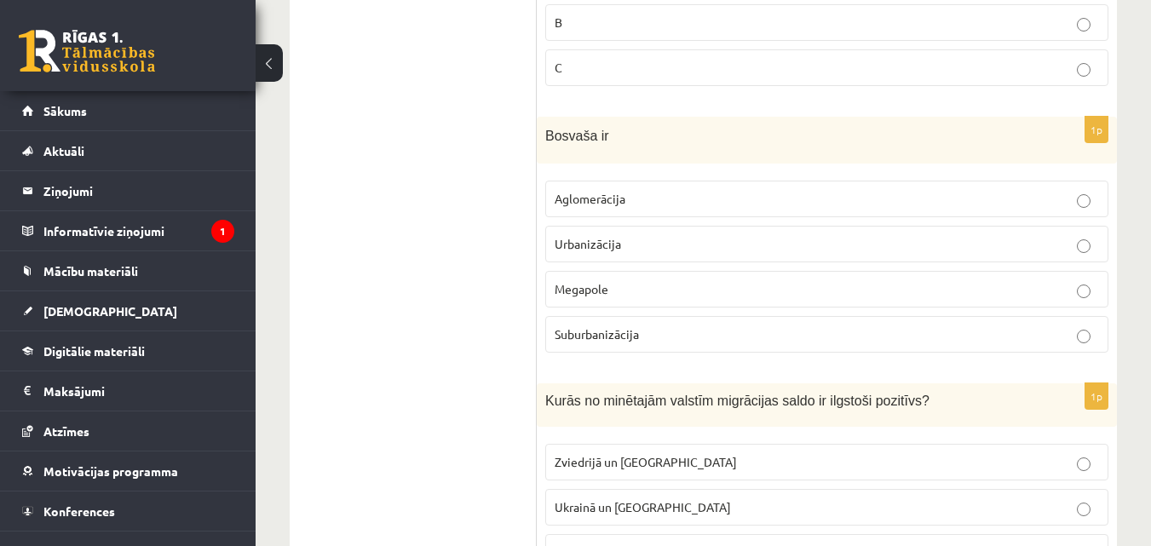
scroll to position [2717, 0]
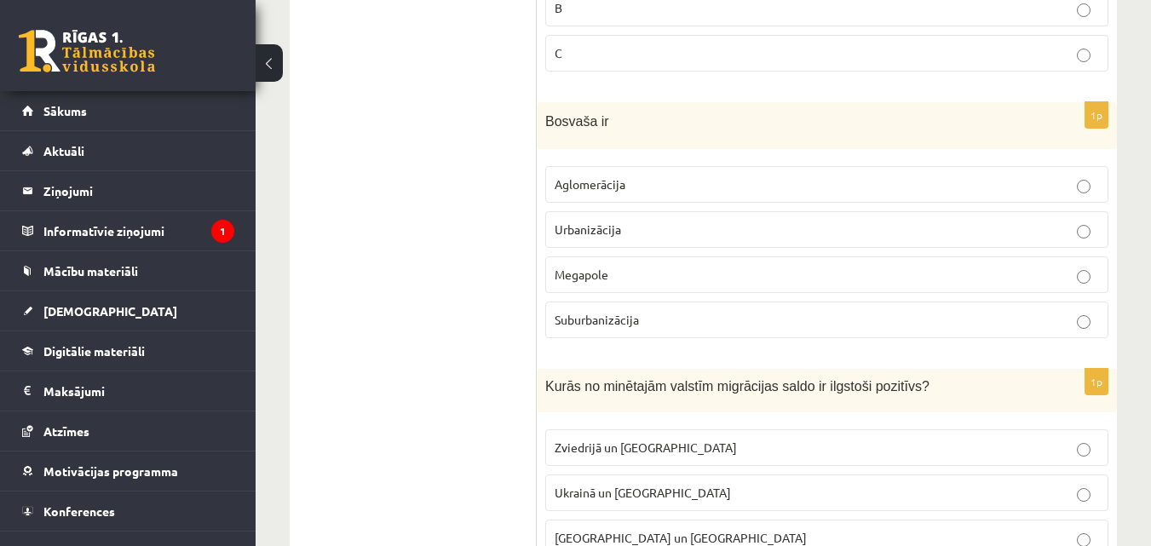
click at [581, 122] on span "Bosvaša ir" at bounding box center [577, 121] width 64 height 14
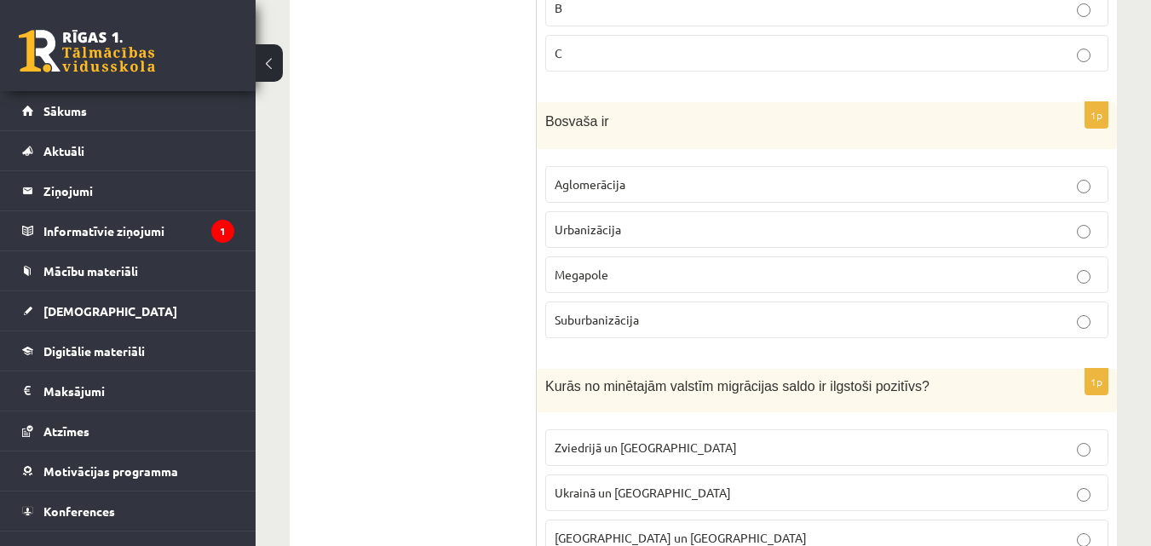
click at [581, 122] on span "Bosvaša ir" at bounding box center [577, 121] width 64 height 14
copy span "Bosvaša"
click at [649, 225] on p "Urbanizācija" at bounding box center [827, 230] width 545 height 18
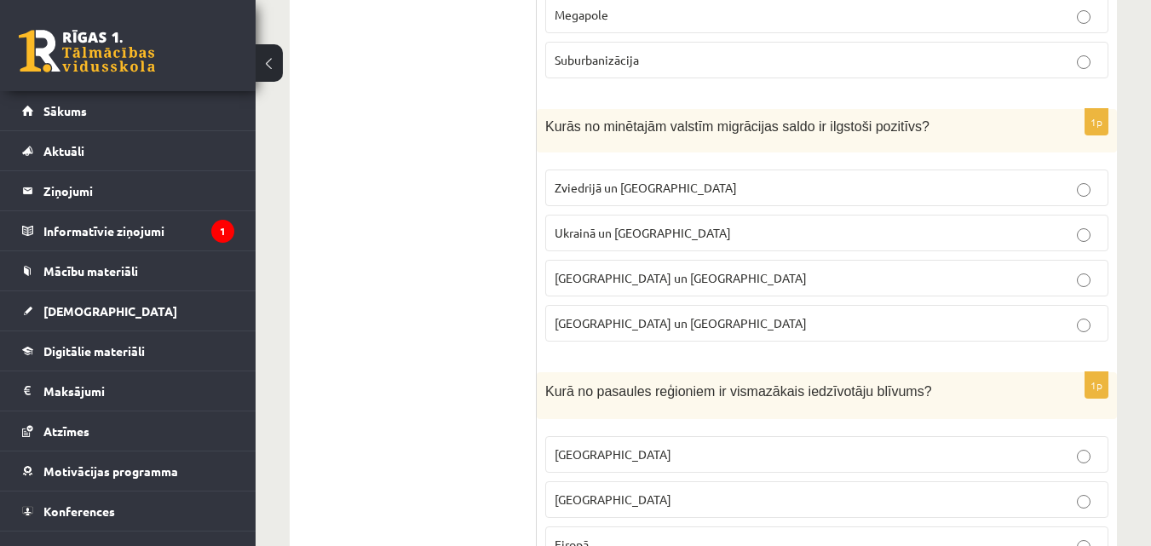
scroll to position [2991, 0]
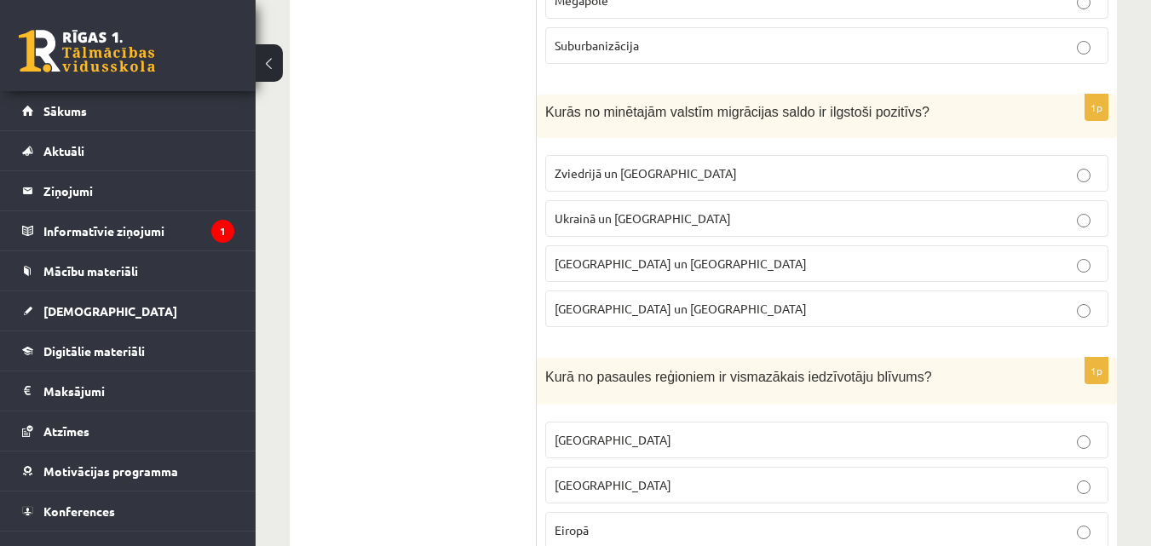
click at [931, 305] on p "Ķīnā un Indijā" at bounding box center [827, 309] width 545 height 18
drag, startPoint x: 627, startPoint y: 121, endPoint x: 543, endPoint y: 118, distance: 84.4
click at [543, 118] on div "Kurās no minētajām valstīm migrācijas saldo ir ilgstoši pozitīvs?" at bounding box center [827, 116] width 580 height 43
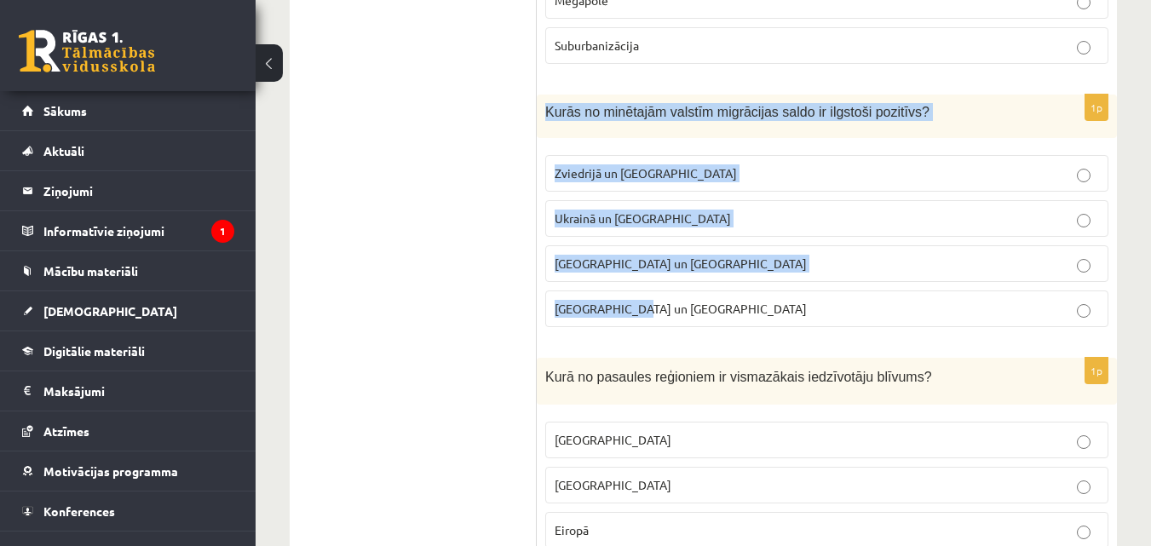
drag, startPoint x: 547, startPoint y: 111, endPoint x: 639, endPoint y: 303, distance: 212.7
click at [639, 303] on div "1p Kurās no minētajām valstīm migrācijas saldo ir ilgstoši pozitīvs? Zviedrijā …" at bounding box center [827, 218] width 580 height 246
copy div "Kurās no minētajām valstīm migrācijas saldo ir ilgstoši pozitīvs? Zviedrijā un …"
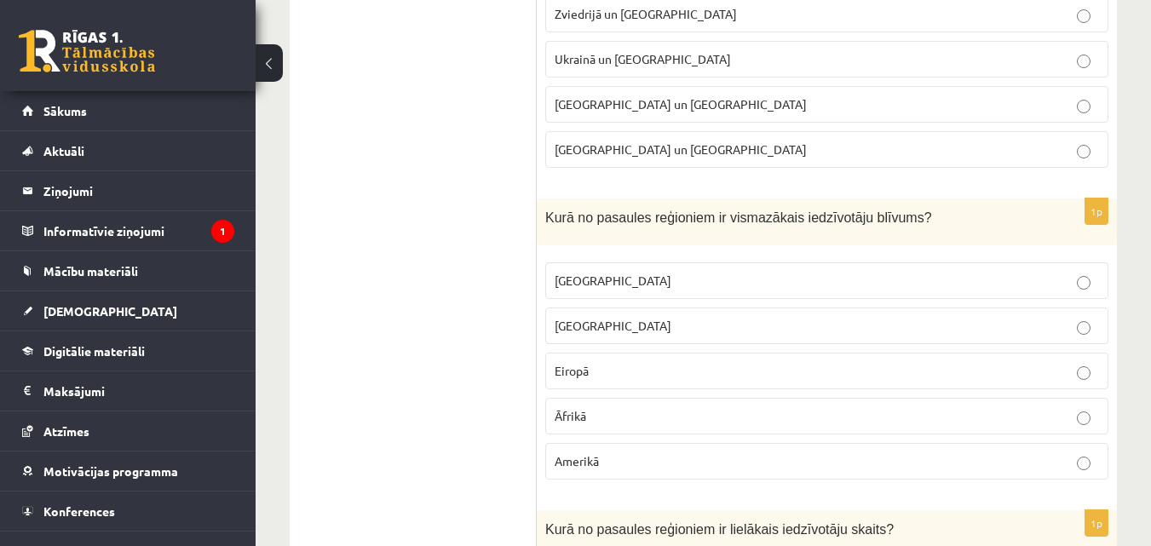
scroll to position [3165, 0]
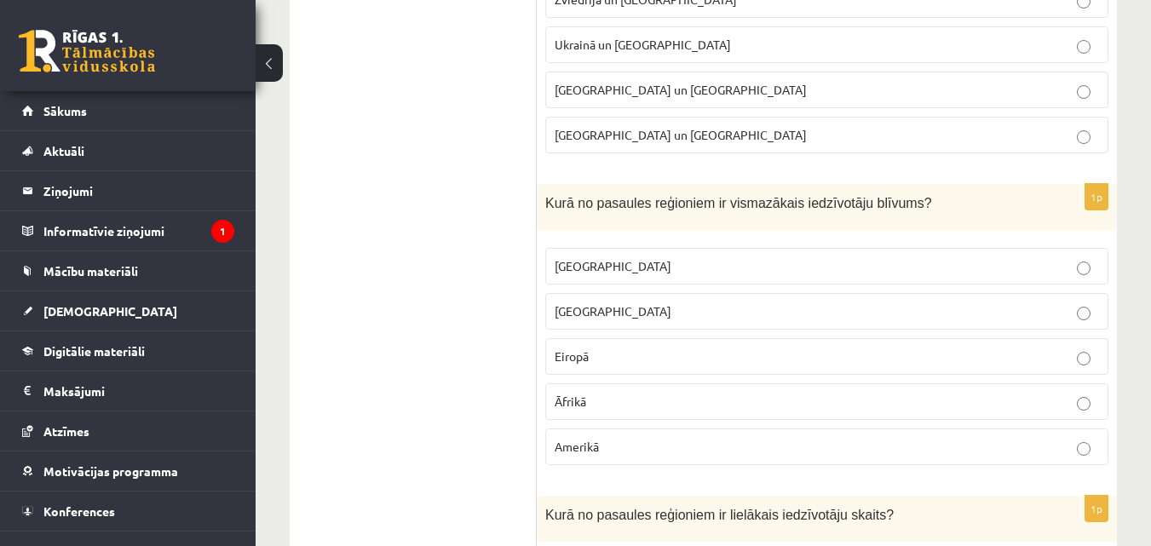
click at [732, 320] on p "Āzijā" at bounding box center [827, 312] width 545 height 18
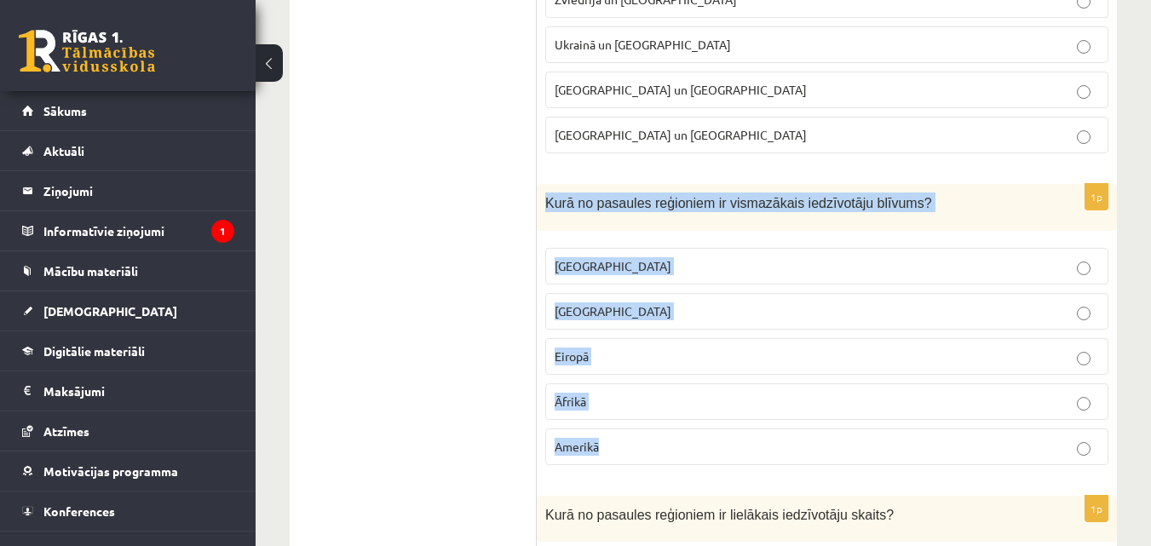
drag, startPoint x: 549, startPoint y: 205, endPoint x: 663, endPoint y: 441, distance: 261.5
click at [663, 441] on div "1p Kurā no pasaules reģioniem ir vismazākais iedzīvotāju blīvums? Austrālijā Āz…" at bounding box center [827, 331] width 580 height 295
copy div "Kurā no pasaules reģioniem ir vismazākais iedzīvotāju blīvums? Austrālijā Āzijā…"
click at [581, 394] on p "Āfrikā" at bounding box center [827, 402] width 545 height 18
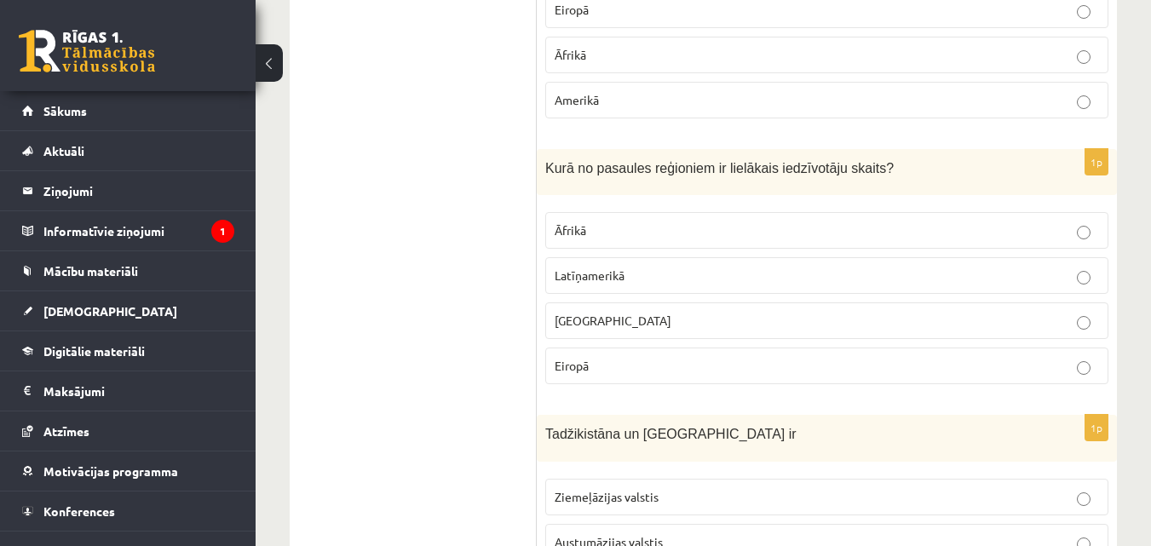
scroll to position [3497, 0]
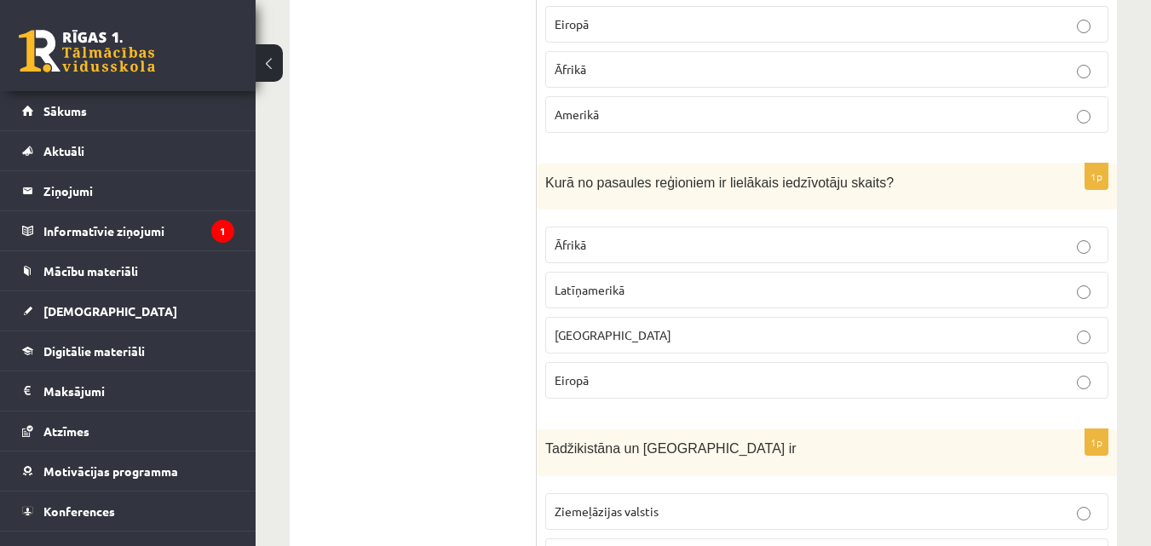
click at [946, 371] on label "Eiropā" at bounding box center [826, 380] width 563 height 37
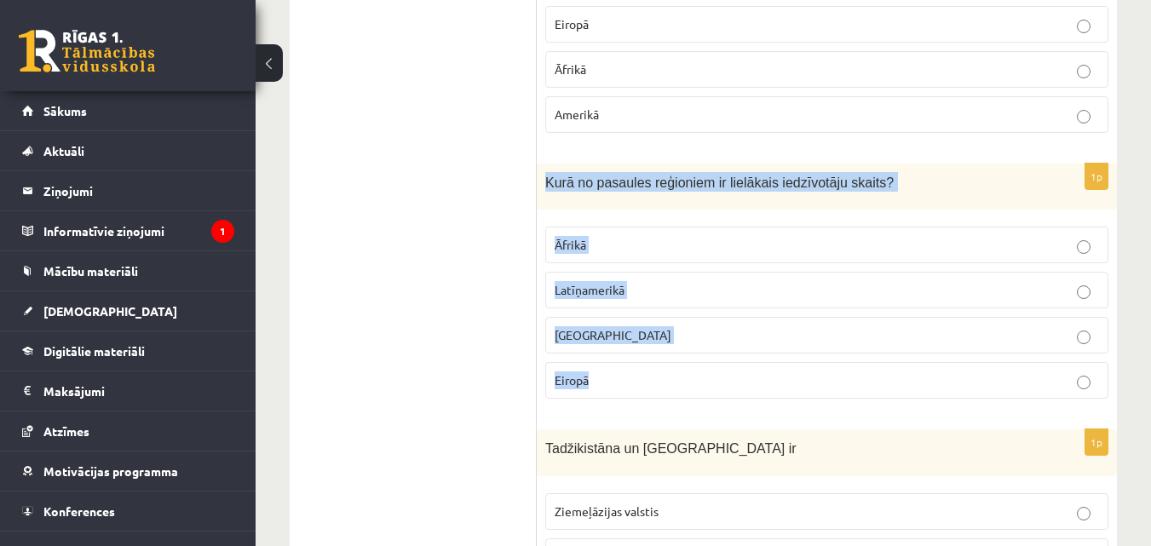
drag, startPoint x: 545, startPoint y: 182, endPoint x: 620, endPoint y: 384, distance: 215.1
click at [620, 384] on div "1p Kurā no pasaules reģioniem ir lielākais iedzīvotāju skaits? Āfrikā Latīņamer…" at bounding box center [827, 289] width 580 height 250
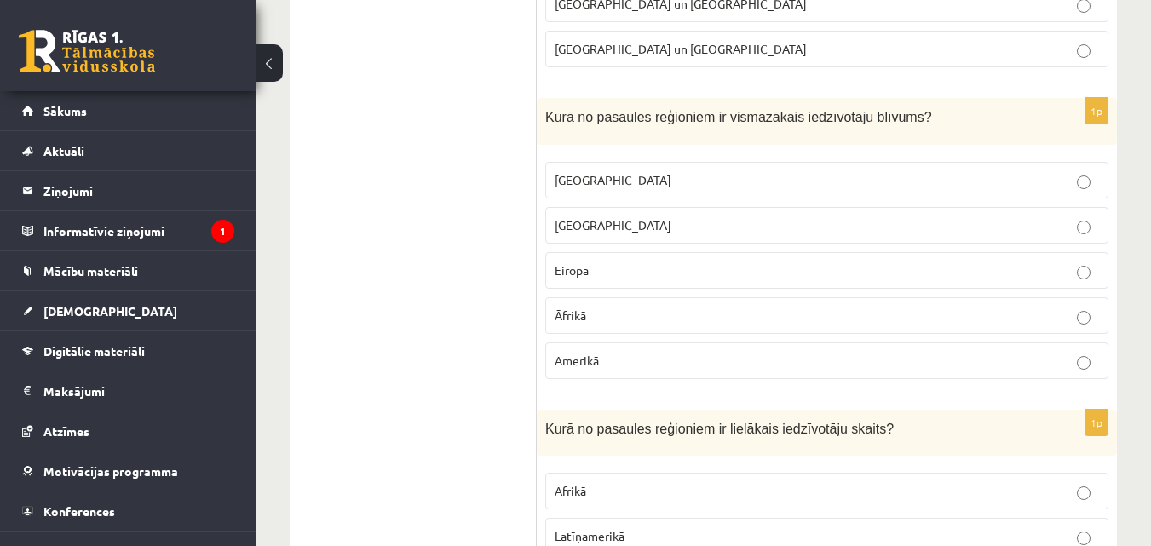
scroll to position [3237, 0]
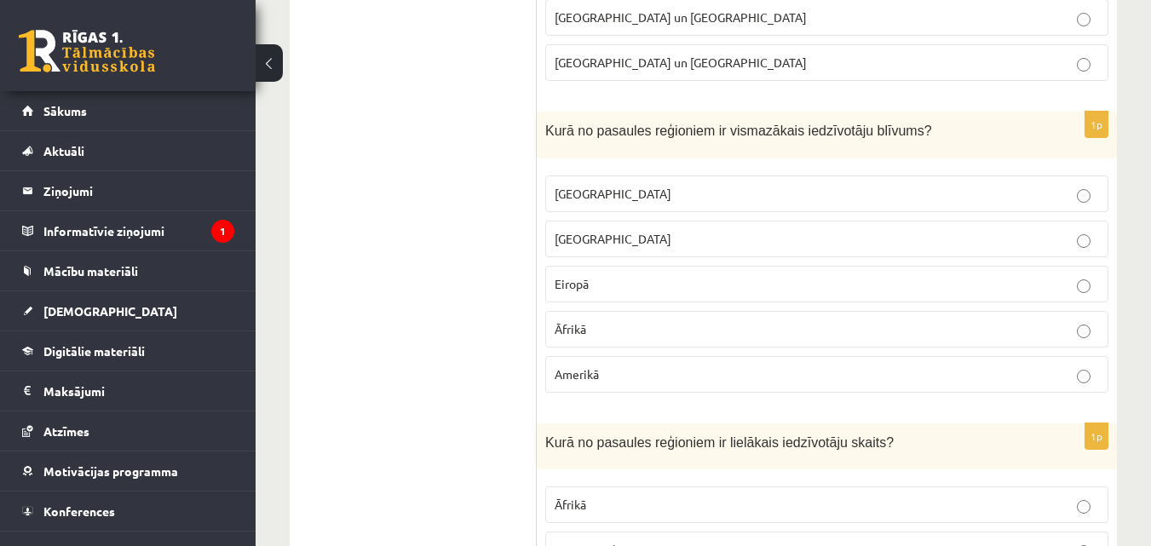
click at [997, 187] on p "Austrālijā" at bounding box center [827, 194] width 545 height 18
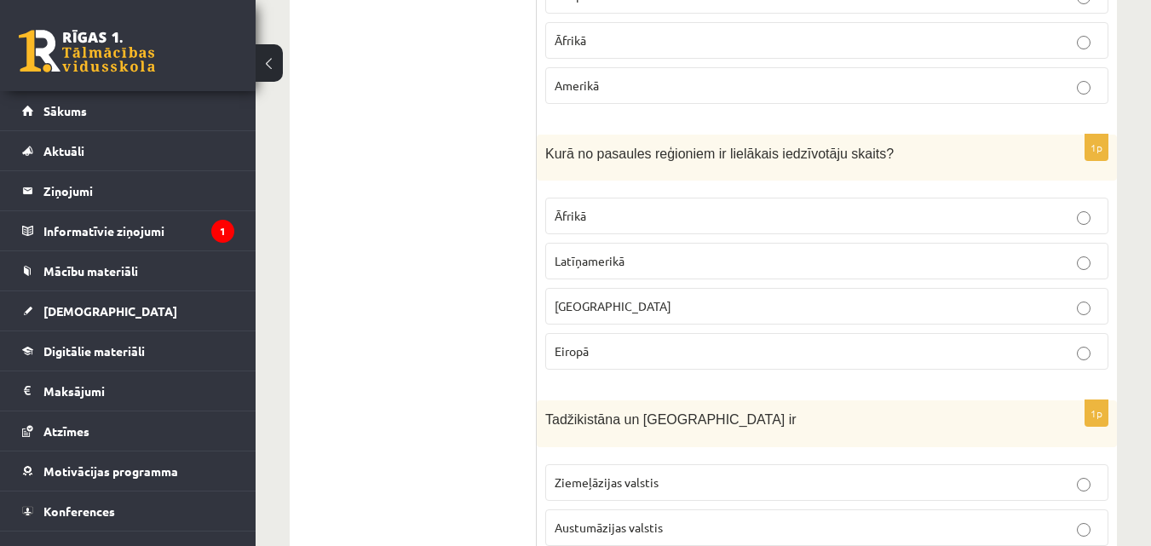
scroll to position [3541, 0]
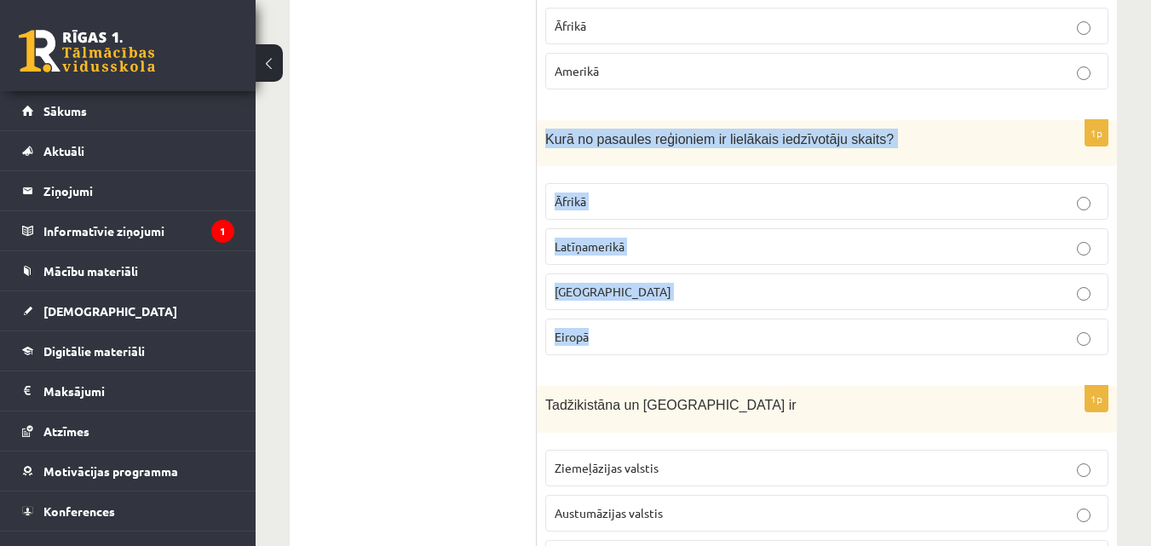
drag, startPoint x: 548, startPoint y: 141, endPoint x: 626, endPoint y: 318, distance: 193.8
click at [626, 318] on div "1p Kurā no pasaules reģioniem ir lielākais iedzīvotāju skaits? Āfrikā Latīņamer…" at bounding box center [827, 245] width 580 height 250
click at [654, 289] on p "Āzijā" at bounding box center [827, 292] width 545 height 18
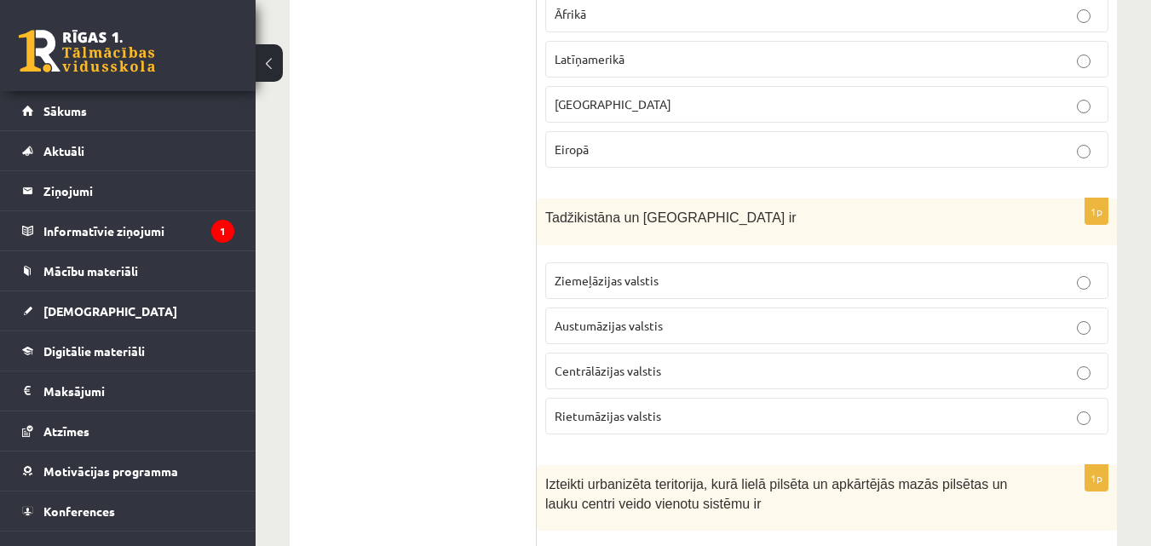
scroll to position [3800, 0]
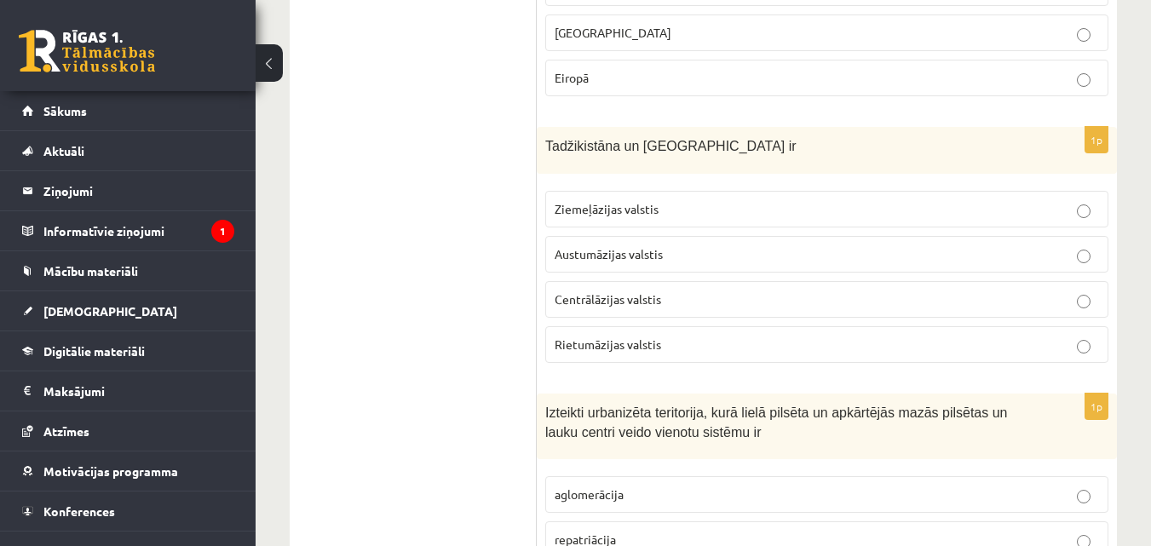
click at [1016, 288] on label "Centrālāzijas valstis" at bounding box center [826, 299] width 563 height 37
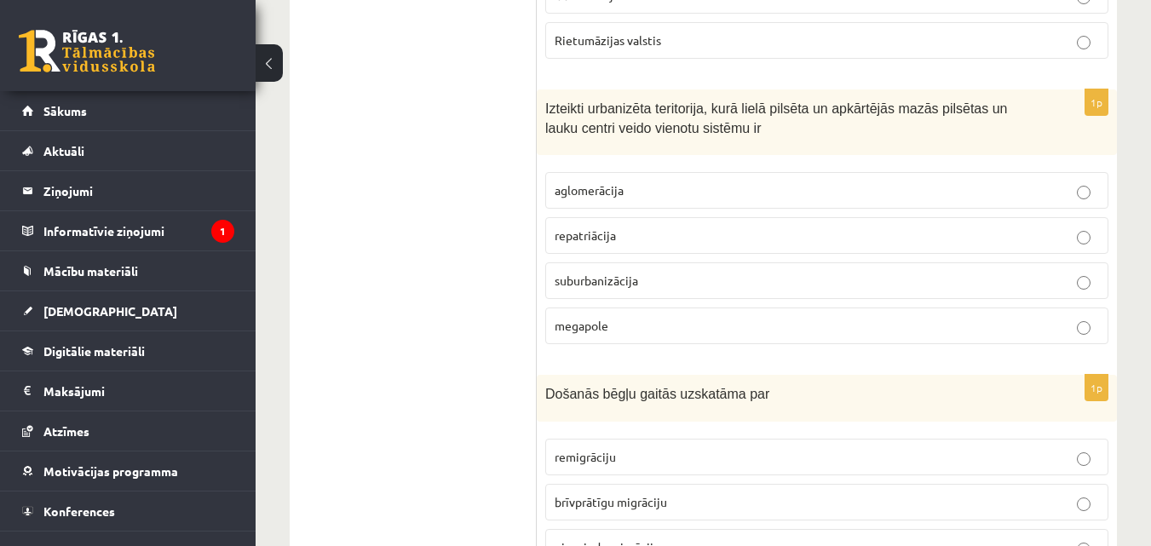
scroll to position [4119, 0]
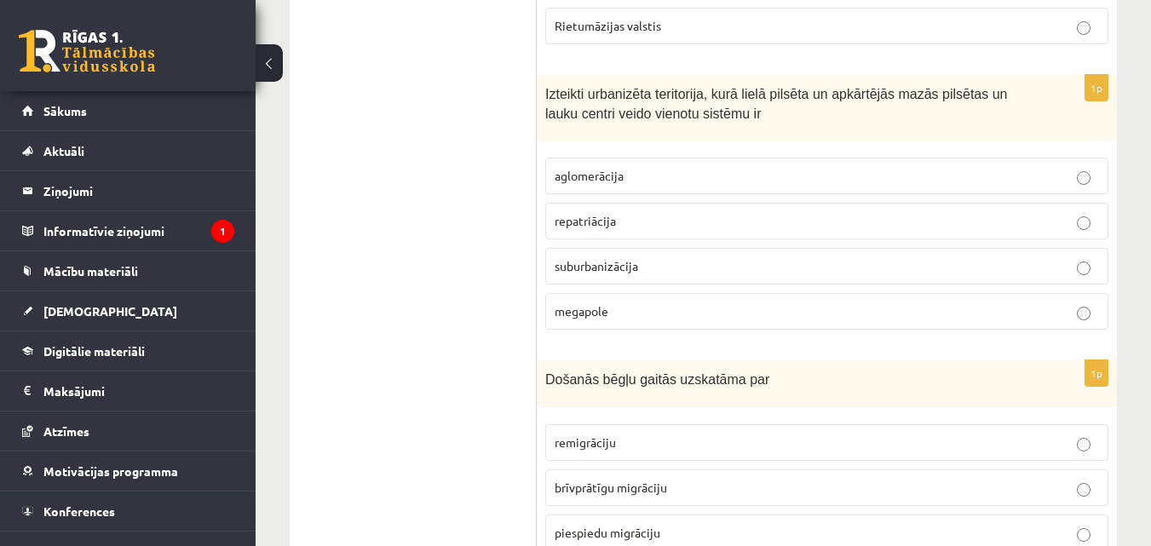
click at [885, 223] on p "repatriācija" at bounding box center [827, 221] width 545 height 18
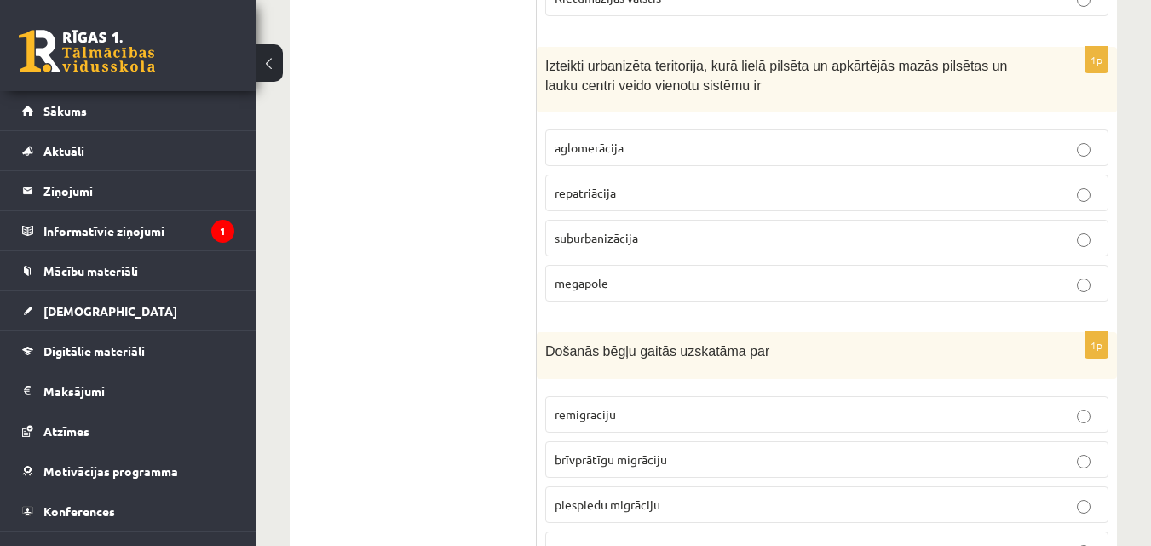
click at [1018, 244] on p "suburbanizācija" at bounding box center [827, 238] width 545 height 18
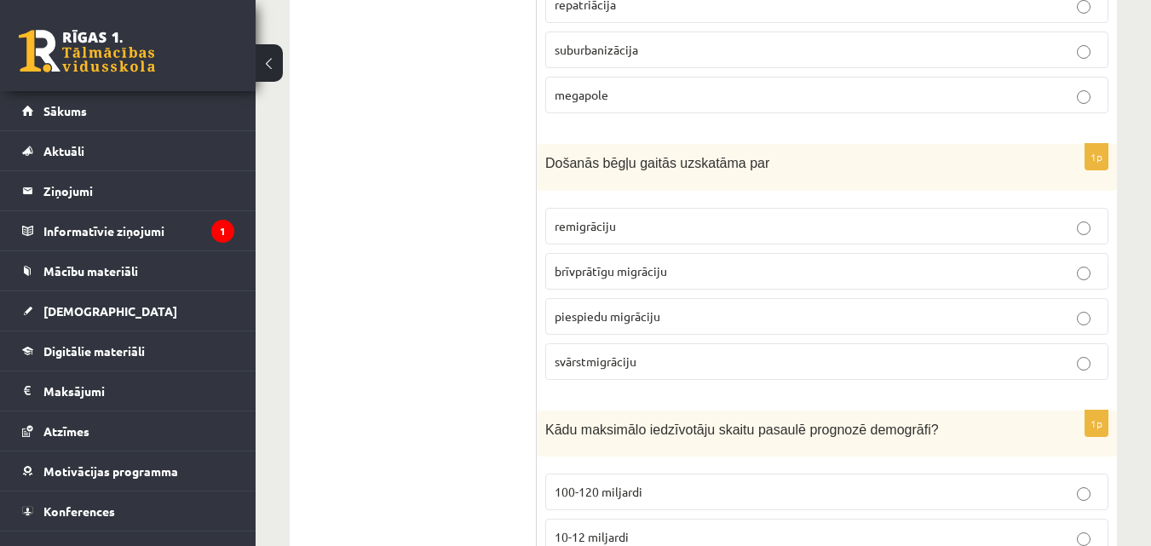
scroll to position [4451, 0]
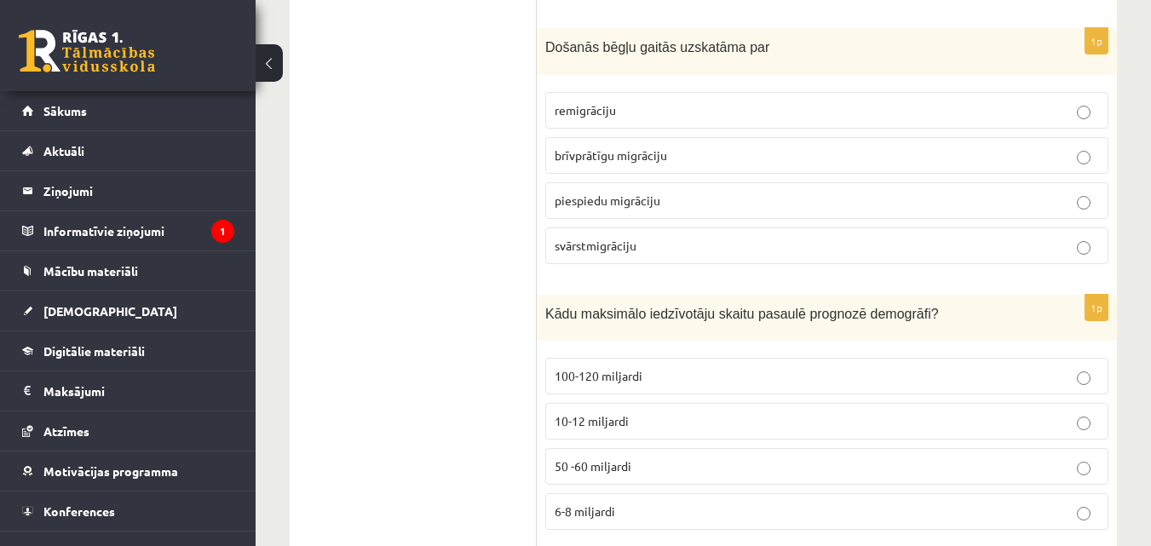
click at [816, 165] on label "brīvprātīgu migrāciju" at bounding box center [826, 155] width 563 height 37
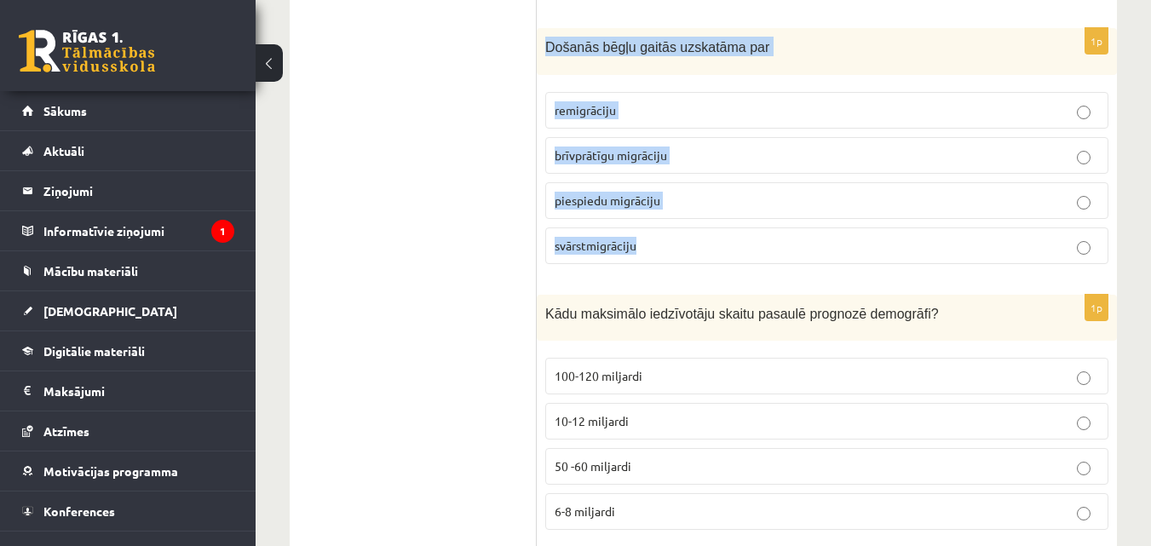
drag, startPoint x: 548, startPoint y: 43, endPoint x: 644, endPoint y: 236, distance: 215.3
click at [644, 236] on div "1p Došanās bēgļu gaitās uzskatāma par remigrāciju brīvprātīgu migrāciju piespie…" at bounding box center [827, 153] width 580 height 250
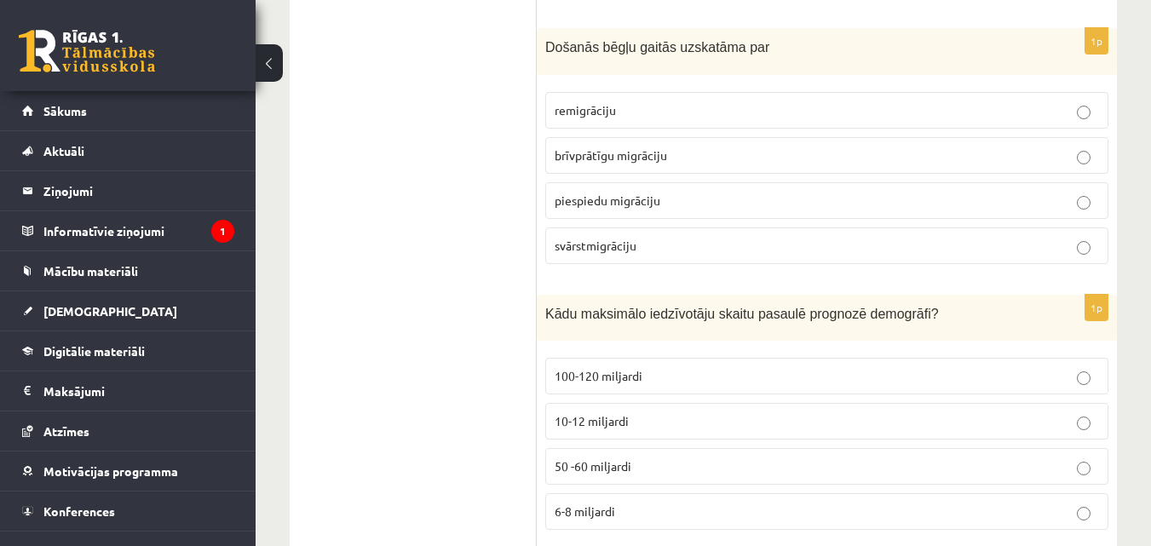
click at [499, 177] on ul "Tests" at bounding box center [422, 56] width 230 height 8402
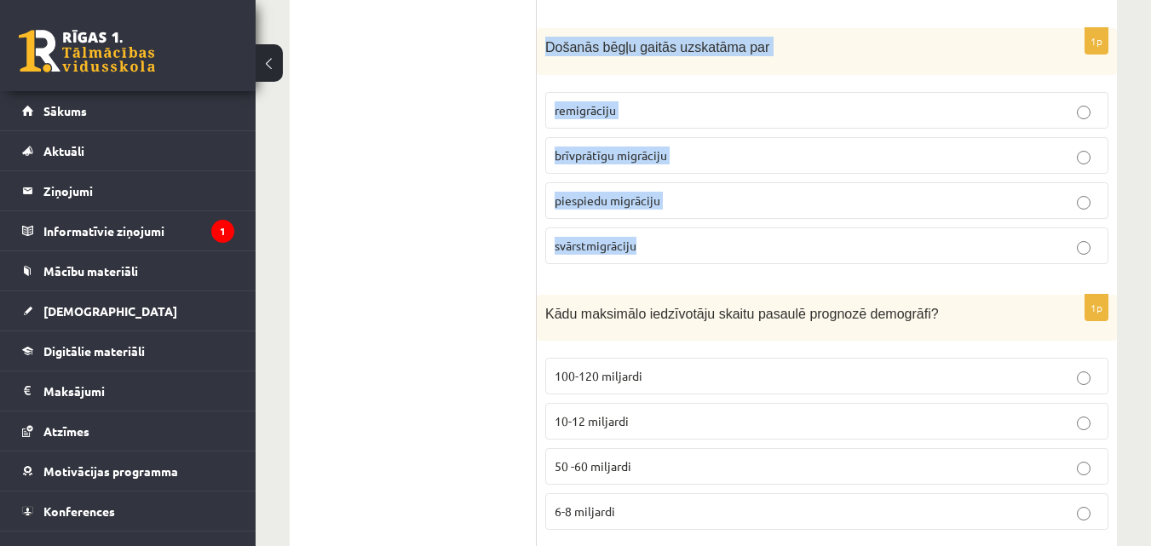
drag, startPoint x: 546, startPoint y: 49, endPoint x: 685, endPoint y: 242, distance: 237.5
click at [685, 242] on div "1p Došanās bēgļu gaitās uzskatāma par remigrāciju brīvprātīgu migrāciju piespie…" at bounding box center [827, 153] width 580 height 250
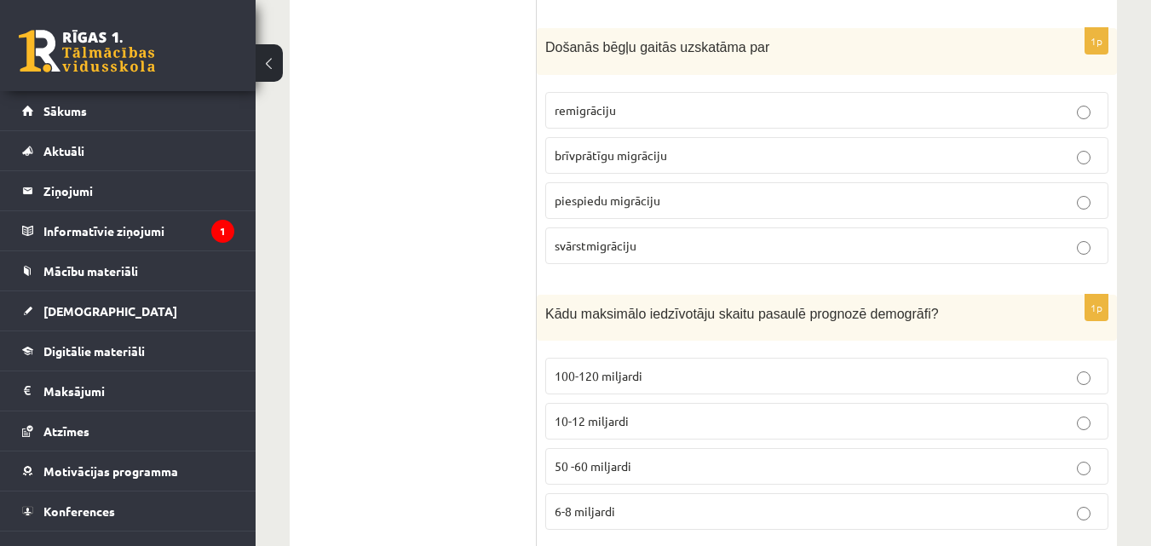
click at [456, 170] on ul "Tests" at bounding box center [422, 56] width 230 height 8402
click at [596, 210] on label "piespiedu migrāciju" at bounding box center [826, 200] width 563 height 37
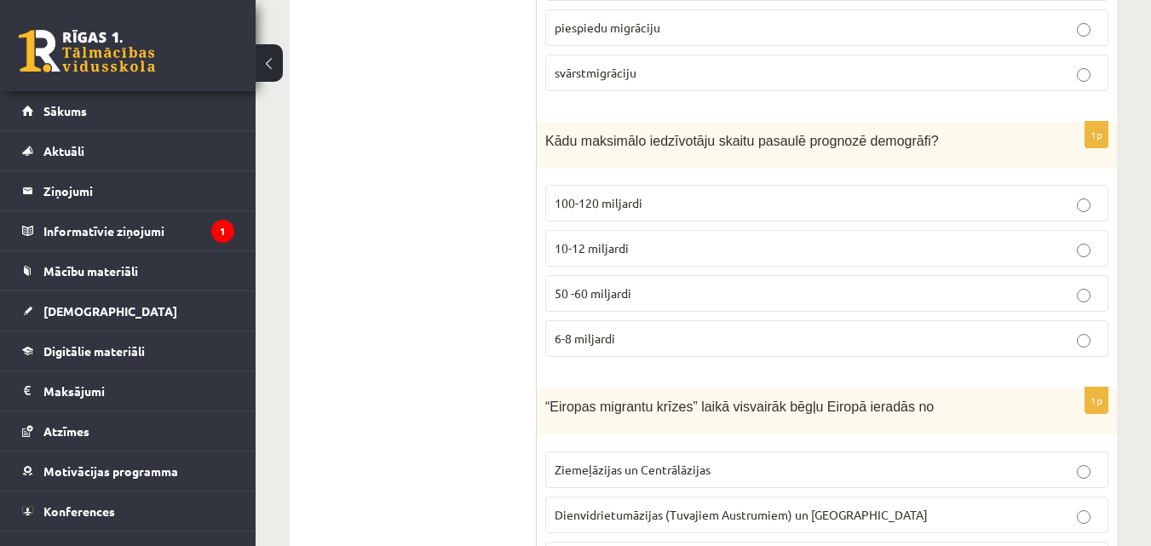
scroll to position [4638, 0]
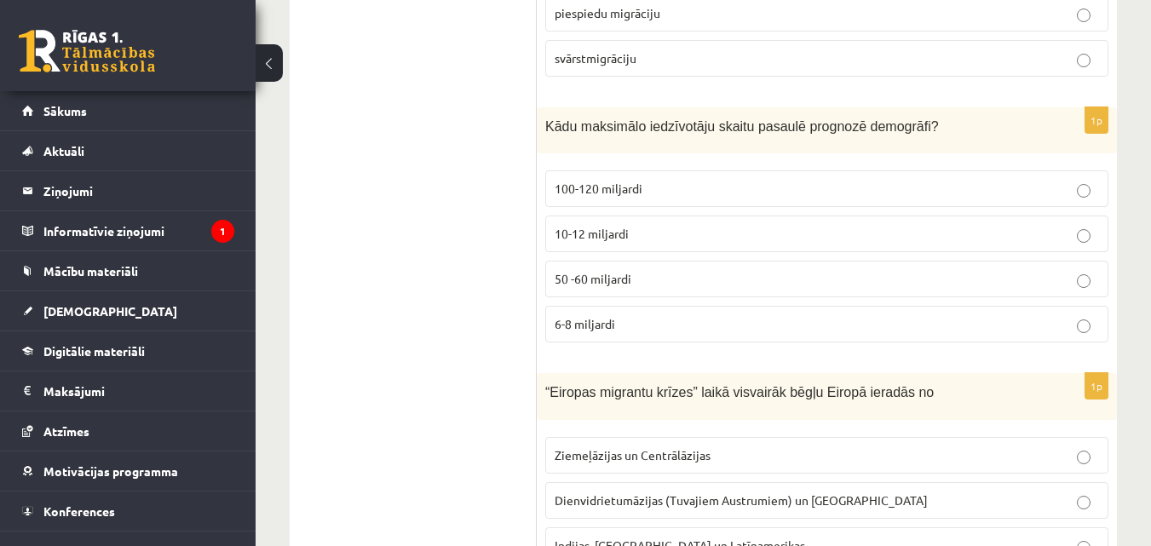
click at [862, 241] on p "10-12 miljardi" at bounding box center [827, 234] width 545 height 18
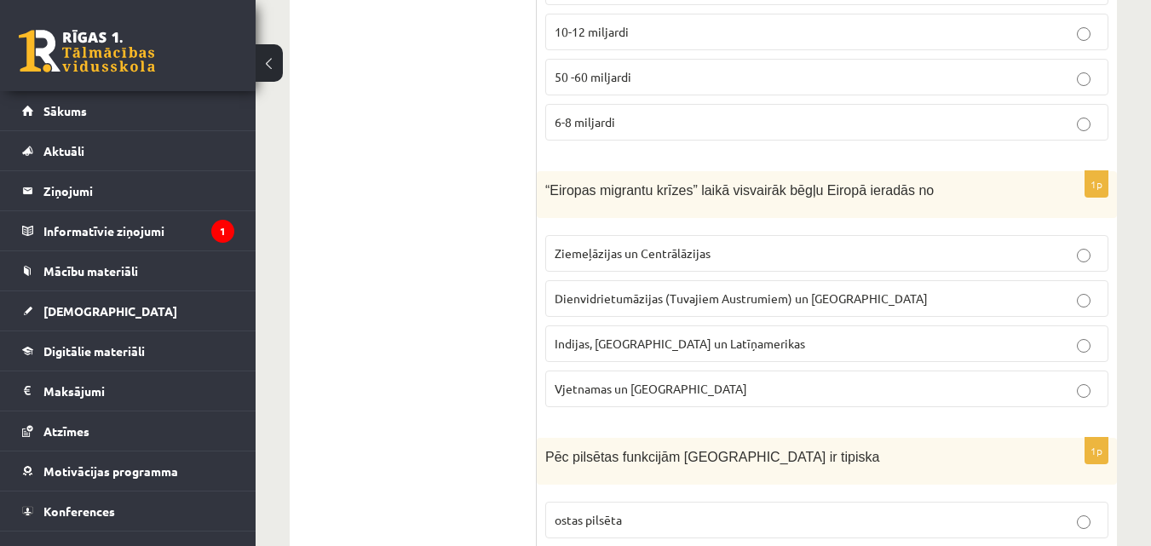
scroll to position [4869, 0]
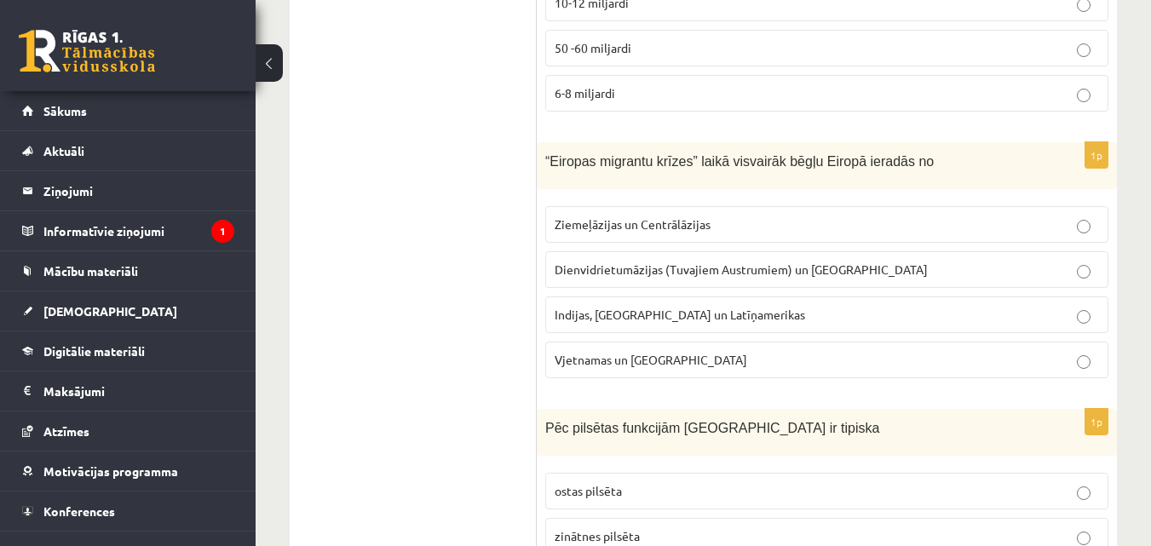
click at [901, 301] on label "Indijas, Pakistānas un Latīņamerikas" at bounding box center [826, 315] width 563 height 37
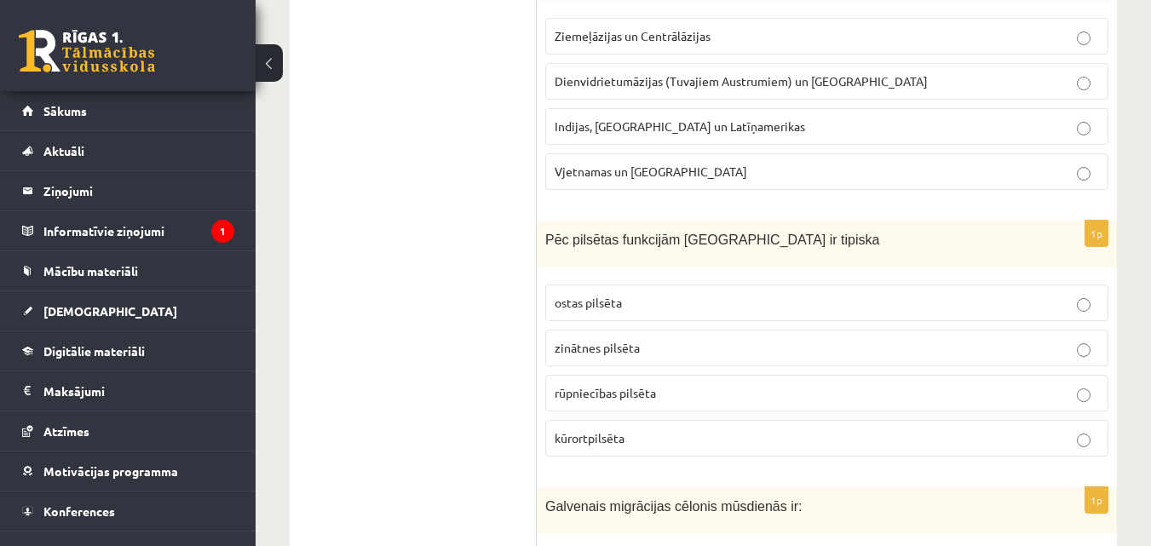
scroll to position [5072, 0]
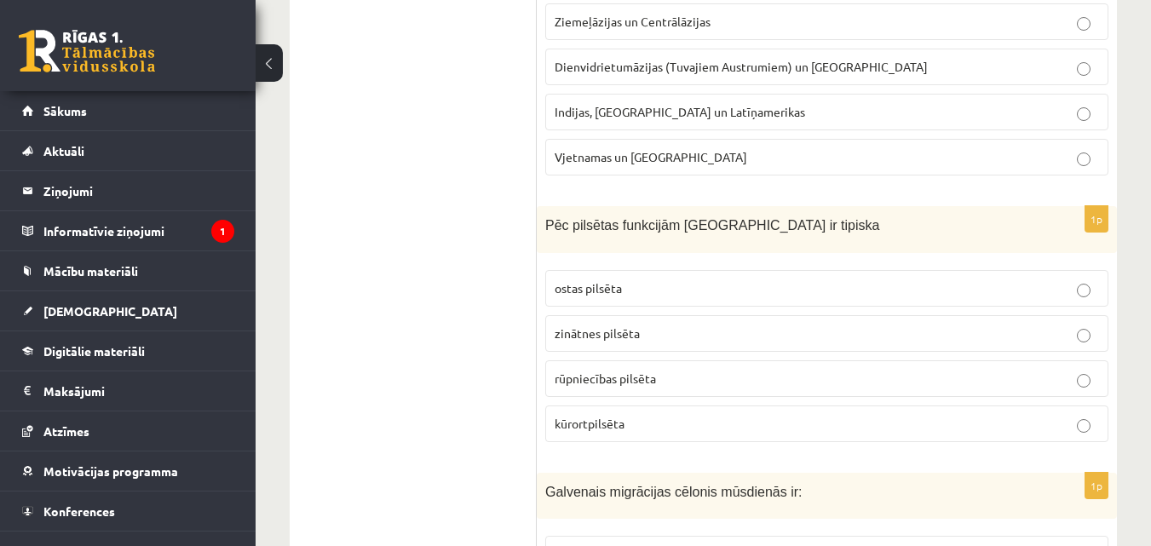
click at [1042, 301] on label "ostas pilsēta" at bounding box center [826, 288] width 563 height 37
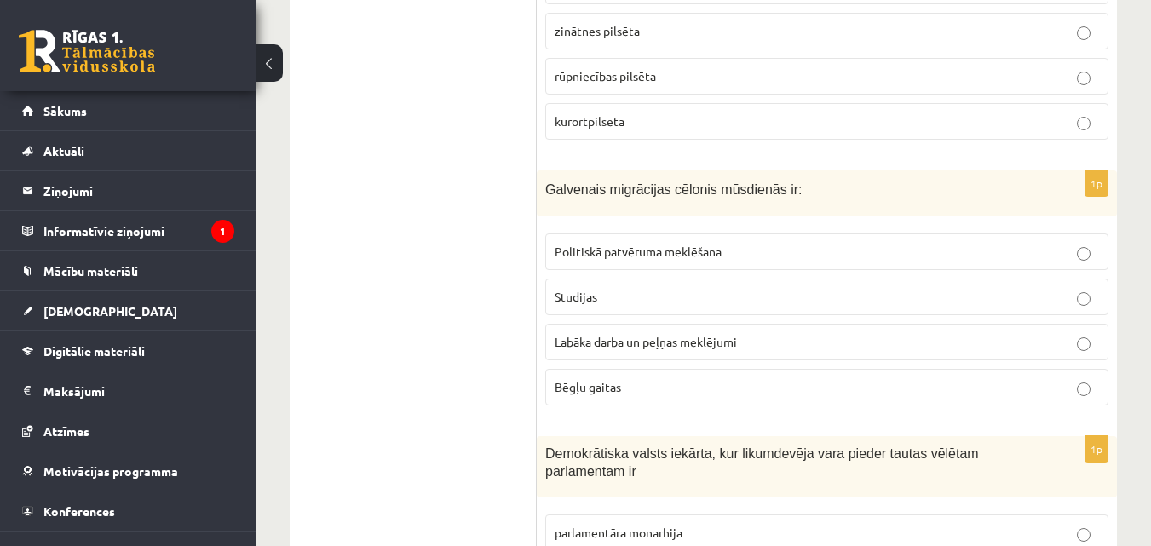
scroll to position [5389, 0]
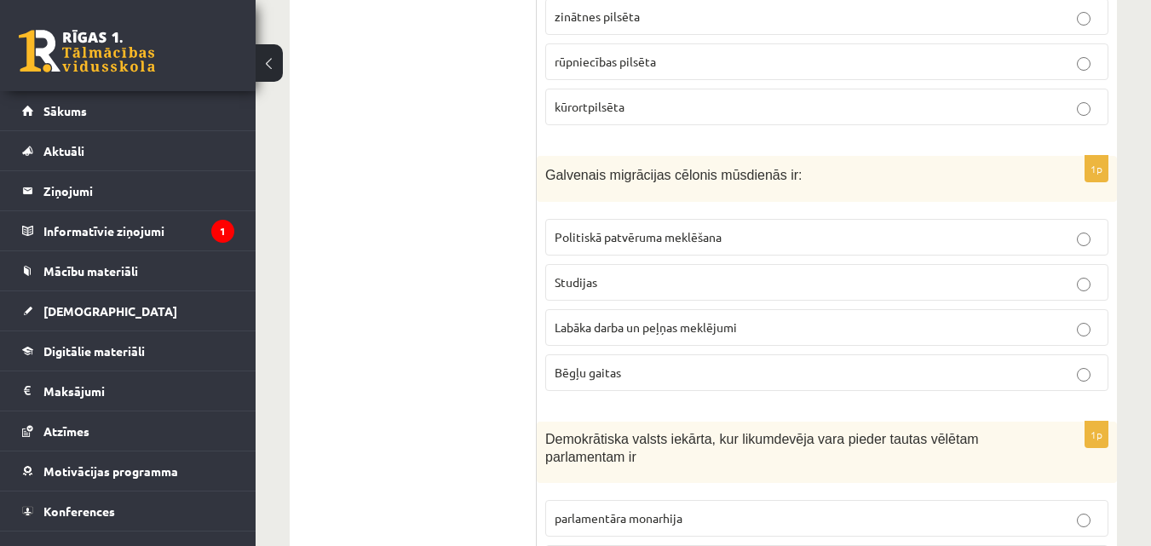
click at [1020, 350] on fieldset "Politiskā patvēruma meklēšana Studijas Labāka darba un peļņas meklējumi Bēgļu g…" at bounding box center [826, 303] width 563 height 186
click at [1039, 332] on p "Labāka darba un peļņas meklējumi" at bounding box center [827, 328] width 545 height 18
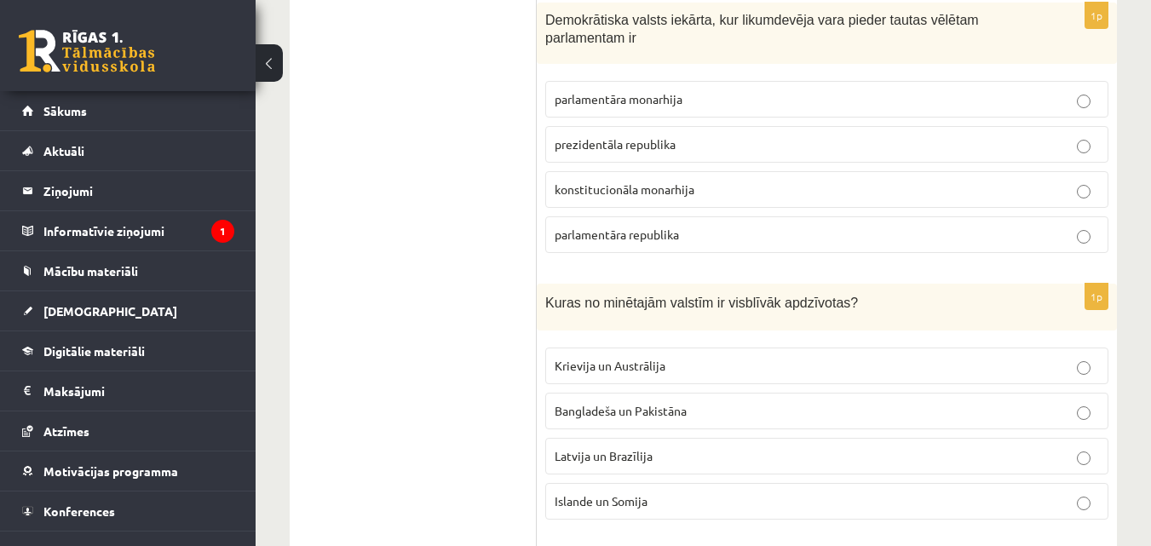
scroll to position [5823, 0]
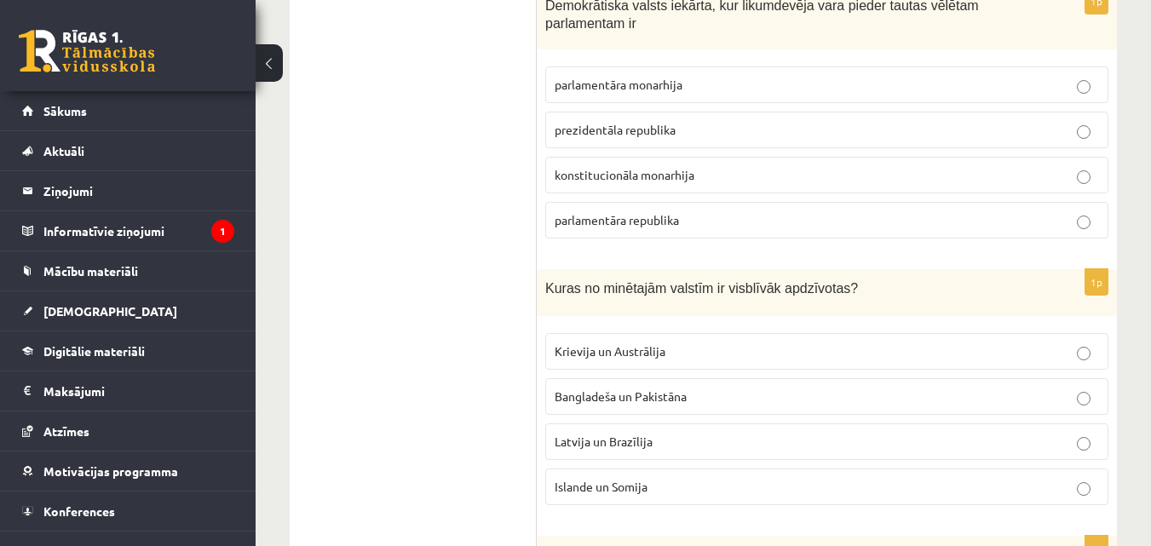
click at [553, 9] on span "Demokrātiska valsts iekārta, kur likumdevēja vara pieder tautas vēlētam parlame…" at bounding box center [762, 14] width 434 height 32
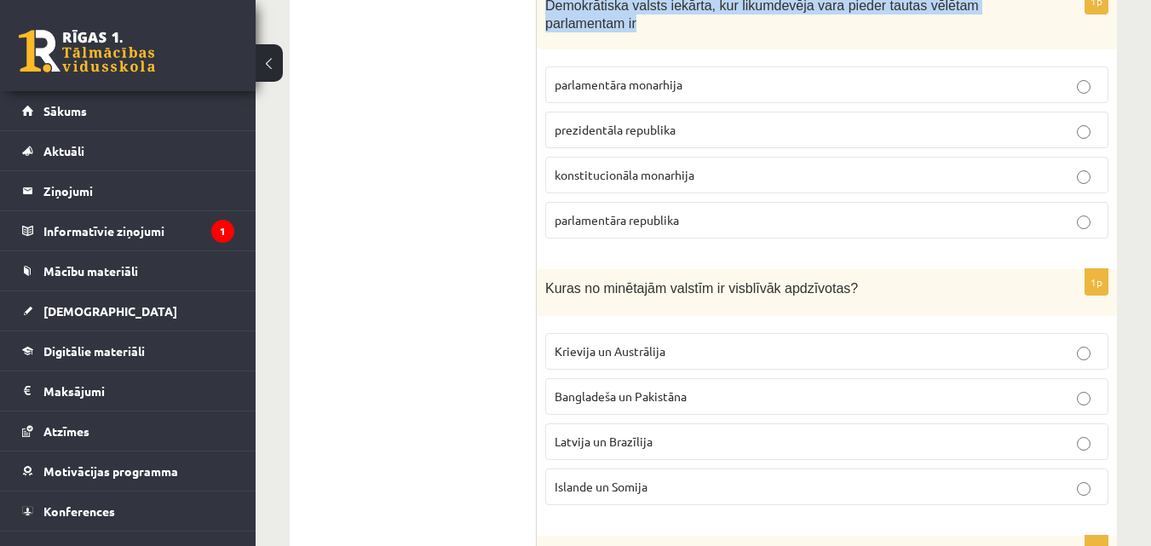
click at [553, 9] on span "Demokrātiska valsts iekārta, kur likumdevēja vara pieder tautas vēlētam parlame…" at bounding box center [762, 14] width 434 height 32
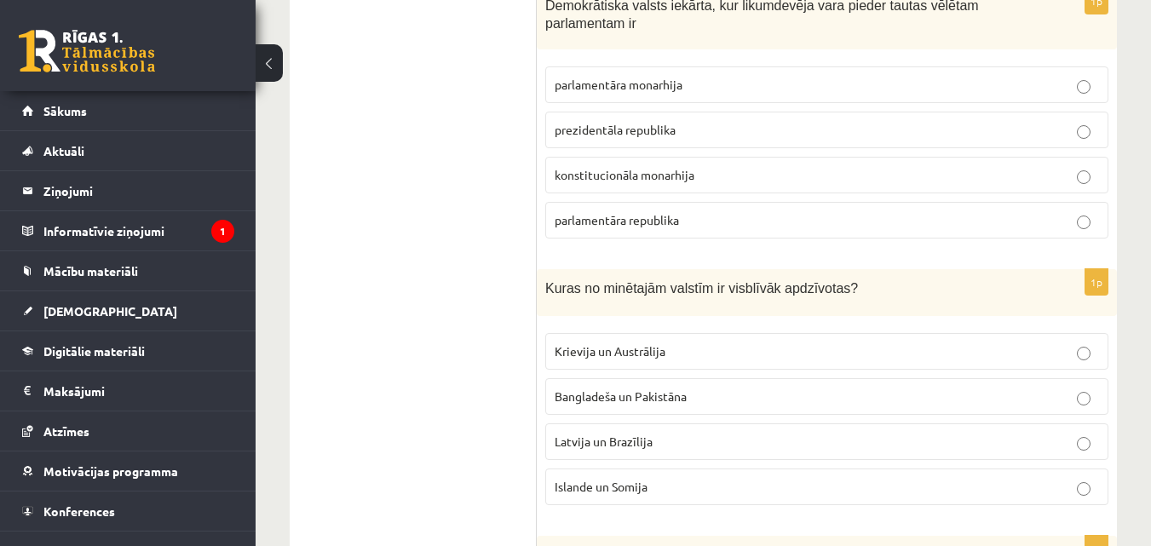
drag, startPoint x: 625, startPoint y: 196, endPoint x: 625, endPoint y: 205, distance: 9.4
click at [625, 205] on fieldset "parlamentāra monarhija prezidentāla republika konstitucionāla monarhija parlame…" at bounding box center [826, 151] width 563 height 186
click at [625, 205] on label "parlamentāra republika" at bounding box center [826, 220] width 563 height 37
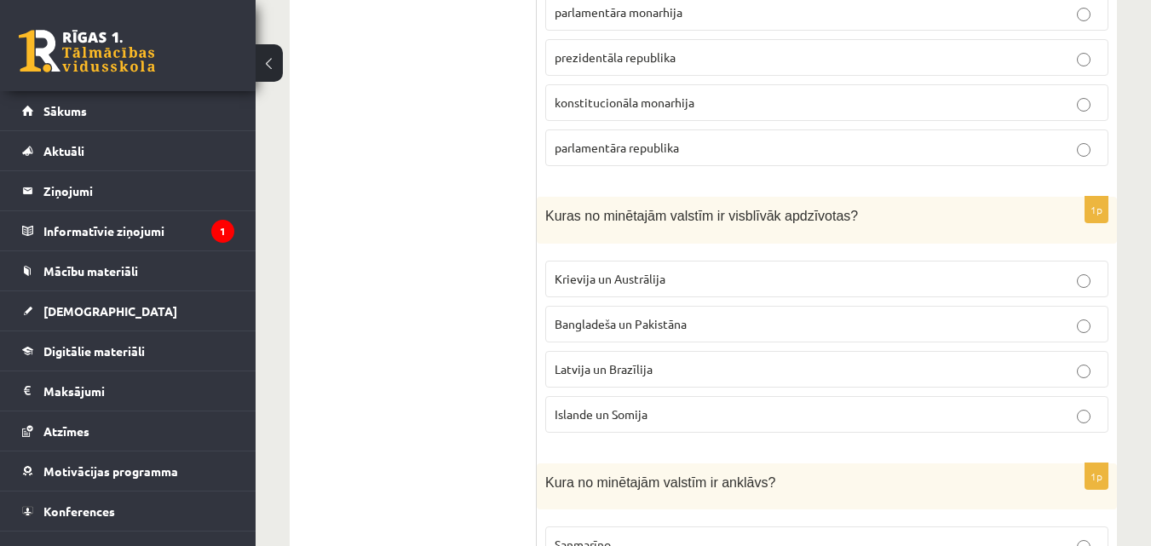
scroll to position [5924, 0]
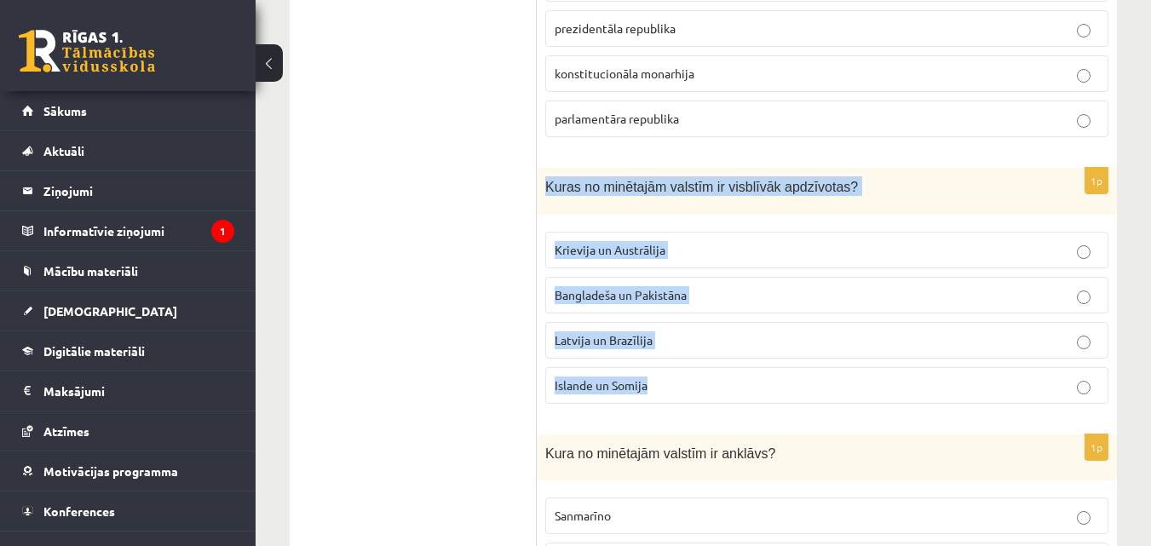
drag, startPoint x: 548, startPoint y: 190, endPoint x: 672, endPoint y: 368, distance: 216.8
click at [672, 368] on div "1p Kuras no minētajām valstīm ir visblīvāk apdzīvotas? Krievija un Austrālija B…" at bounding box center [827, 293] width 580 height 250
click at [655, 257] on span "Krievija un Austrālija" at bounding box center [610, 249] width 111 height 15
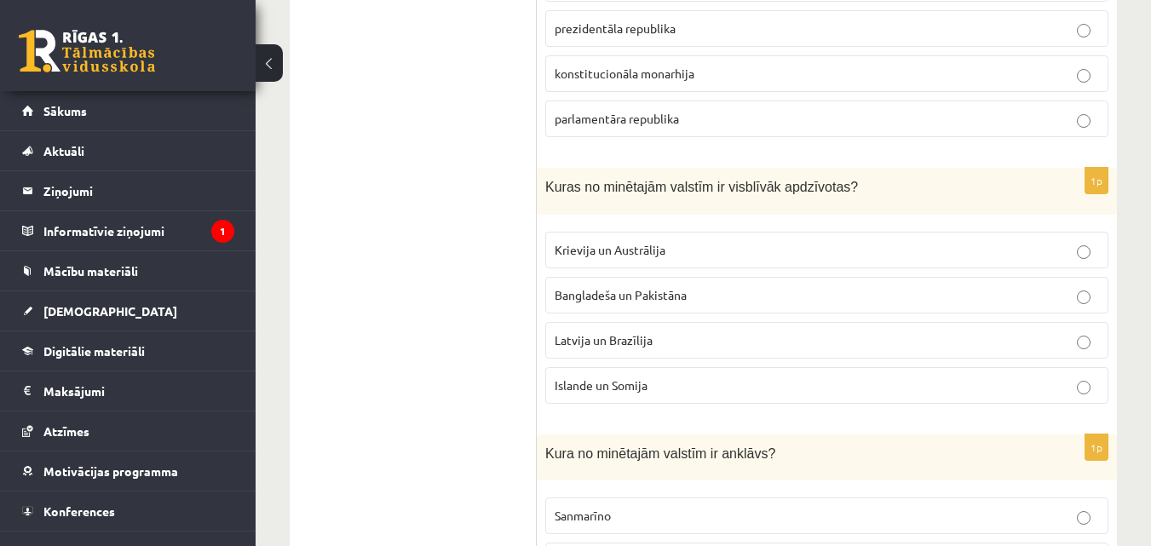
click at [696, 312] on label "Bangladeša un Pakistāna" at bounding box center [826, 295] width 563 height 37
click at [974, 248] on p "Krievija un Austrālija" at bounding box center [827, 250] width 545 height 18
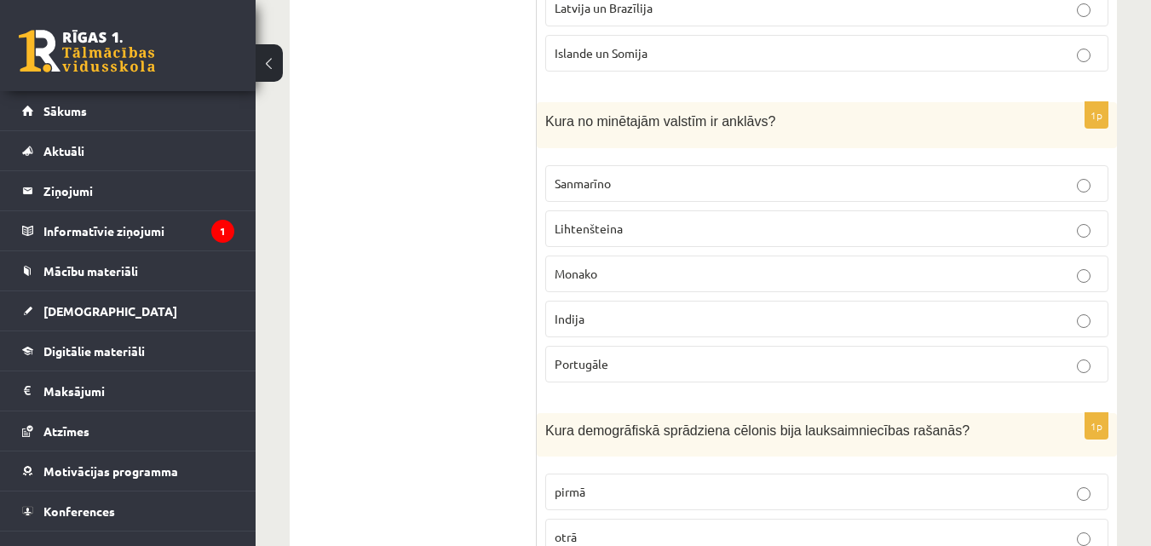
scroll to position [6213, 0]
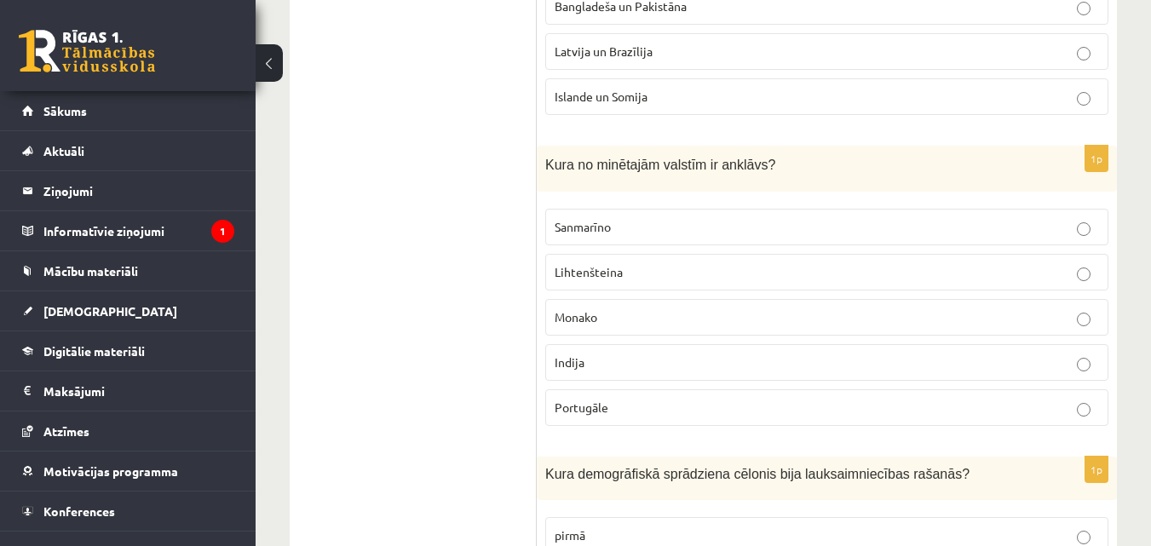
click at [1012, 217] on label "Sanmarīno" at bounding box center [826, 227] width 563 height 37
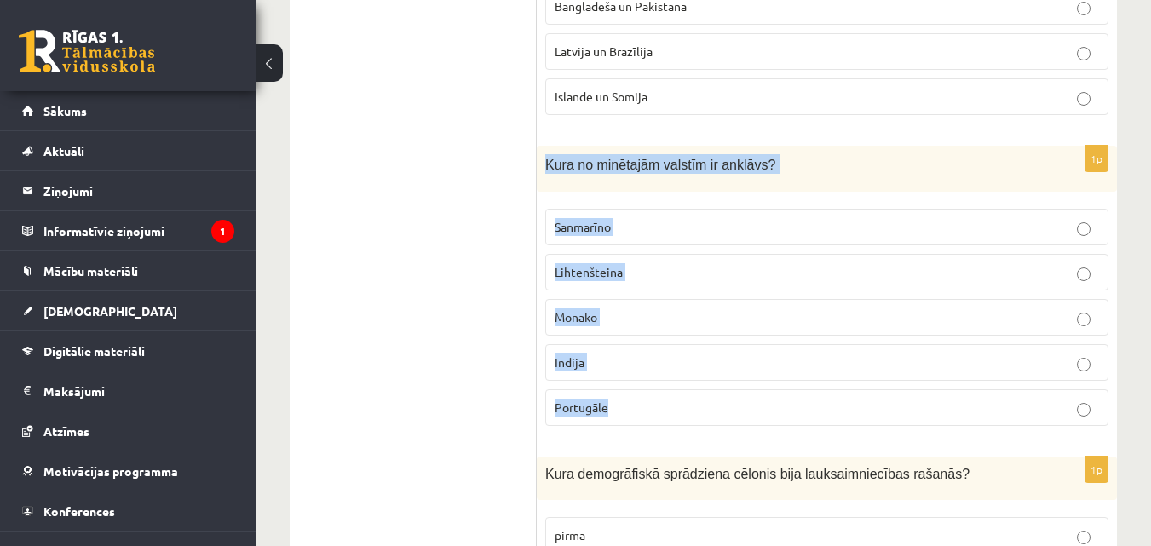
drag, startPoint x: 547, startPoint y: 164, endPoint x: 641, endPoint y: 404, distance: 257.9
click at [641, 404] on div "1p Kura no minētajām valstīm ir anklāvs? Sanmarīno Lihtenšteina Monako Indija P…" at bounding box center [827, 293] width 580 height 295
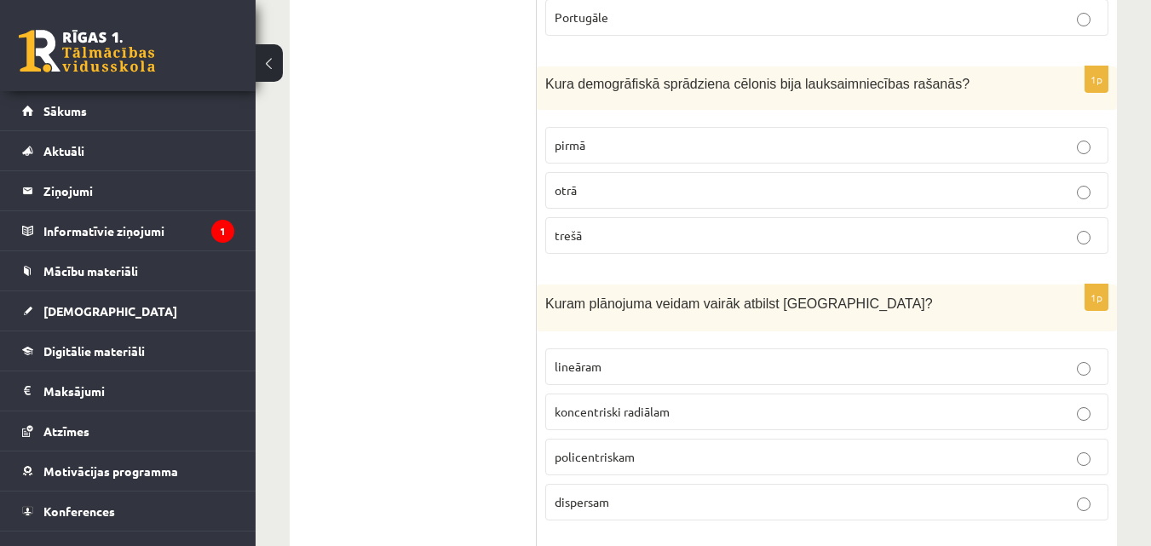
scroll to position [6618, 0]
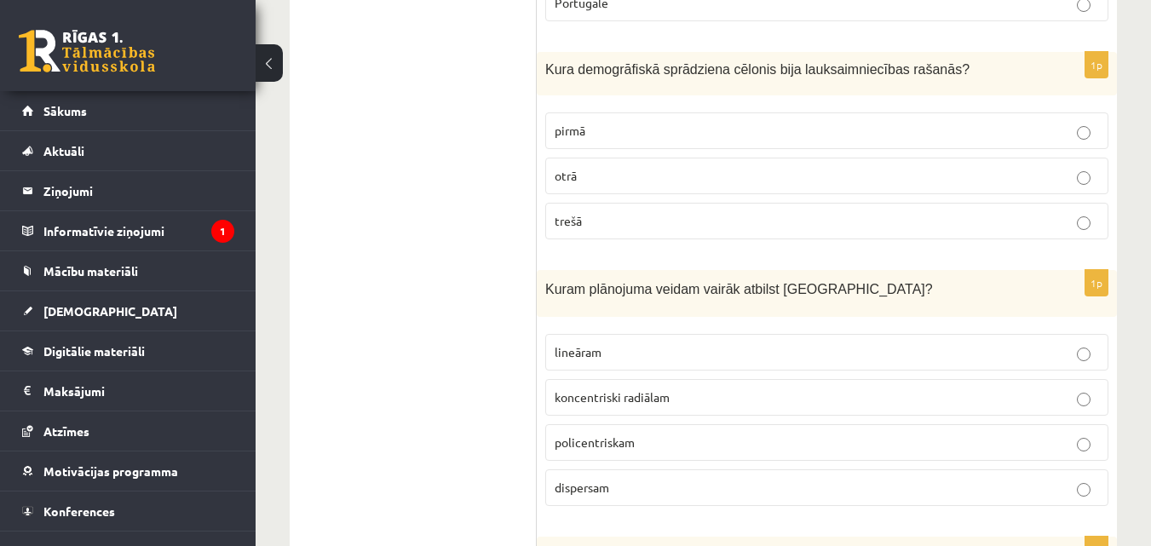
click at [920, 141] on label "pirmā" at bounding box center [826, 130] width 563 height 37
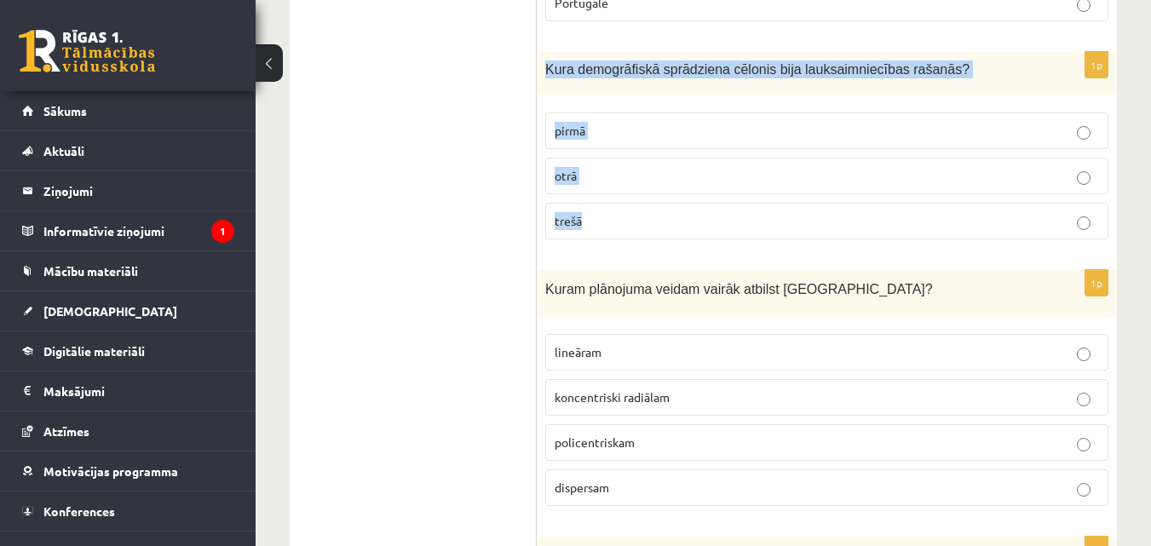
drag, startPoint x: 546, startPoint y: 67, endPoint x: 602, endPoint y: 208, distance: 151.1
click at [602, 208] on div "1p Kura demogrāfiskā sprādziena cēlonis bija lauksaimniecības rašanās? pirmā ot…" at bounding box center [827, 152] width 580 height 201
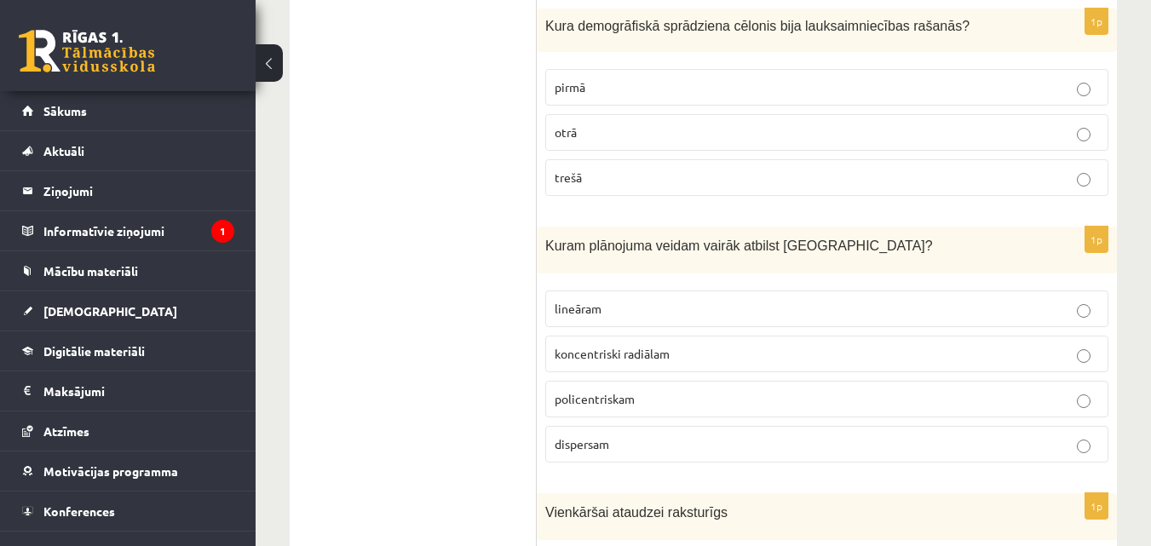
scroll to position [6690, 0]
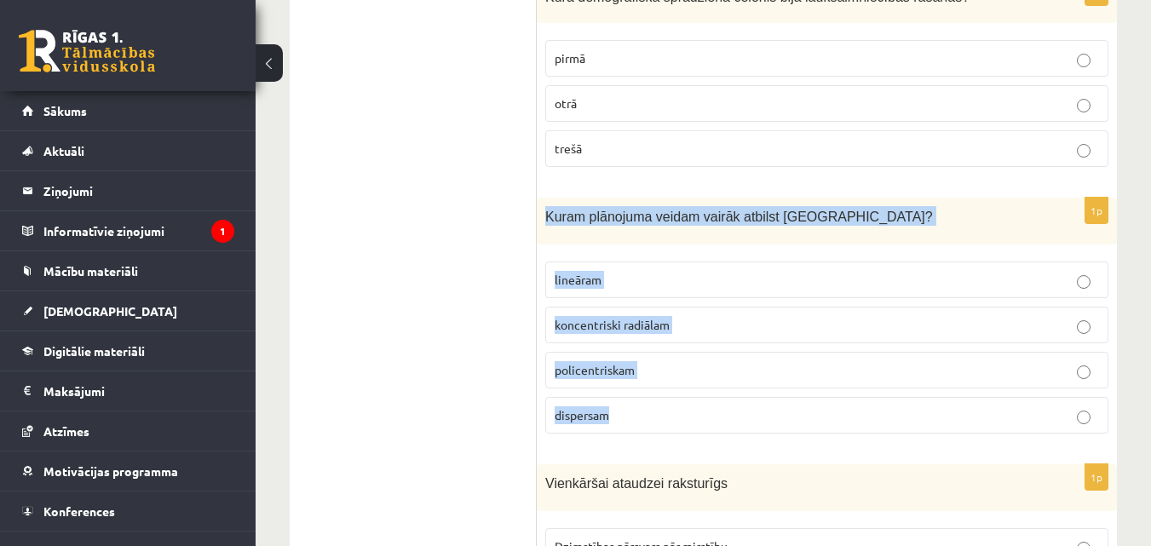
drag, startPoint x: 545, startPoint y: 213, endPoint x: 634, endPoint y: 416, distance: 221.3
click at [634, 416] on div "1p Kuram plānojuma veidam vairāk atbilst Rīga? lineāram koncentriski radiālam p…" at bounding box center [827, 323] width 580 height 250
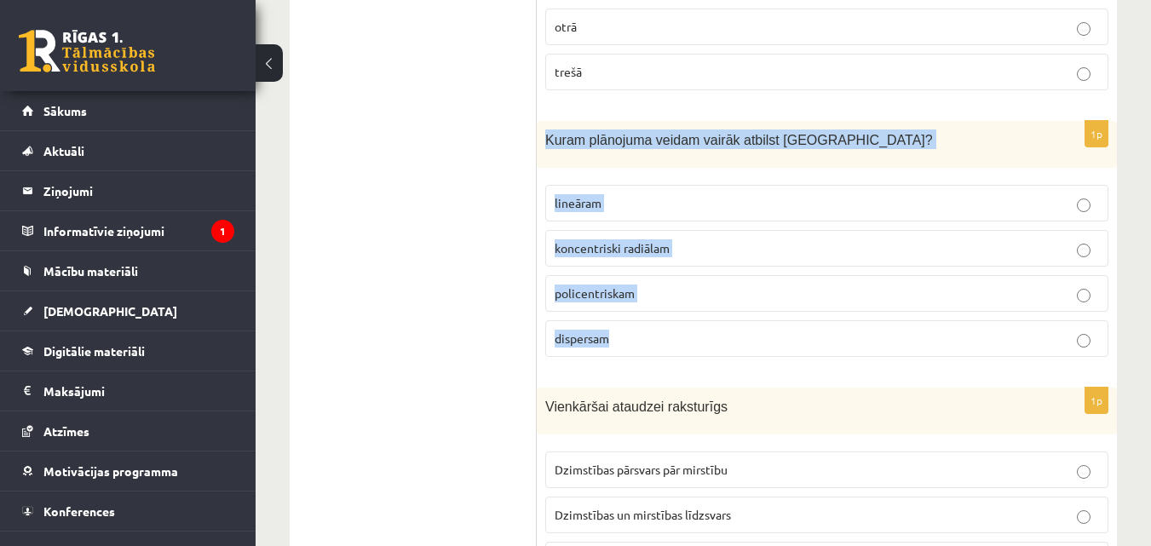
scroll to position [6759, 0]
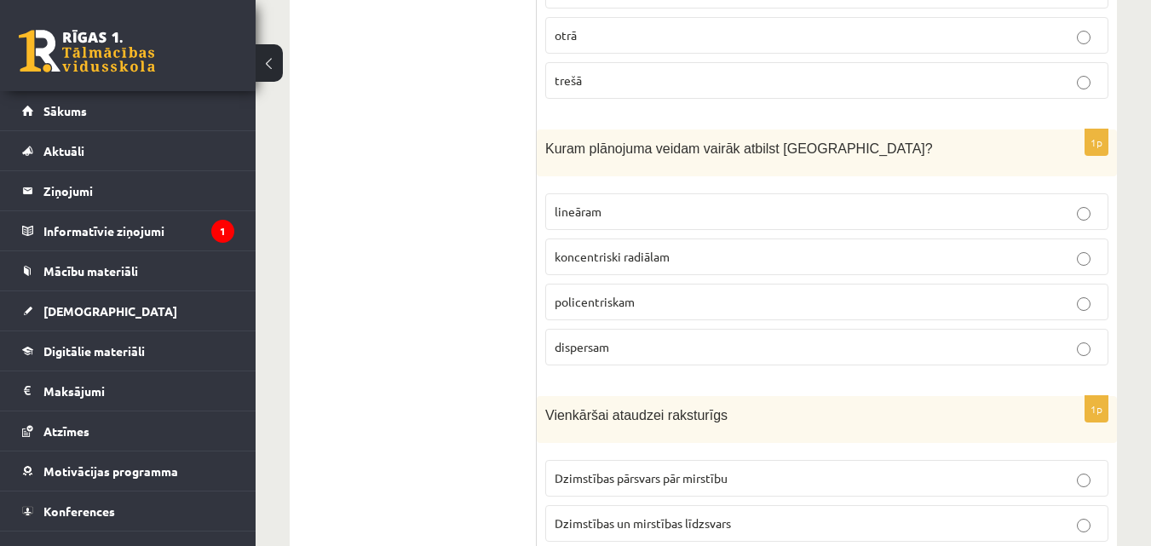
drag, startPoint x: 634, startPoint y: 416, endPoint x: 565, endPoint y: 153, distance: 272.2
click at [565, 153] on span "Kuram plānojuma veidam vairāk atbilst Rīga?" at bounding box center [739, 148] width 388 height 14
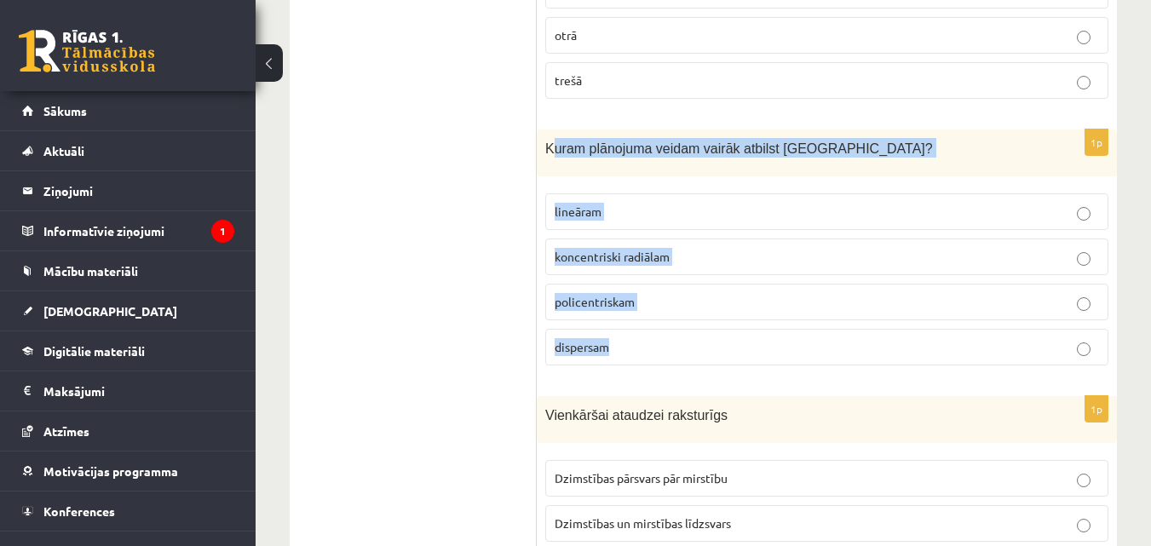
drag, startPoint x: 550, startPoint y: 152, endPoint x: 638, endPoint y: 329, distance: 198.2
click at [638, 329] on div "1p Kuram plānojuma veidam vairāk atbilst Rīga? lineāram koncentriski radiālam p…" at bounding box center [827, 255] width 580 height 250
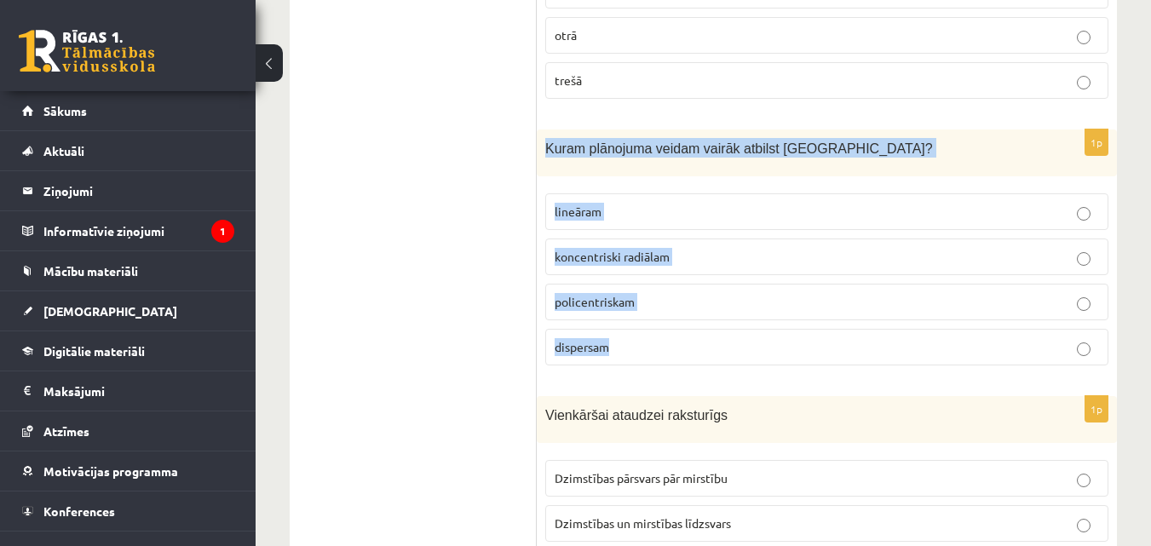
drag, startPoint x: 545, startPoint y: 148, endPoint x: 658, endPoint y: 349, distance: 229.7
click at [658, 349] on div "1p Kuram plānojuma veidam vairāk atbilst Rīga? lineāram koncentriski radiālam p…" at bounding box center [827, 255] width 580 height 250
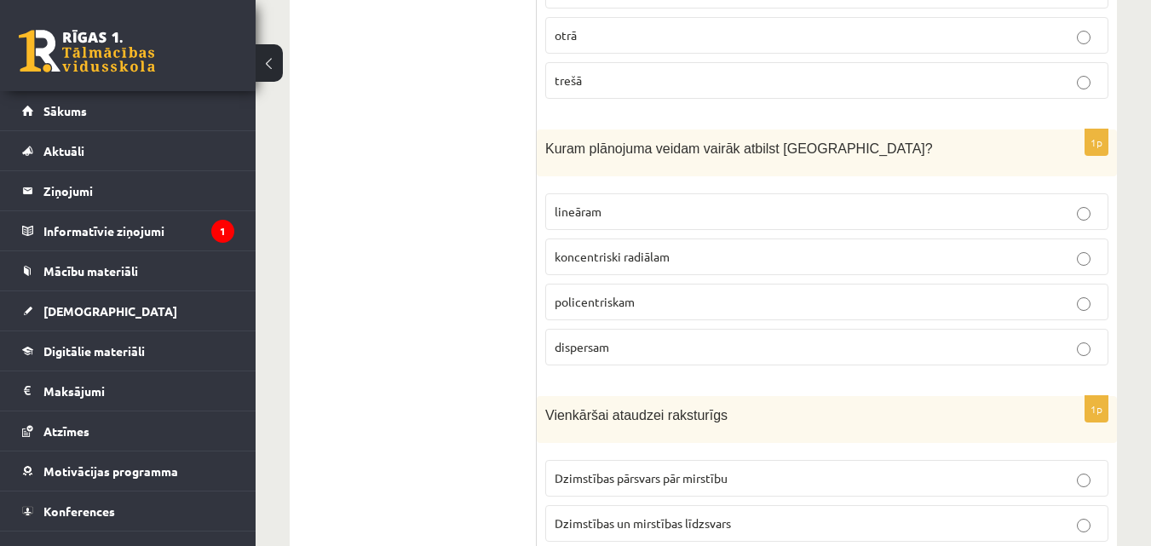
drag, startPoint x: 453, startPoint y: 317, endPoint x: 360, endPoint y: -67, distance: 395.2
click at [650, 150] on span "Kuram plānojuma veidam vairāk atbilst Rīga?" at bounding box center [739, 148] width 388 height 14
click at [852, 257] on p "koncentriski radiālam" at bounding box center [827, 257] width 545 height 18
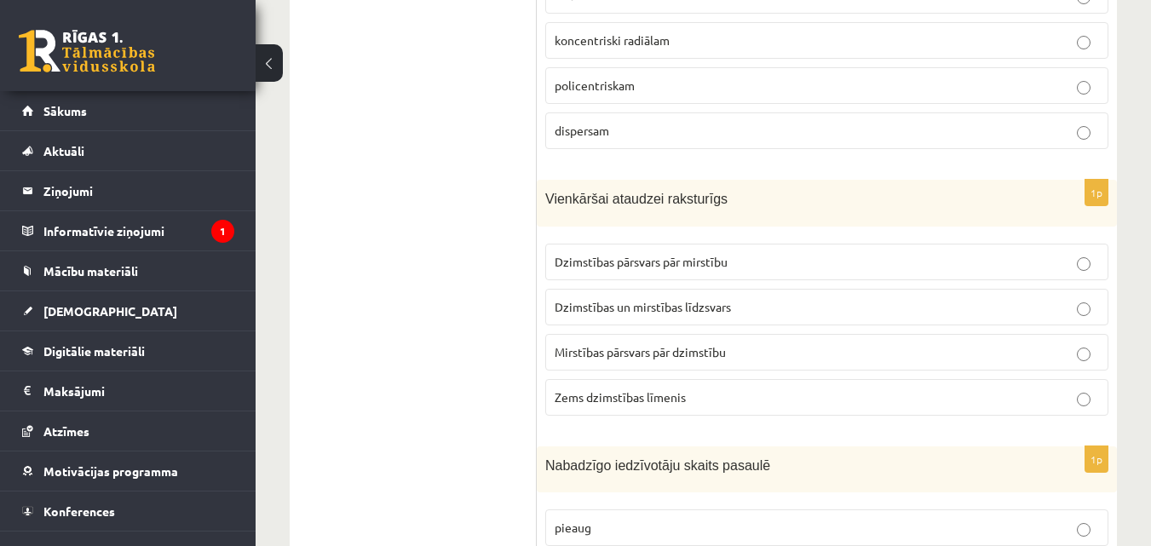
scroll to position [6990, 0]
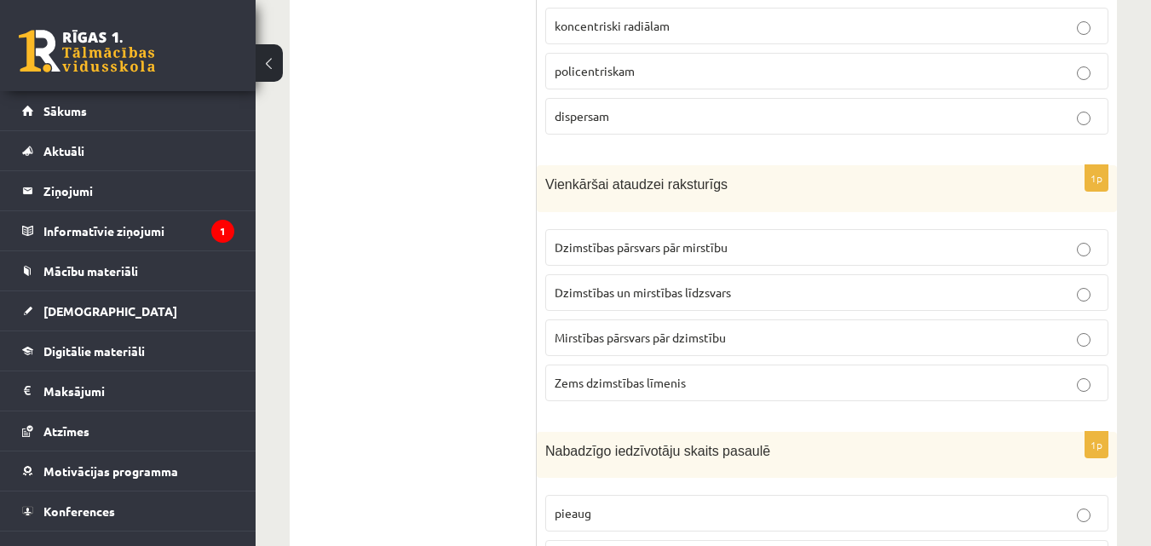
click at [830, 246] on p "Dzimstības pārsvars pār mirstību" at bounding box center [827, 248] width 545 height 18
click at [812, 341] on p "Mirstības pārsvars pār dzimstību" at bounding box center [827, 338] width 545 height 18
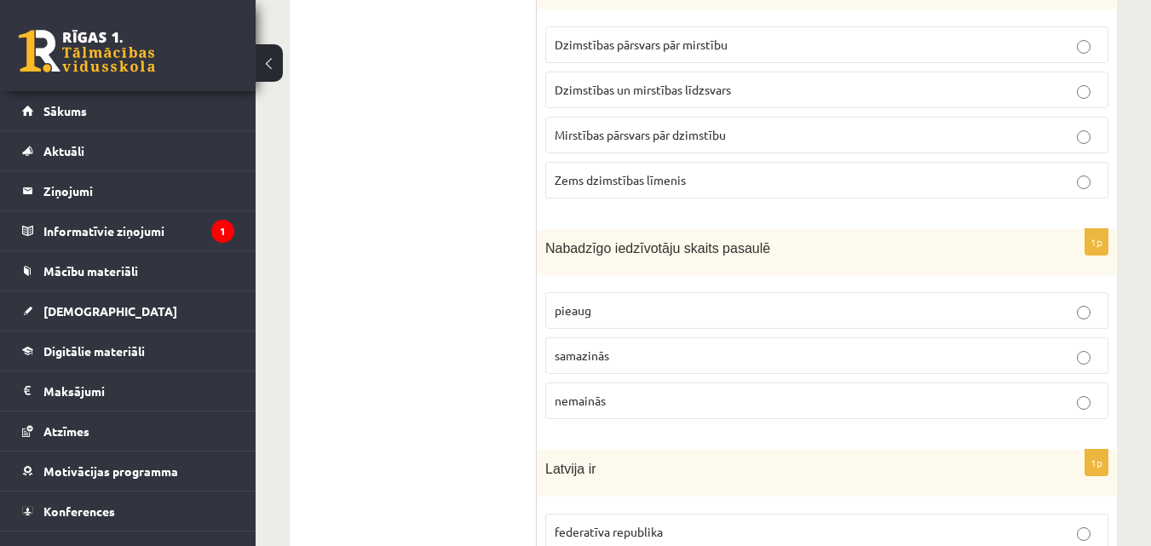
scroll to position [7207, 0]
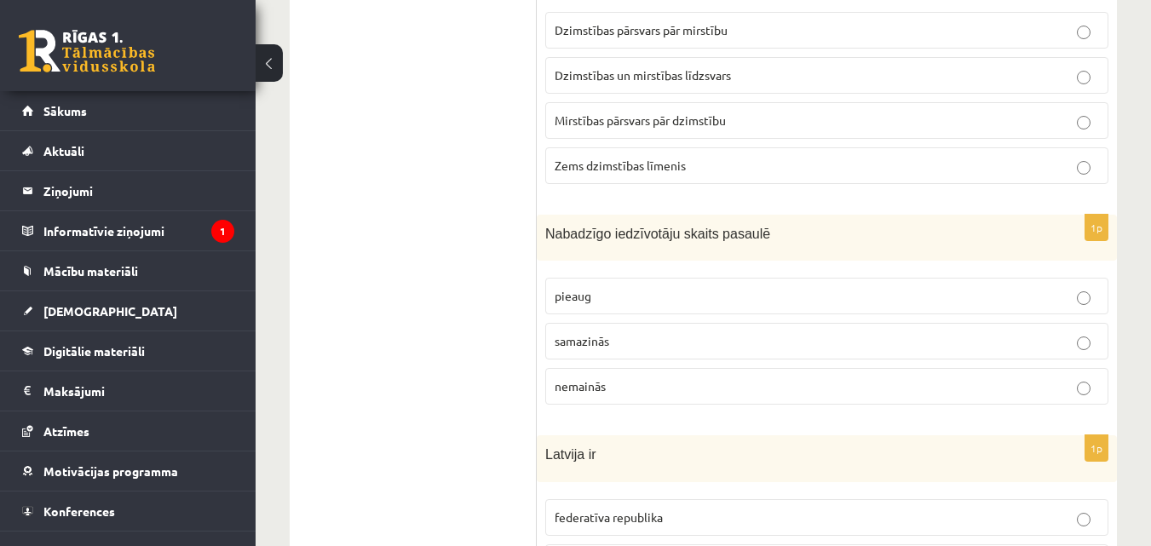
click at [885, 373] on label "nemainās" at bounding box center [826, 386] width 563 height 37
click at [914, 333] on p "samazinās" at bounding box center [827, 341] width 545 height 18
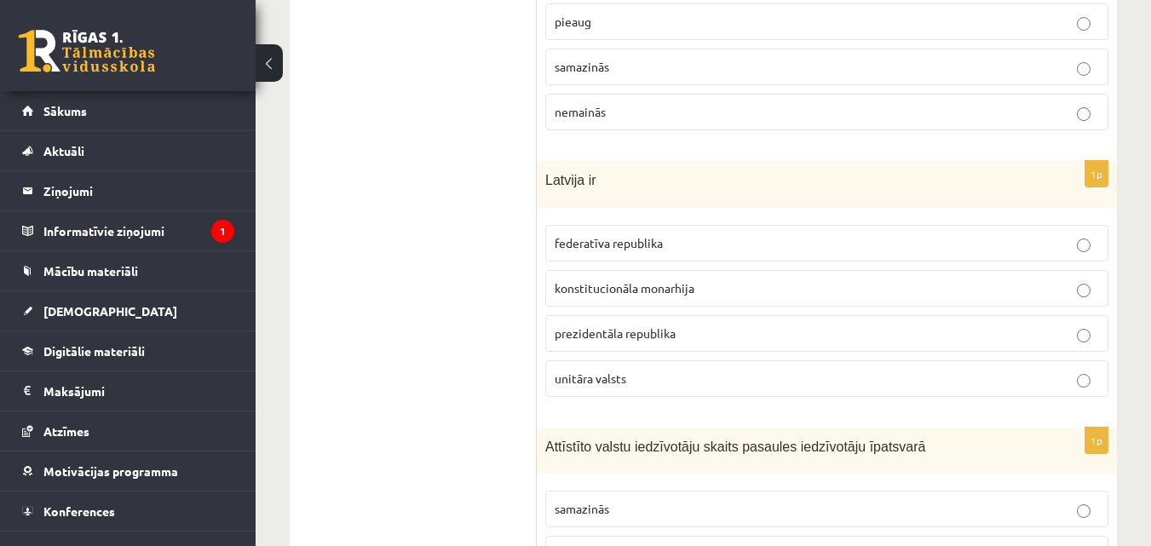
scroll to position [7496, 0]
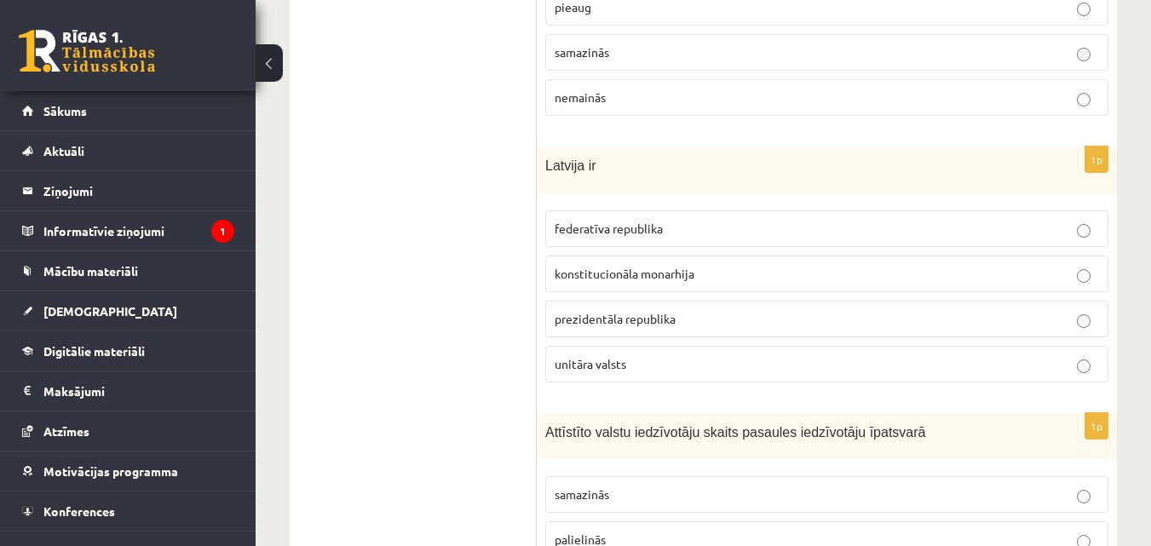
click at [814, 322] on p "prezidentāla republika" at bounding box center [827, 319] width 545 height 18
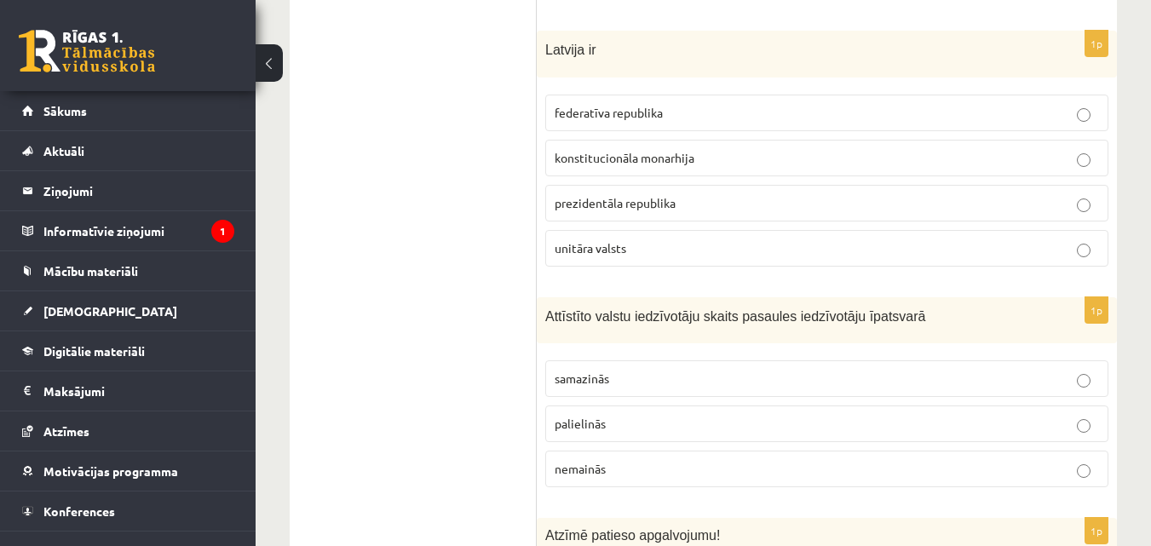
scroll to position [7625, 0]
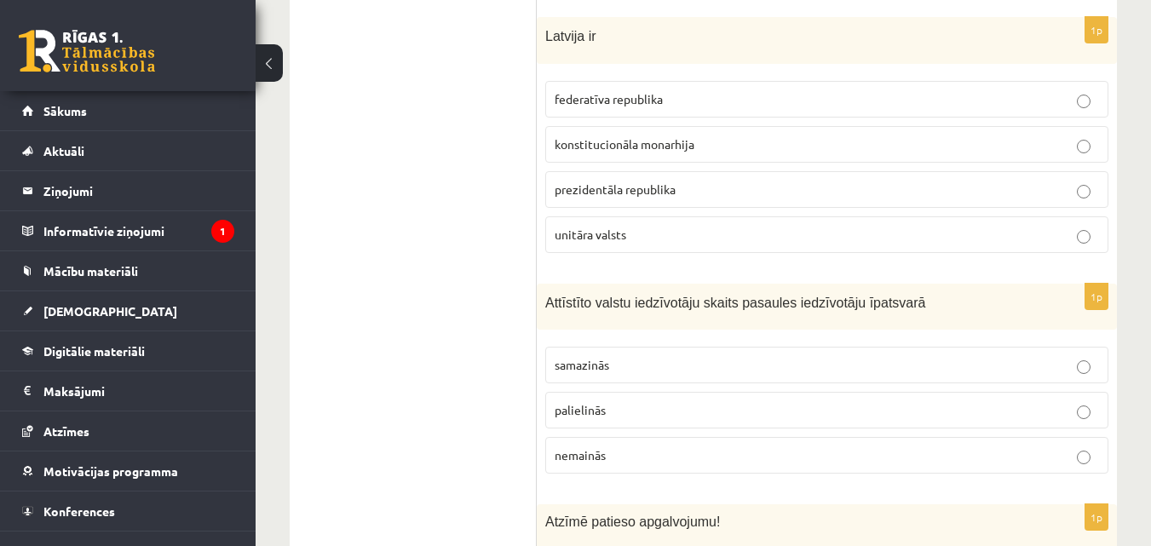
click at [908, 291] on div "Attīstīto valstu iedzīvotāju skaits pasaules iedzīvotāju īpatsvarā" at bounding box center [827, 307] width 580 height 47
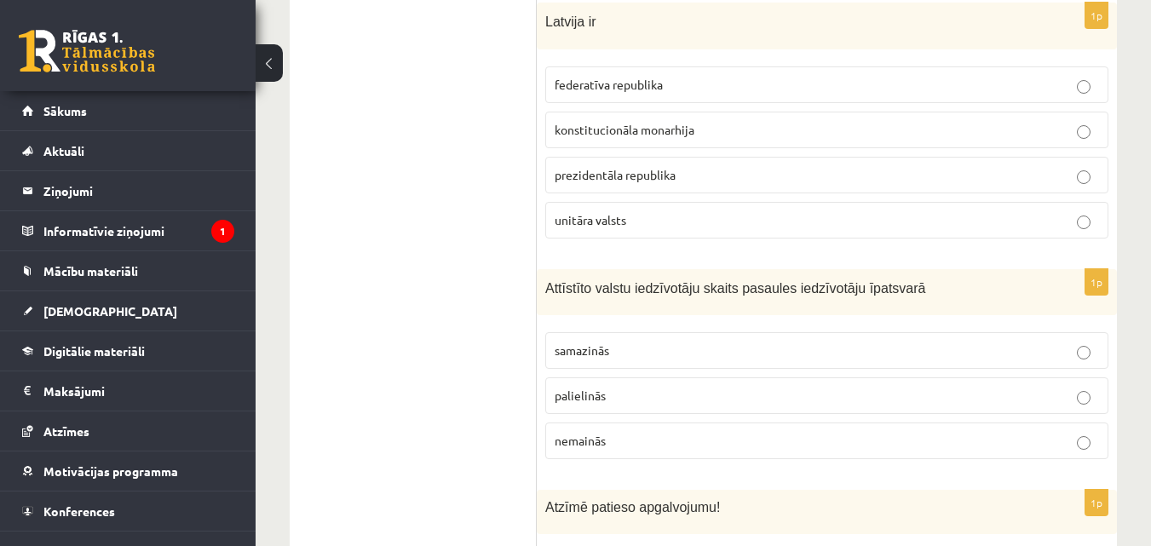
scroll to position [7612, 0]
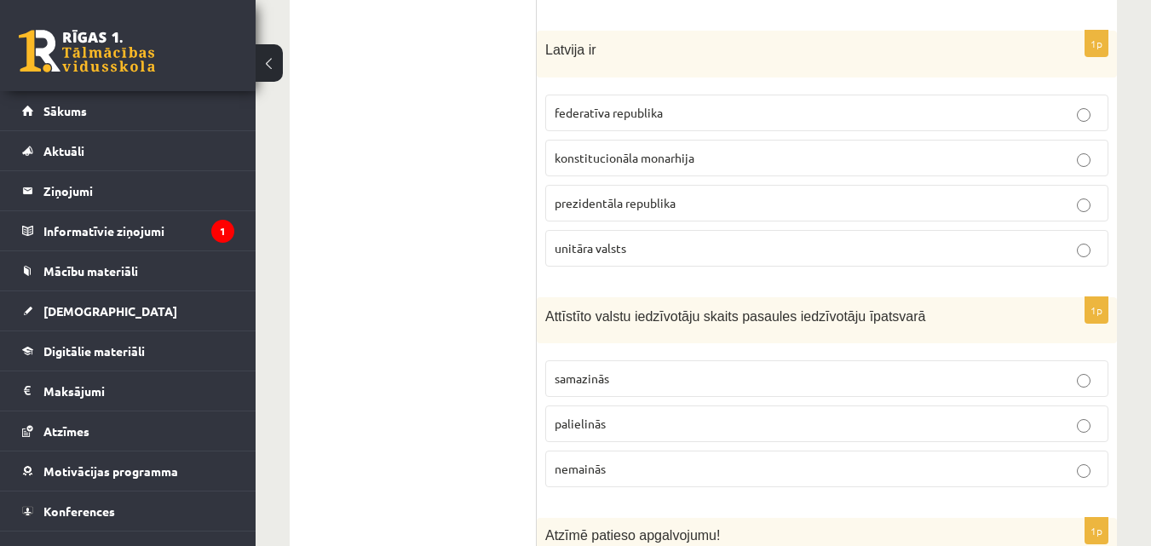
click at [966, 252] on p "unitāra valsts" at bounding box center [827, 248] width 545 height 18
click at [1055, 366] on label "samazinās" at bounding box center [826, 378] width 563 height 37
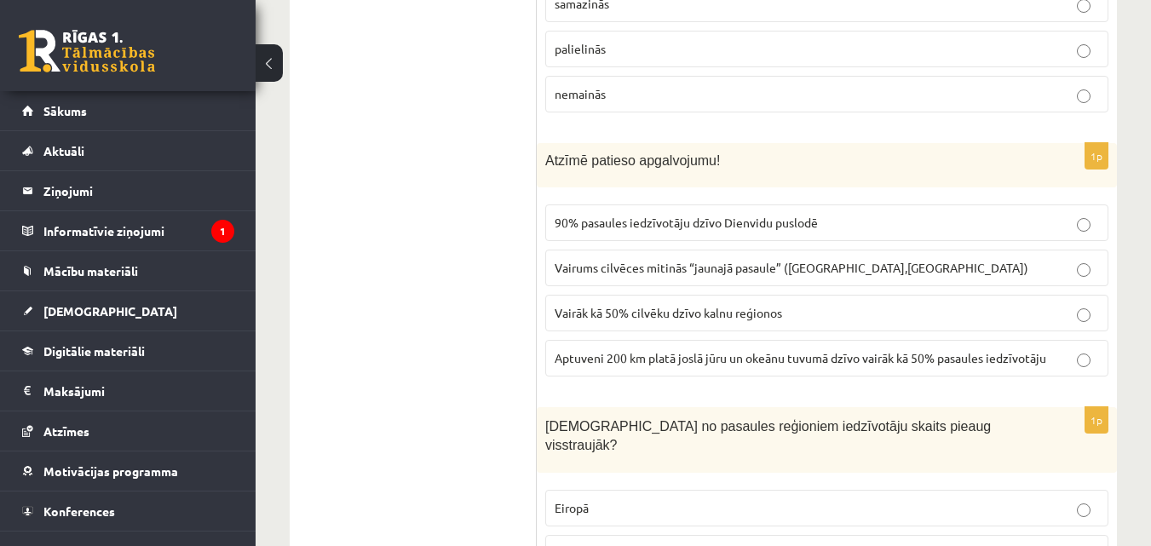
scroll to position [8131, 0]
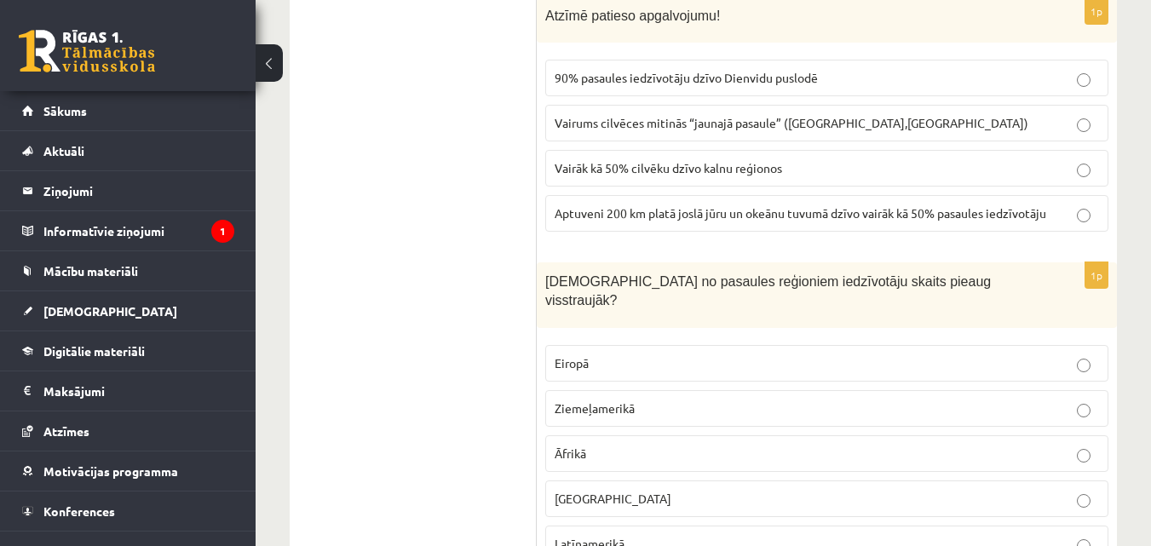
click at [988, 114] on p "Vairums cilvēces mitinās “jaunajā pasaule” (Amerika,Austrālija)" at bounding box center [827, 123] width 545 height 18
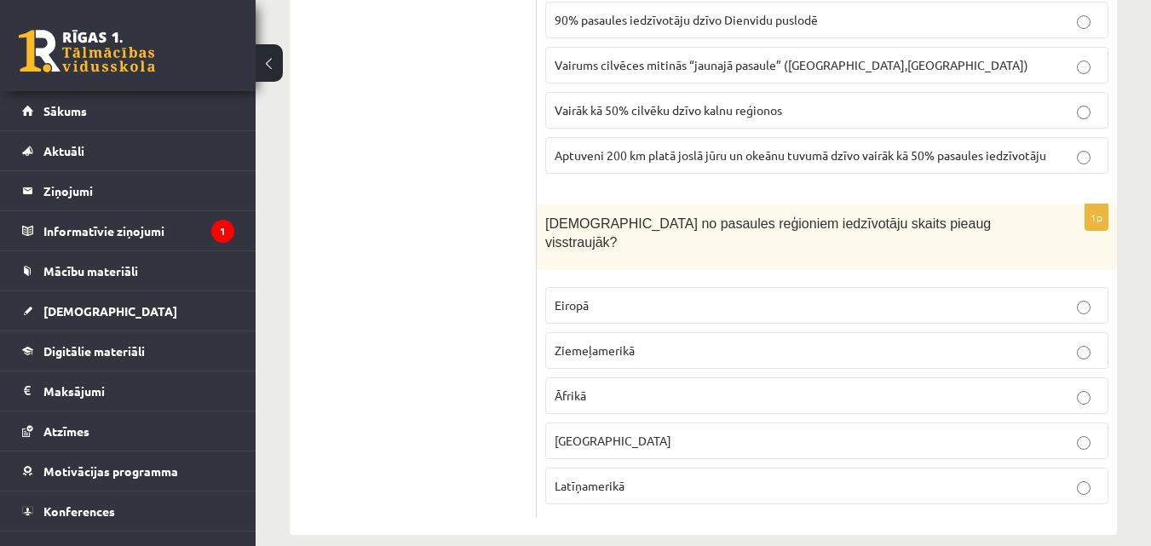
scroll to position [8194, 0]
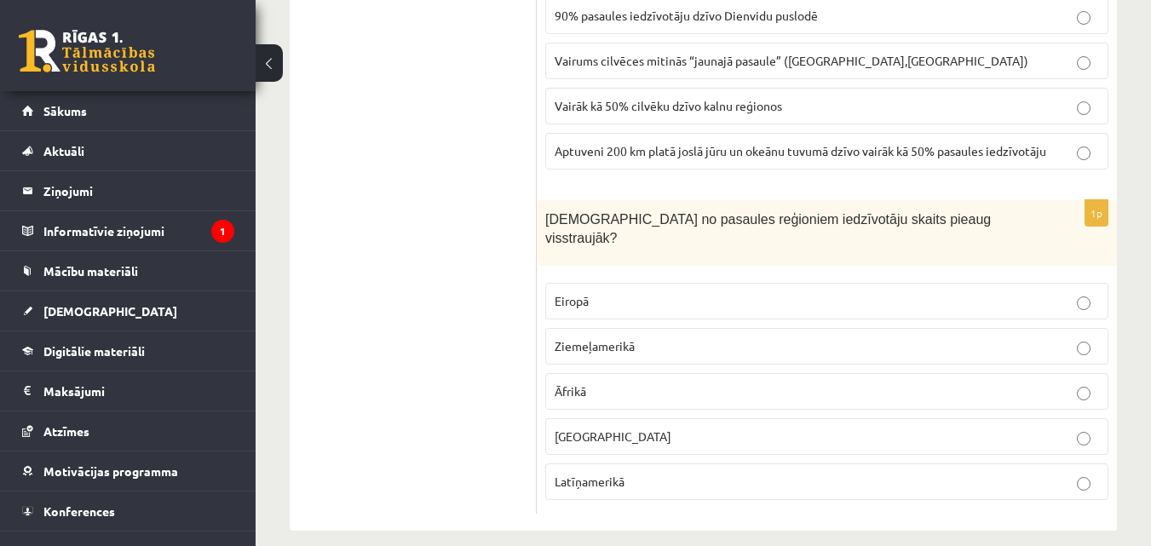
click at [951, 292] on p "Eiropā" at bounding box center [827, 301] width 545 height 18
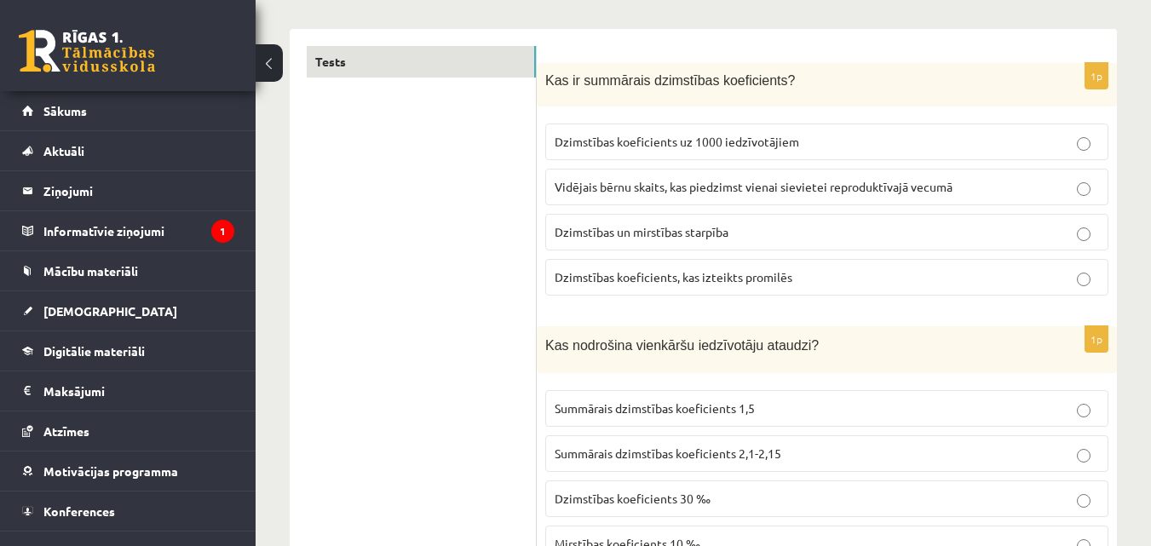
scroll to position [0, 0]
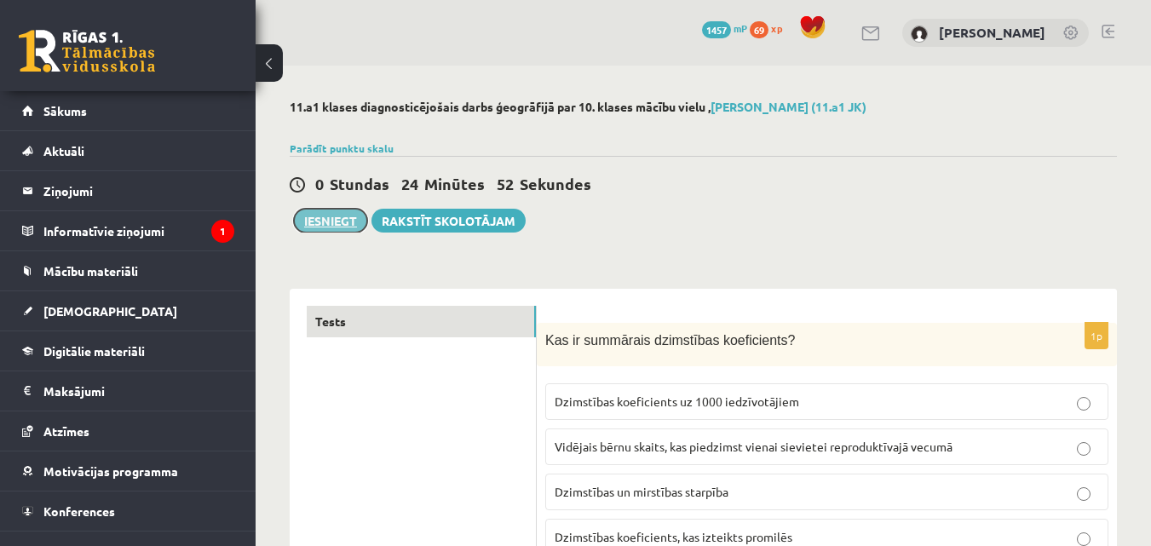
click at [347, 217] on button "Iesniegt" at bounding box center [330, 221] width 73 height 24
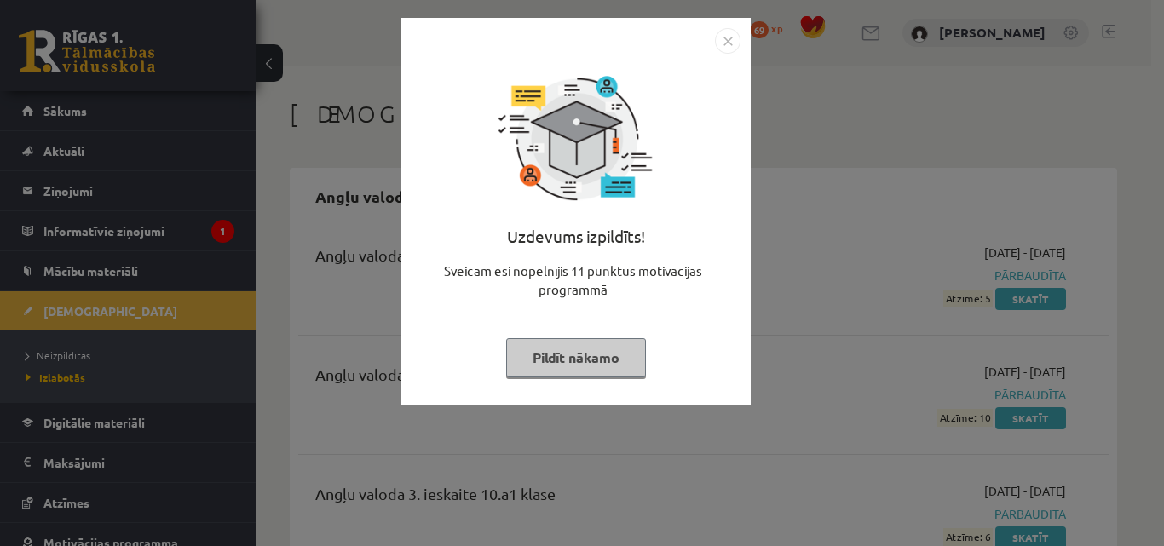
click at [595, 335] on div "Uzdevums izpildīts! Sveicam esi nopelnījis 11 punktus motivācijas programmā Pil…" at bounding box center [576, 224] width 329 height 341
click at [591, 348] on button "Pildīt nākamo" at bounding box center [576, 357] width 140 height 39
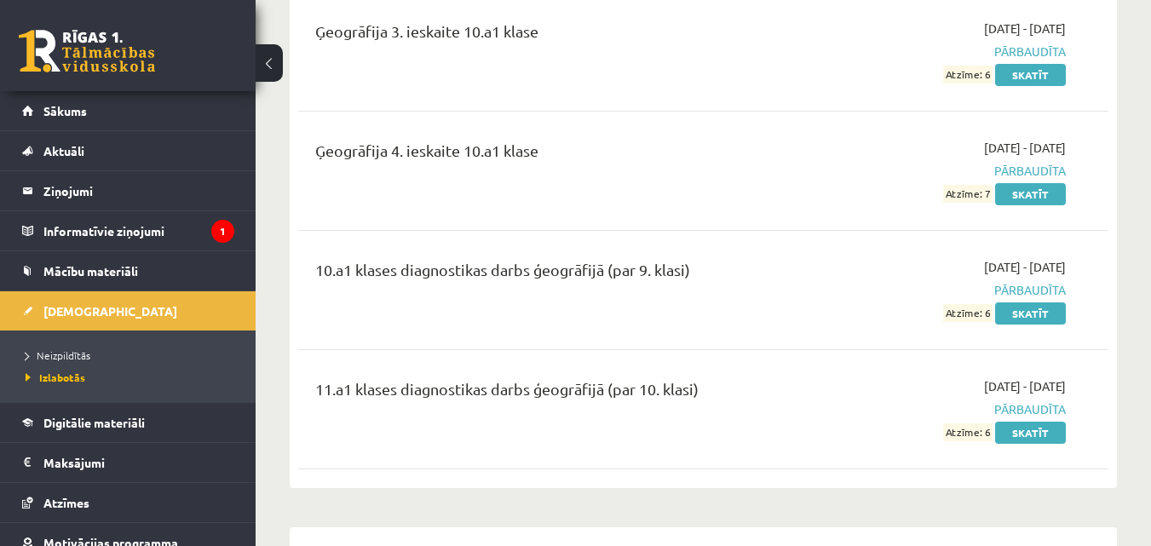
scroll to position [3709, 0]
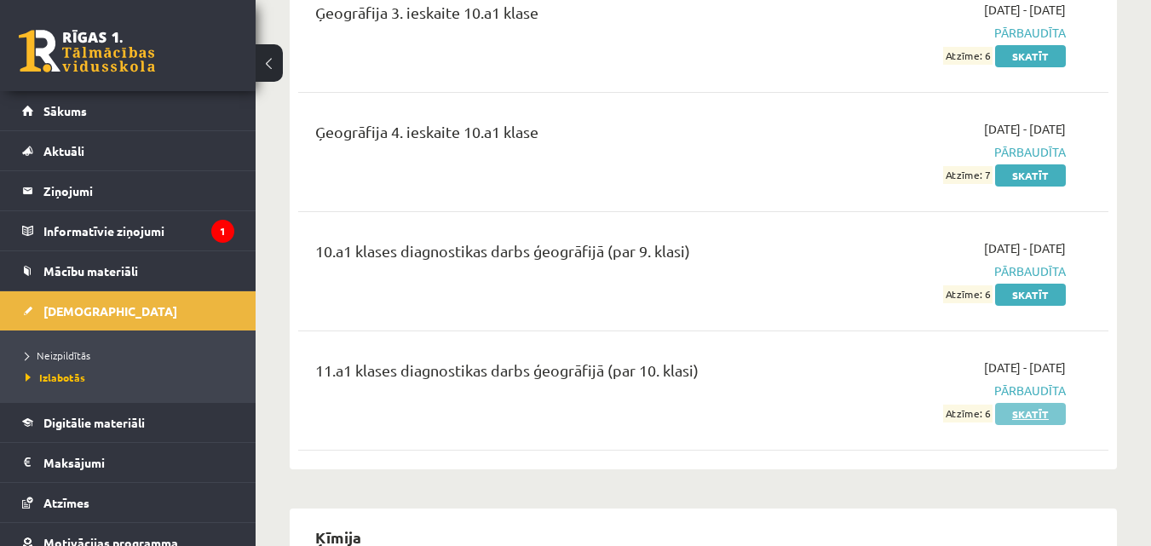
click at [1038, 403] on link "Skatīt" at bounding box center [1030, 414] width 71 height 22
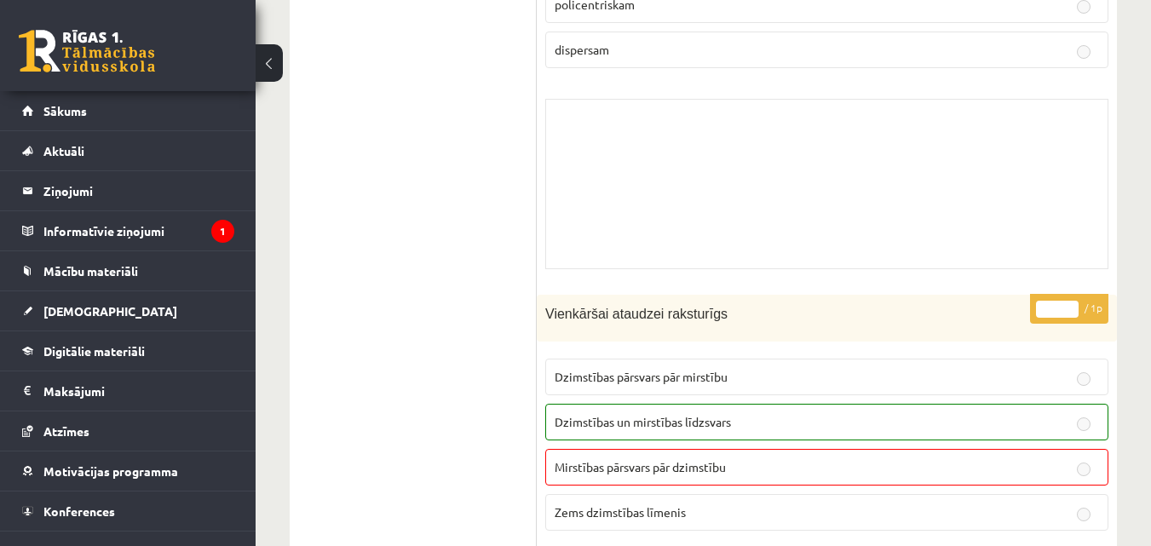
scroll to position [11000, 0]
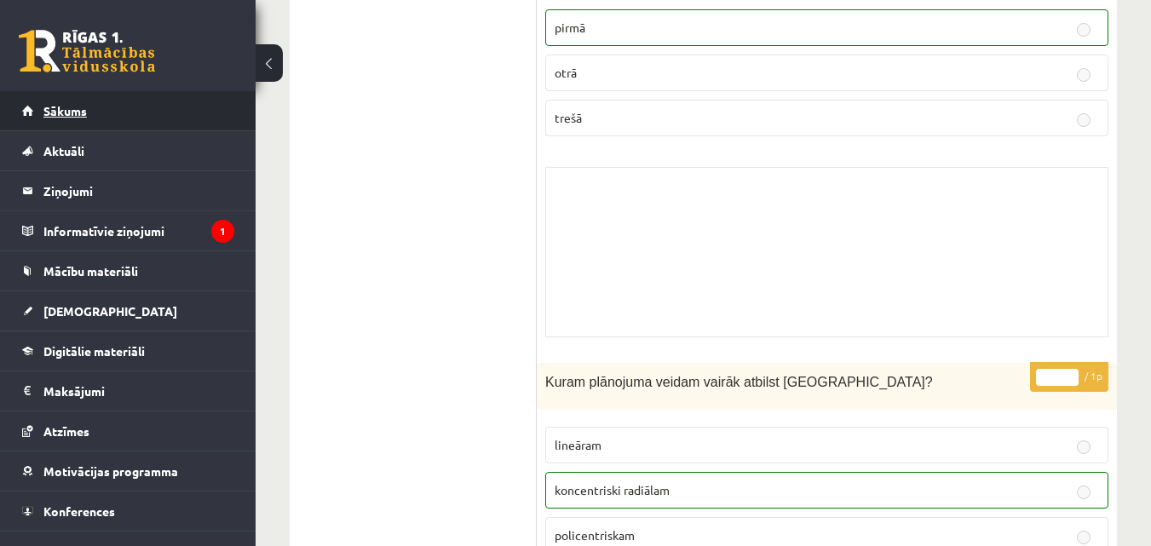
click at [186, 114] on link "Sākums" at bounding box center [128, 110] width 212 height 39
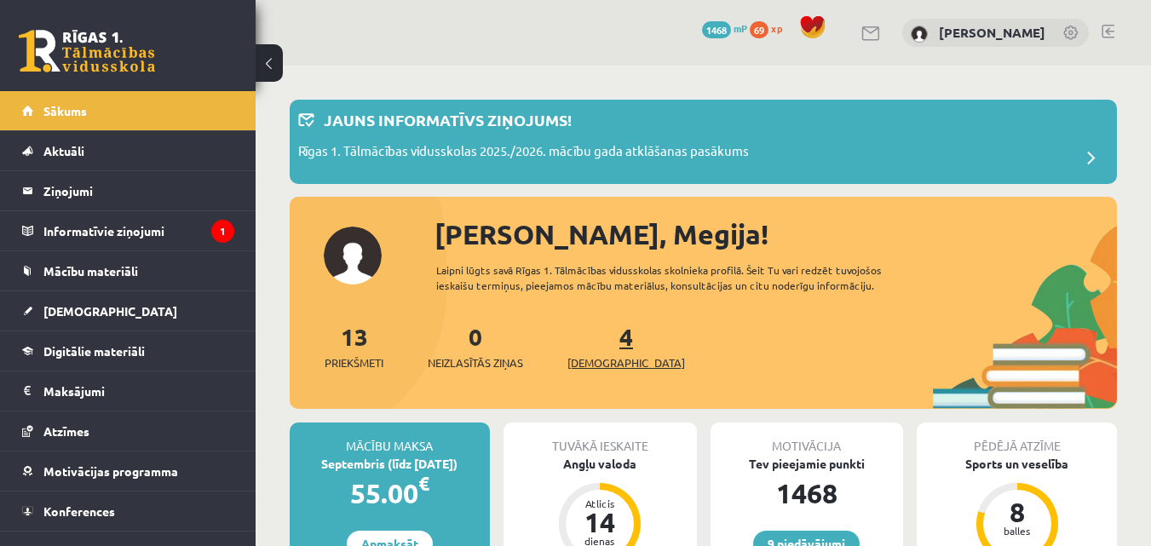
click at [591, 358] on span "[DEMOGRAPHIC_DATA]" at bounding box center [627, 363] width 118 height 17
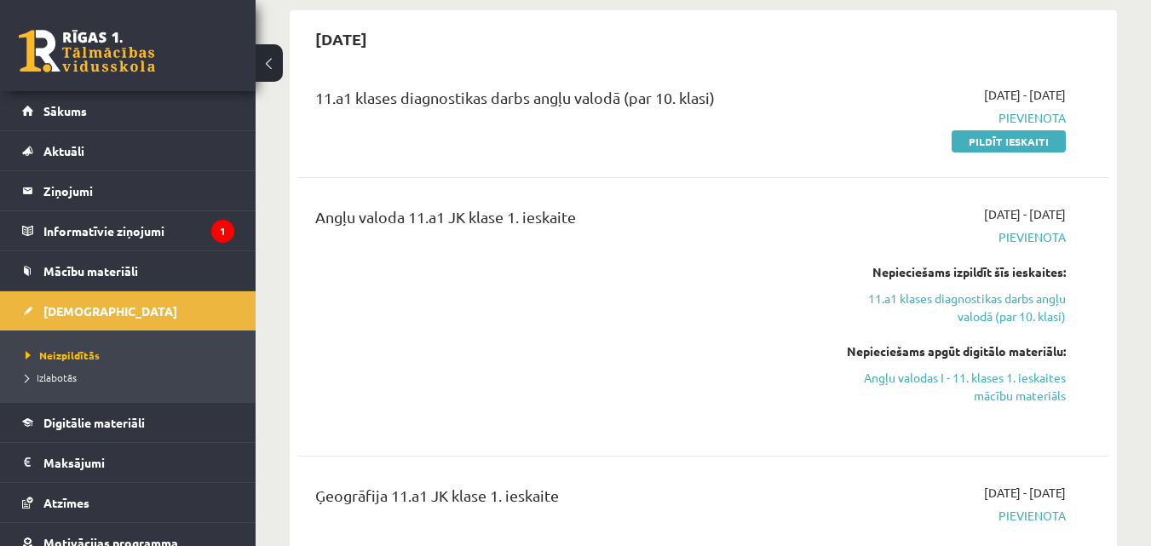
scroll to position [314, 0]
